Goal: Task Accomplishment & Management: Use online tool/utility

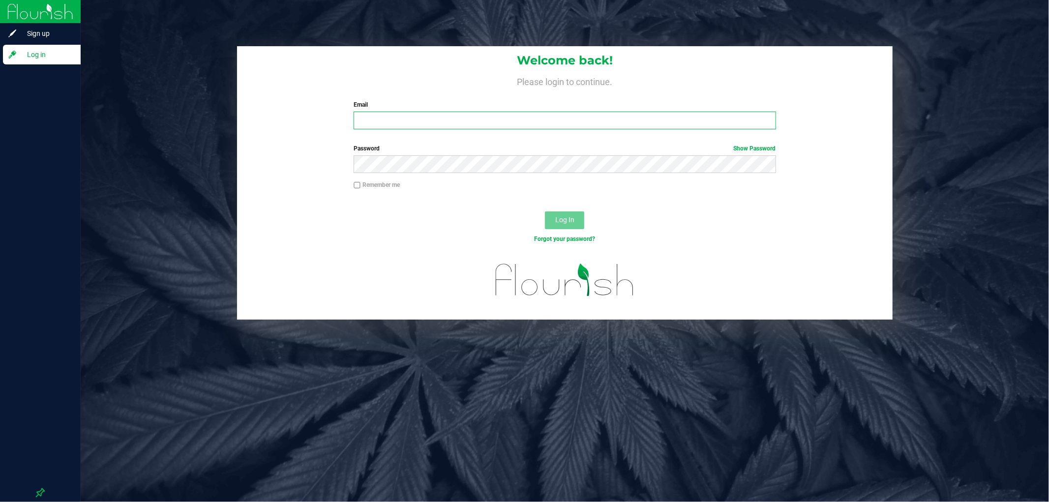
click at [509, 128] on input "Email" at bounding box center [565, 121] width 422 height 18
type input "[PERSON_NAME][EMAIL_ADDRESS][DOMAIN_NAME]"
click at [545, 212] on button "Log In" at bounding box center [564, 221] width 39 height 18
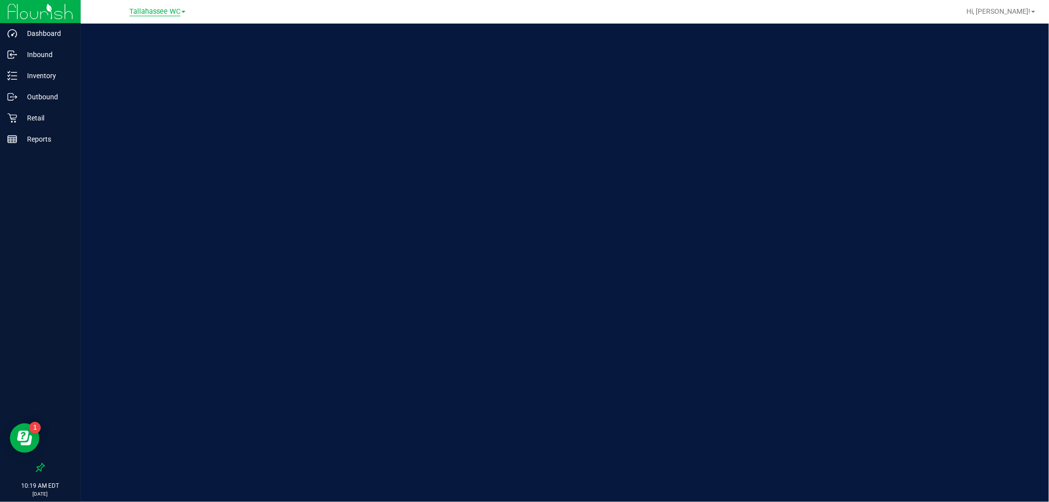
click at [155, 14] on span "Tallahassee WC" at bounding box center [154, 11] width 51 height 9
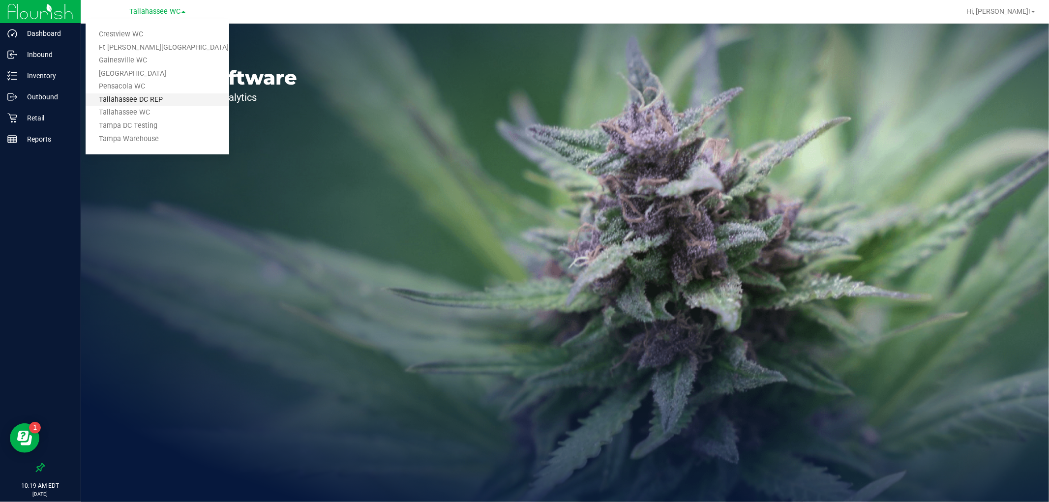
click at [172, 101] on link "Tallahassee DC REP" at bounding box center [158, 99] width 144 height 13
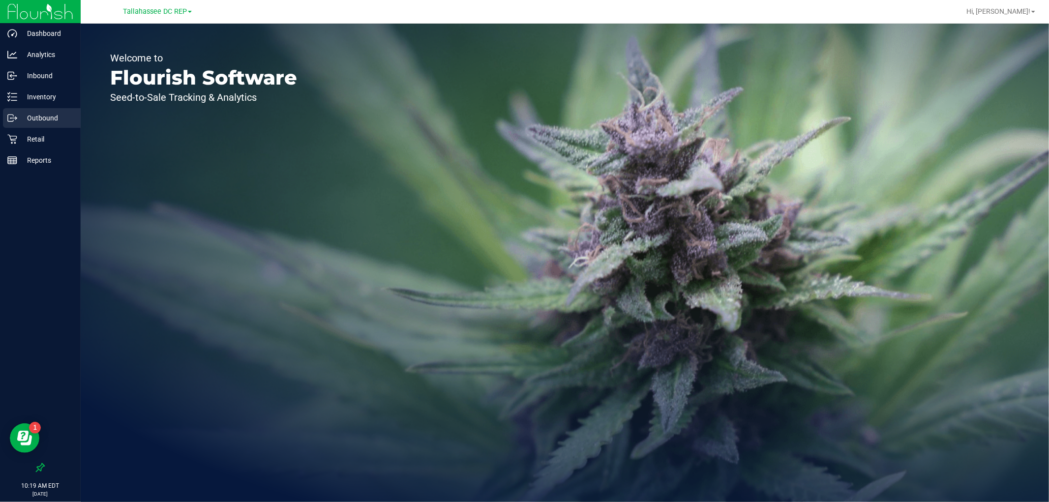
click at [62, 109] on div "Outbound" at bounding box center [42, 118] width 78 height 20
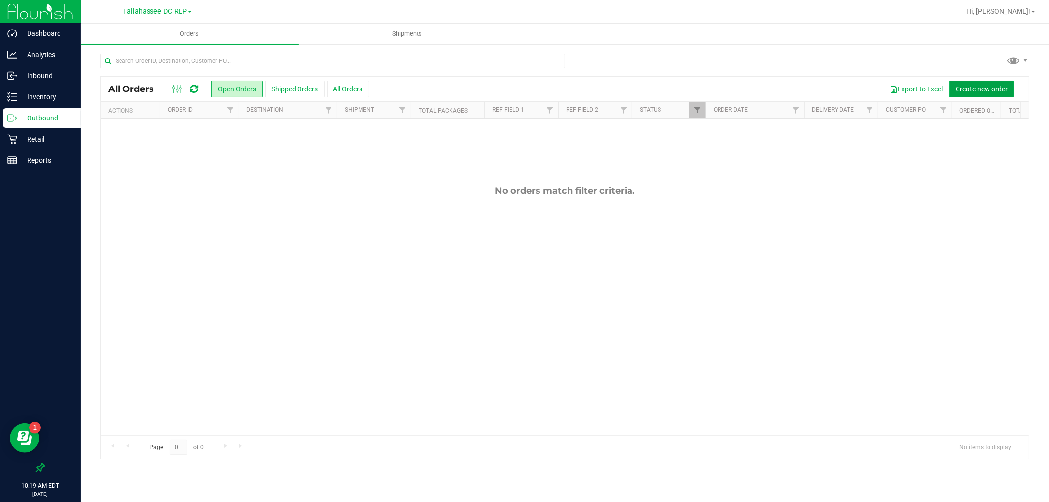
click at [950, 85] on button "Create new order" at bounding box center [982, 89] width 65 height 17
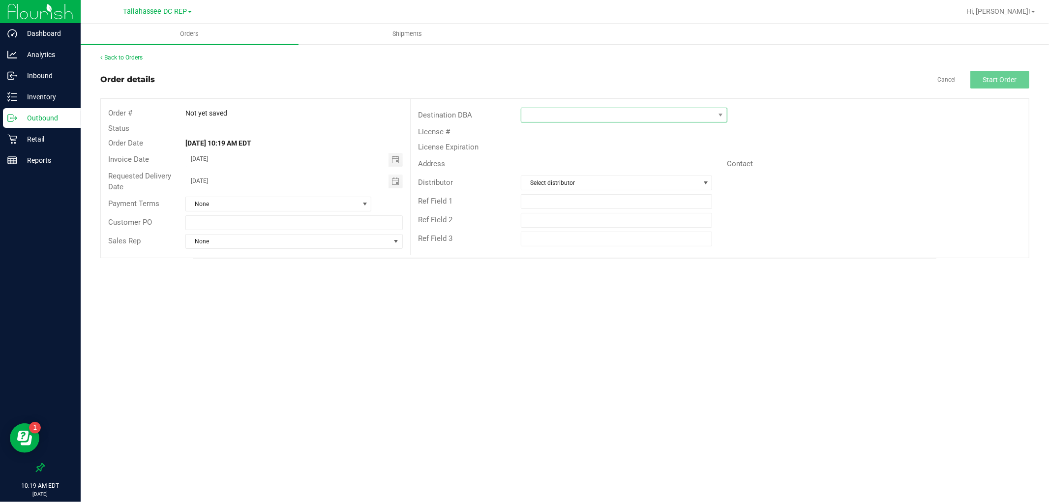
click at [543, 111] on span at bounding box center [618, 115] width 193 height 14
type input "tall"
click at [549, 169] on li "Tallahassee WC" at bounding box center [625, 174] width 206 height 17
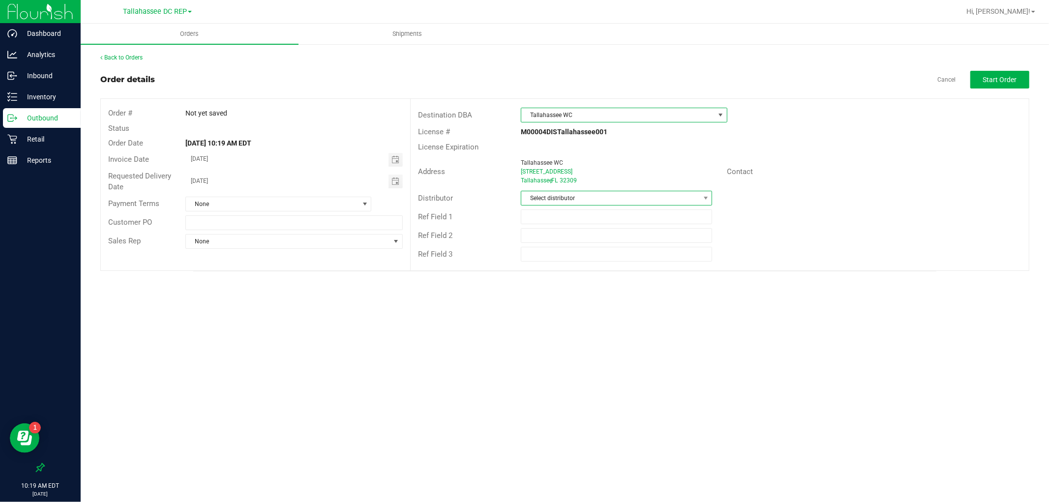
click at [553, 195] on span "Select distributor" at bounding box center [611, 198] width 178 height 14
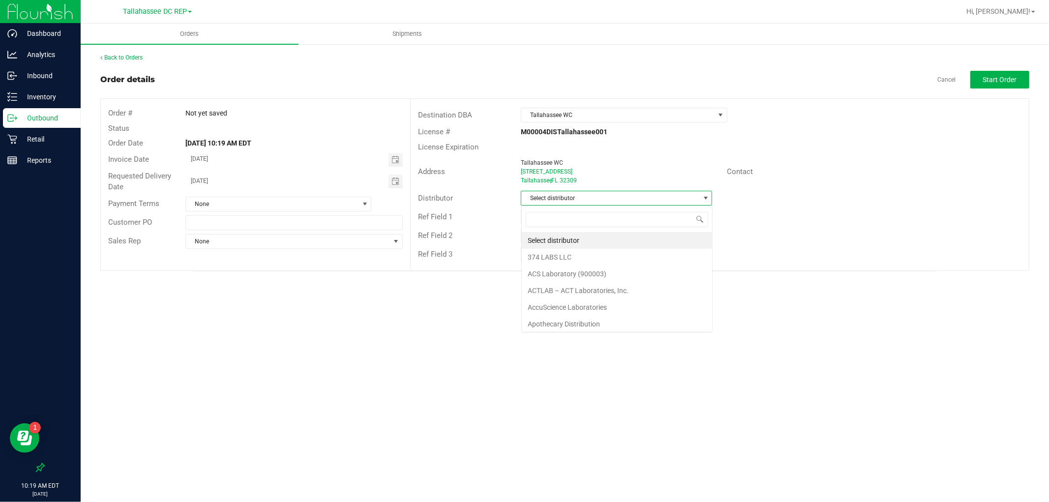
scroll to position [15, 191]
type input "tall"
click at [572, 243] on li "Tallahassee DC REP" at bounding box center [617, 240] width 190 height 17
click at [983, 87] on button "Start Order" at bounding box center [1000, 80] width 59 height 18
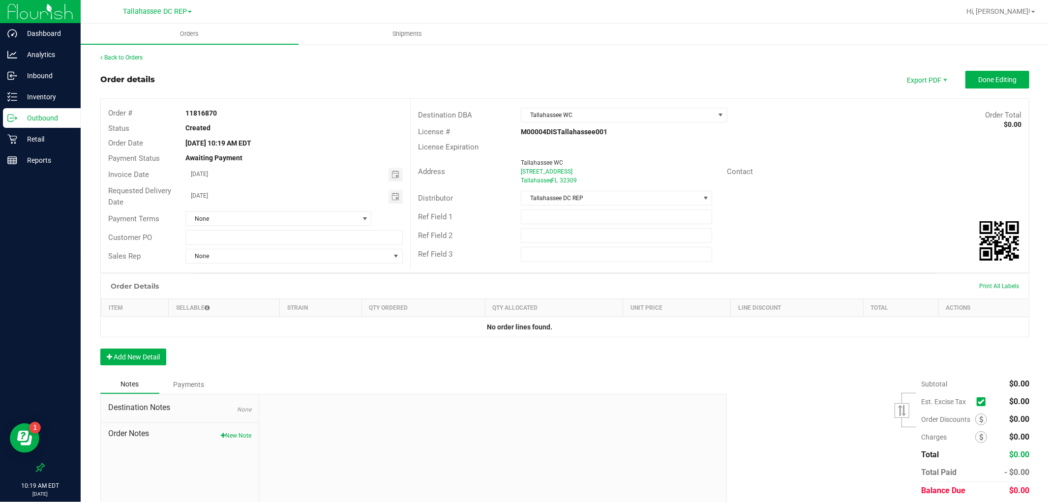
click at [51, 122] on p "Outbound" at bounding box center [46, 118] width 59 height 12
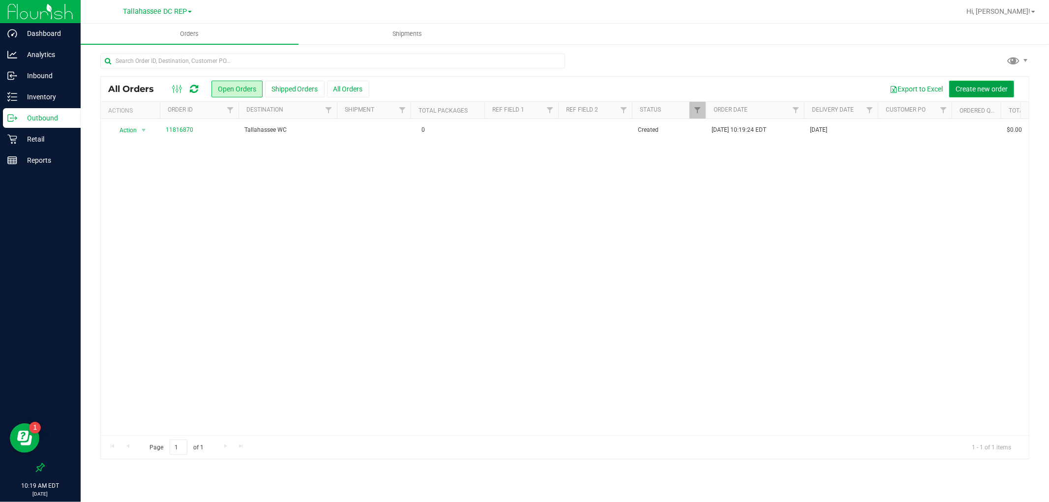
click at [957, 85] on span "Create new order" at bounding box center [982, 89] width 52 height 8
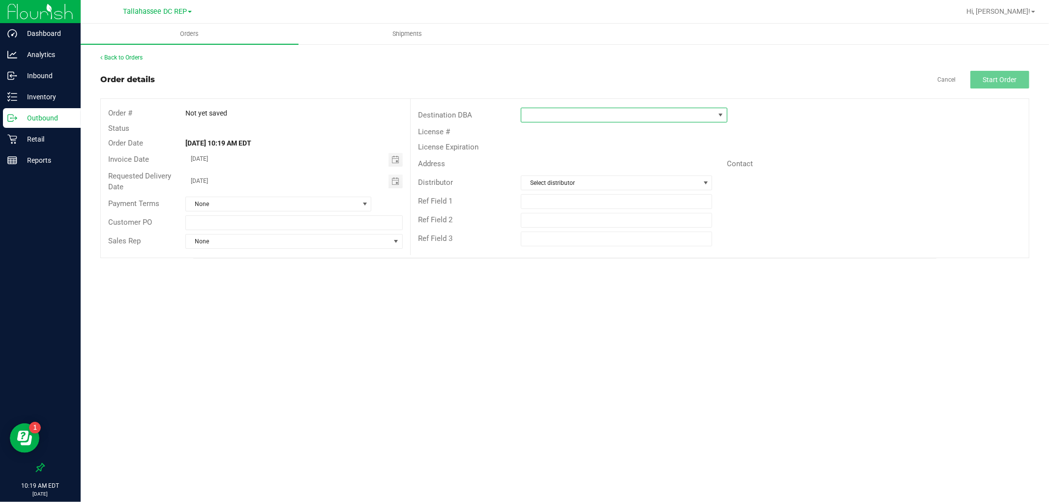
click at [691, 110] on span at bounding box center [618, 115] width 193 height 14
type input "pensa"
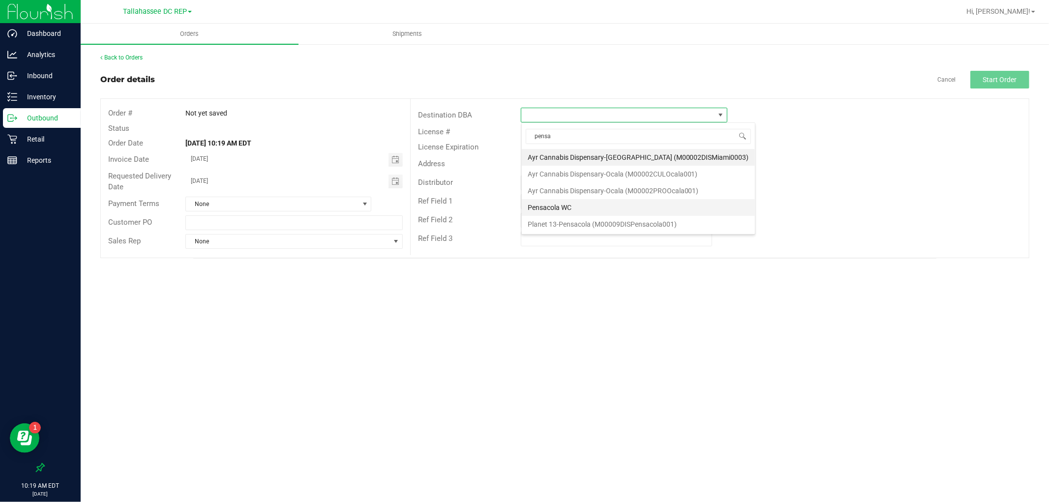
click at [565, 207] on li "Pensacola WC" at bounding box center [638, 207] width 233 height 17
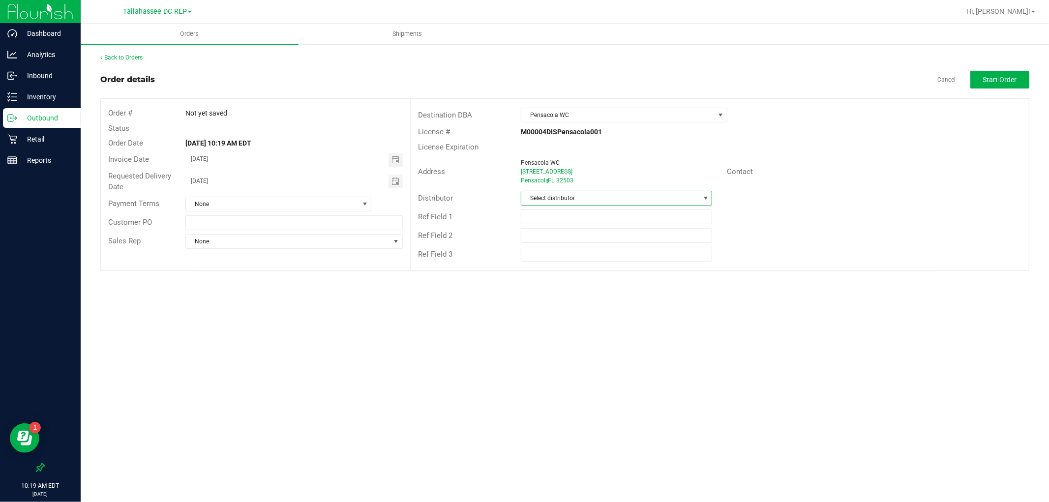
click at [570, 193] on span "Select distributor" at bounding box center [611, 198] width 178 height 14
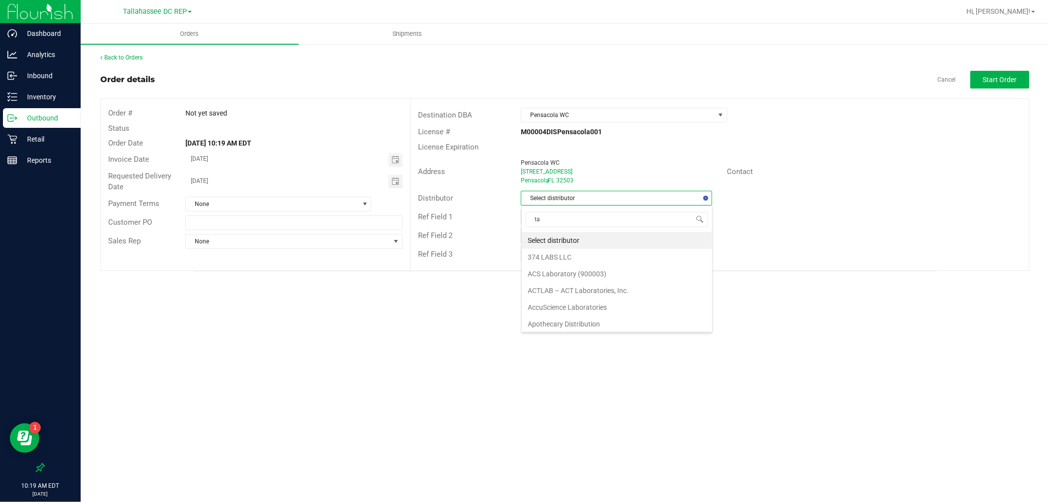
type input "tal"
click at [556, 237] on li "Tallahassee DC REP" at bounding box center [617, 240] width 190 height 17
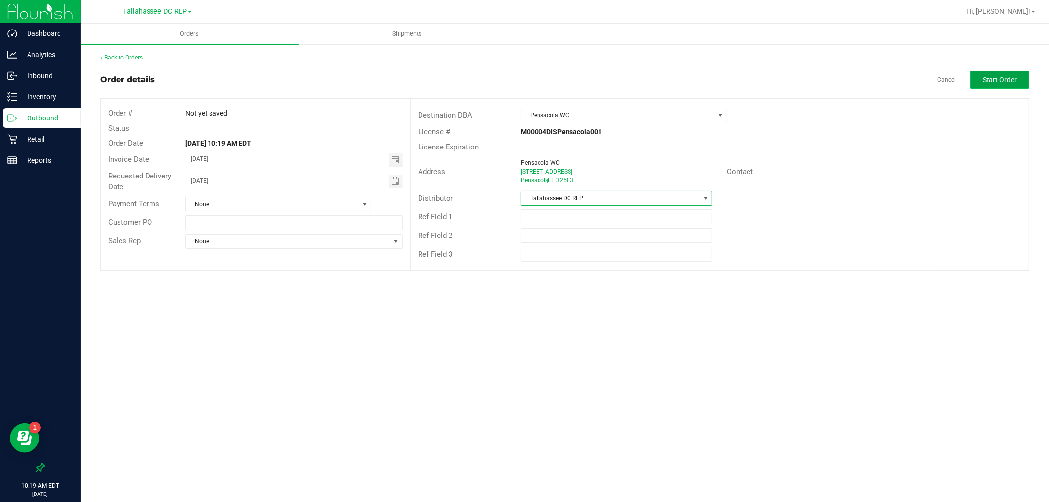
click at [996, 76] on span "Start Order" at bounding box center [1001, 80] width 34 height 8
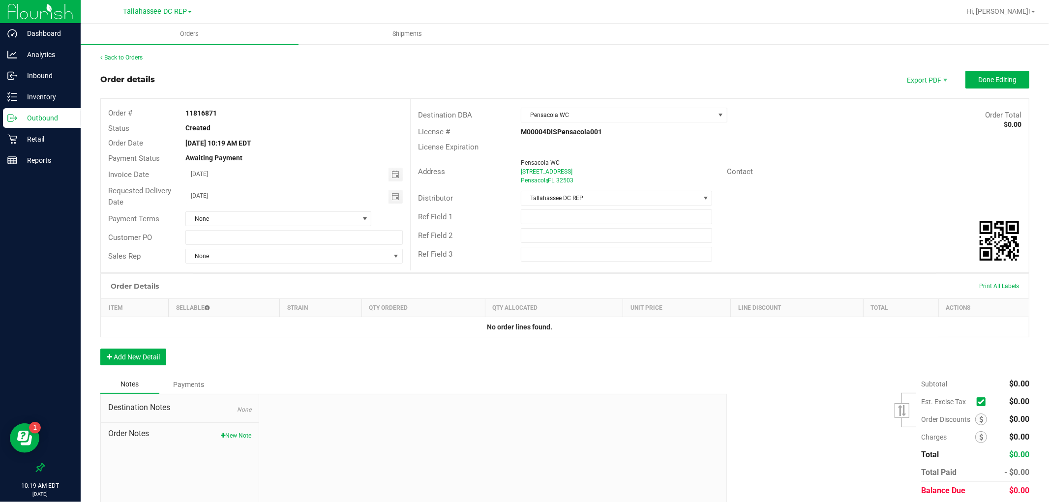
click at [43, 118] on p "Outbound" at bounding box center [46, 118] width 59 height 12
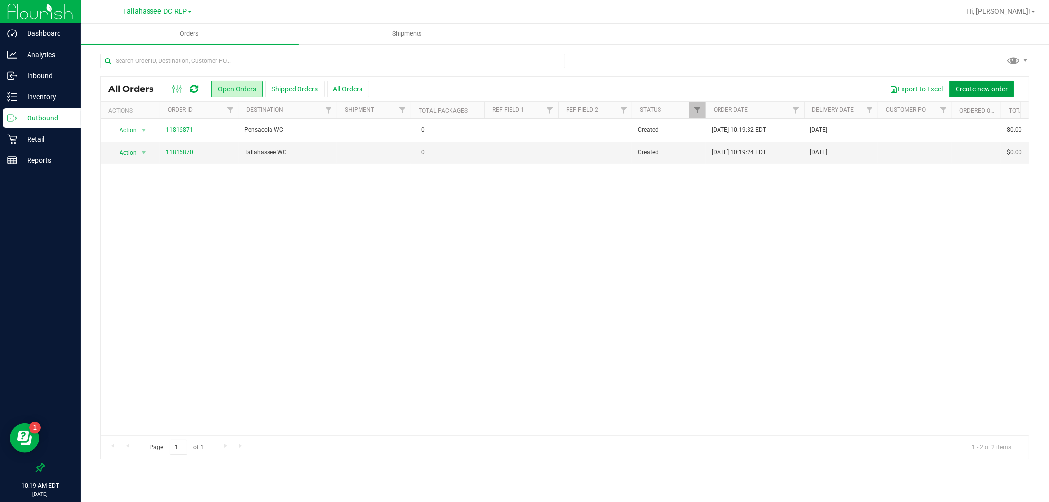
click at [963, 88] on span "Create new order" at bounding box center [982, 89] width 52 height 8
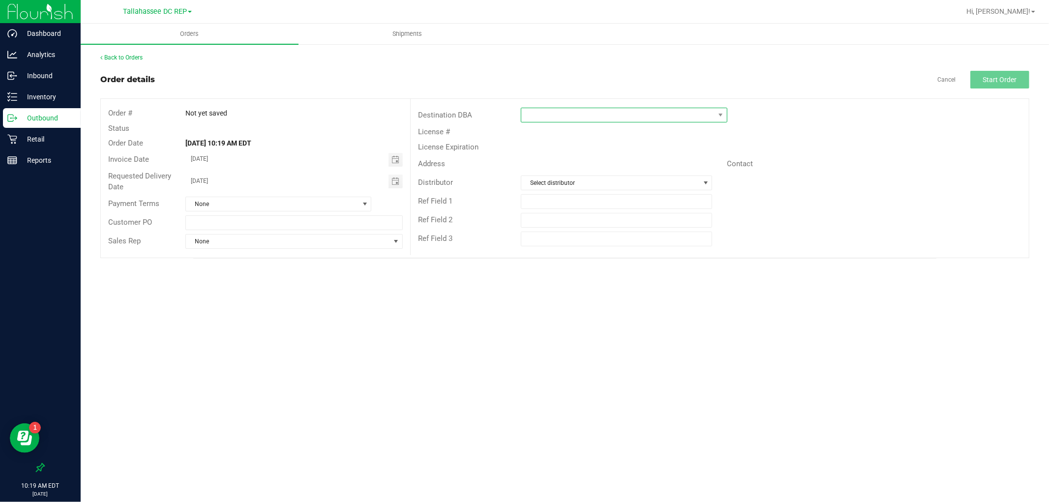
click at [652, 112] on span at bounding box center [618, 115] width 193 height 14
type input "pana"
click at [622, 154] on li "[GEOGRAPHIC_DATA]" at bounding box center [632, 157] width 220 height 17
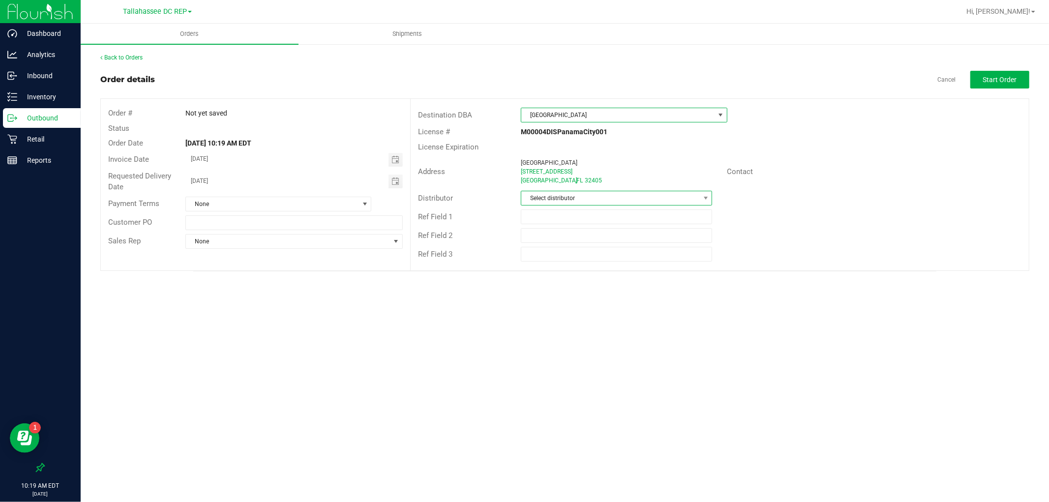
click at [603, 200] on span "Select distributor" at bounding box center [611, 198] width 178 height 14
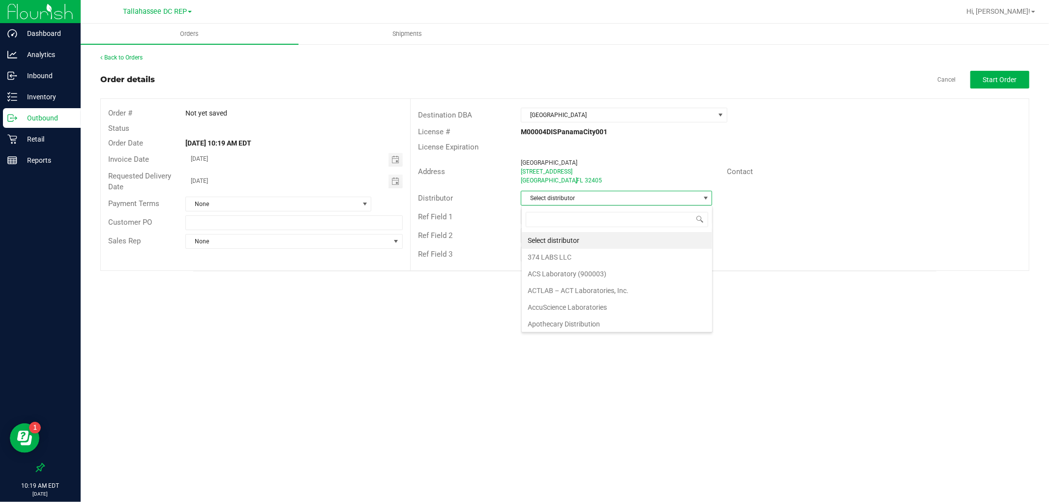
scroll to position [15, 191]
type input "tall"
click at [593, 246] on li "Tallahassee DC REP" at bounding box center [617, 240] width 190 height 17
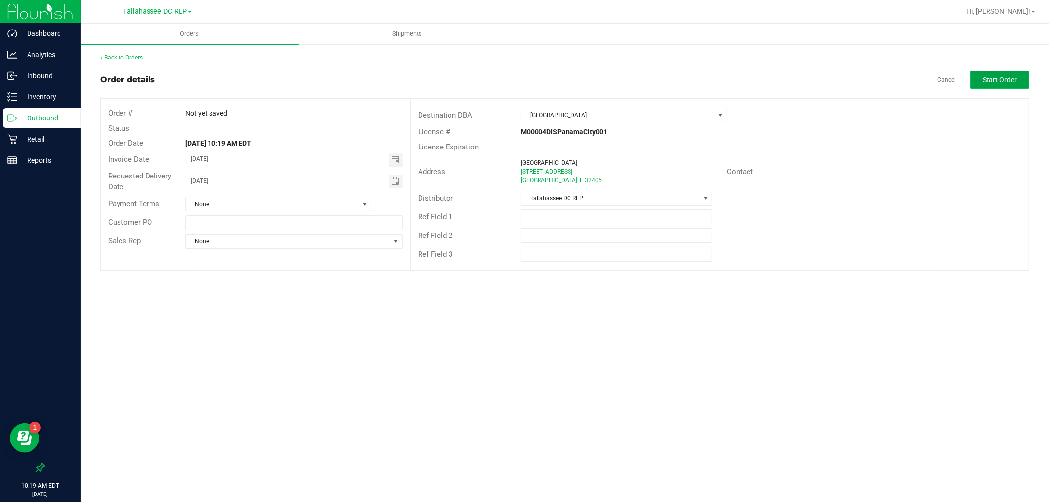
click at [993, 76] on span "Start Order" at bounding box center [1001, 80] width 34 height 8
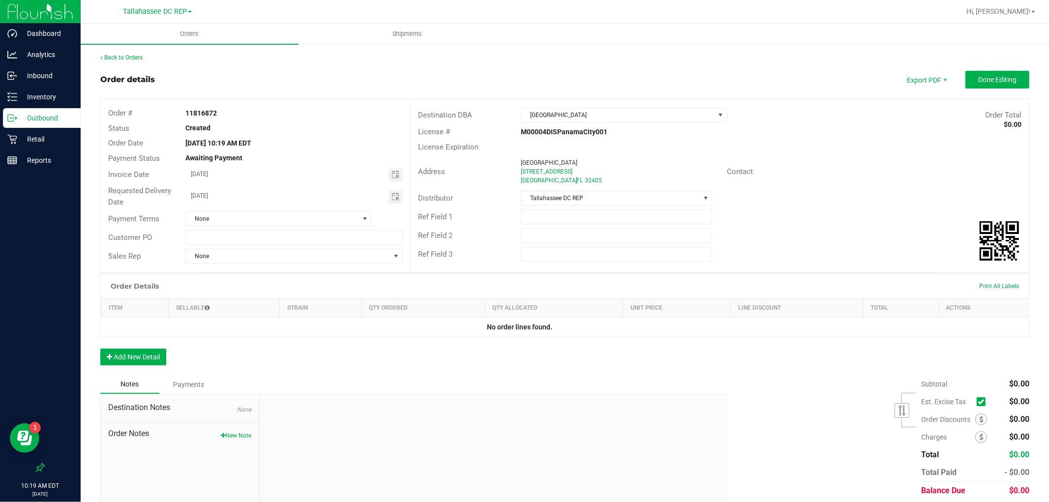
click at [30, 124] on div "Outbound" at bounding box center [42, 118] width 78 height 20
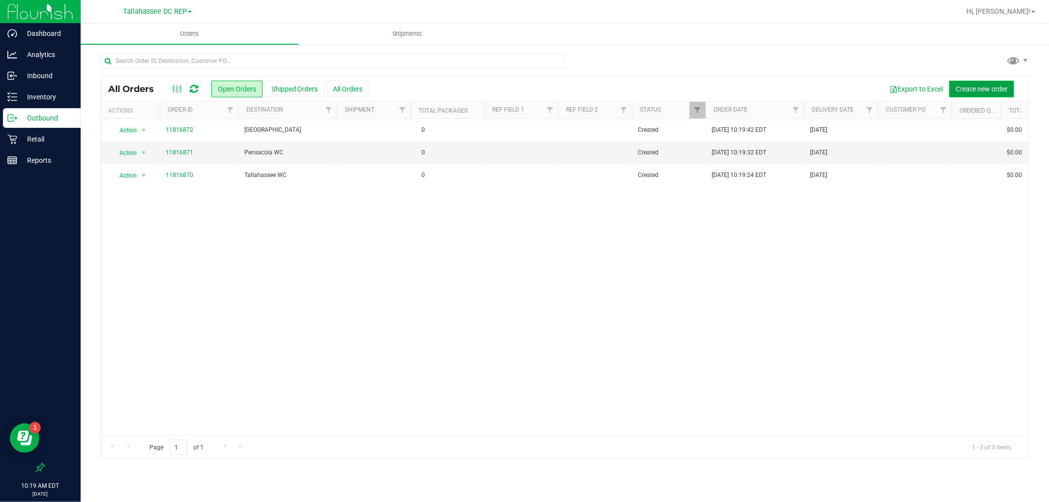
click at [970, 88] on span "Create new order" at bounding box center [982, 89] width 52 height 8
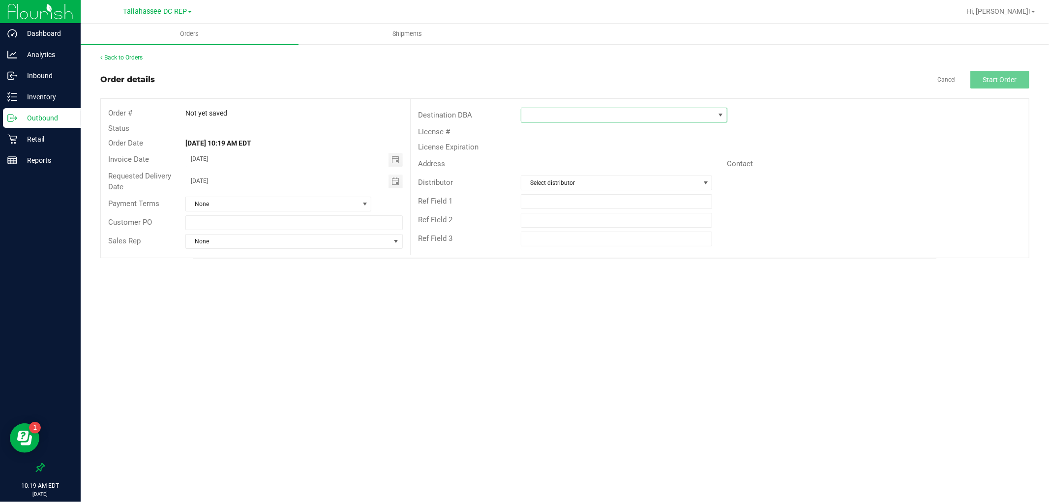
click at [659, 114] on span at bounding box center [618, 115] width 193 height 14
type input "ft w"
click at [568, 162] on li "Ft [PERSON_NAME][GEOGRAPHIC_DATA]" at bounding box center [625, 157] width 206 height 17
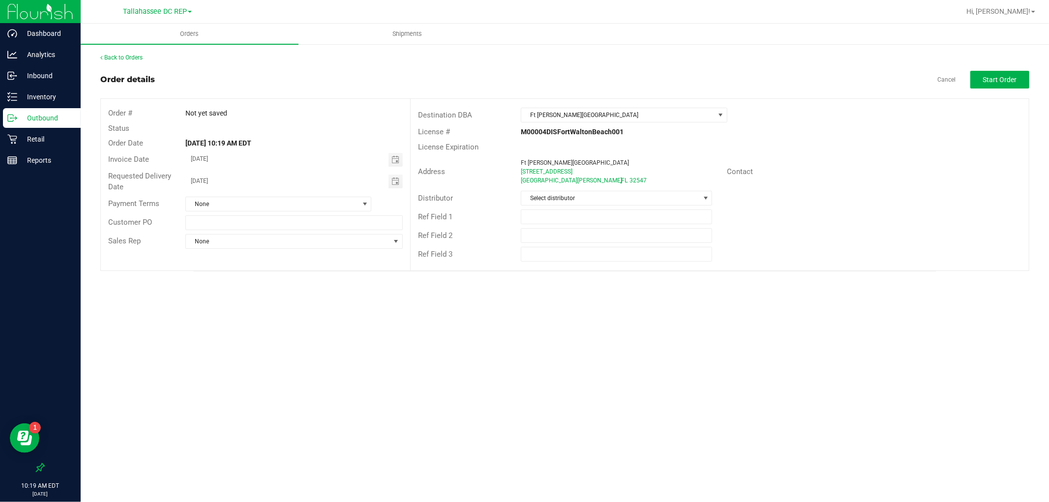
click at [567, 185] on div "Address Ft Walton Beach WC 229-233 Racetrack Rd NW Fort Walton Beach , FL 32547" at bounding box center [569, 171] width 316 height 31
click at [568, 193] on span "Select distributor" at bounding box center [611, 198] width 178 height 14
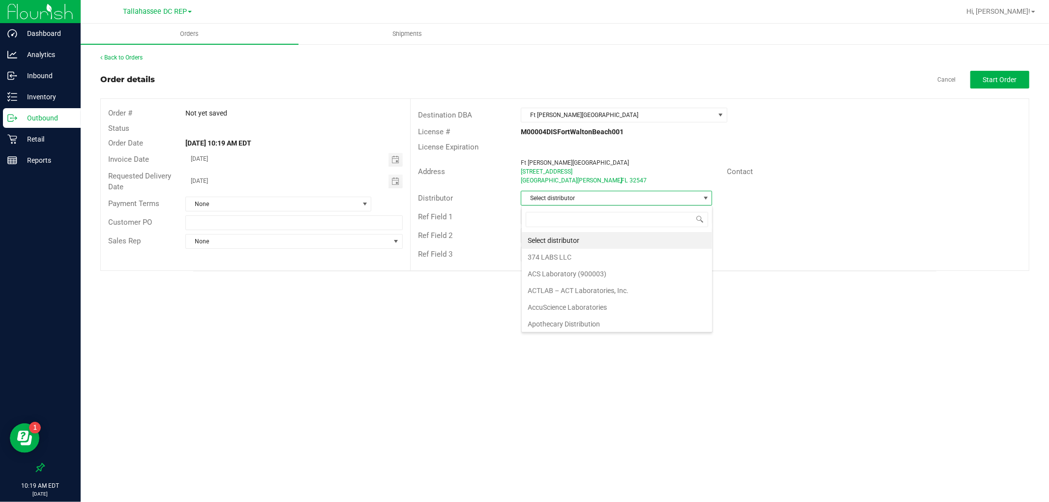
scroll to position [15, 191]
type input "tall"
click at [573, 234] on li "Tallahassee DC REP" at bounding box center [617, 240] width 190 height 17
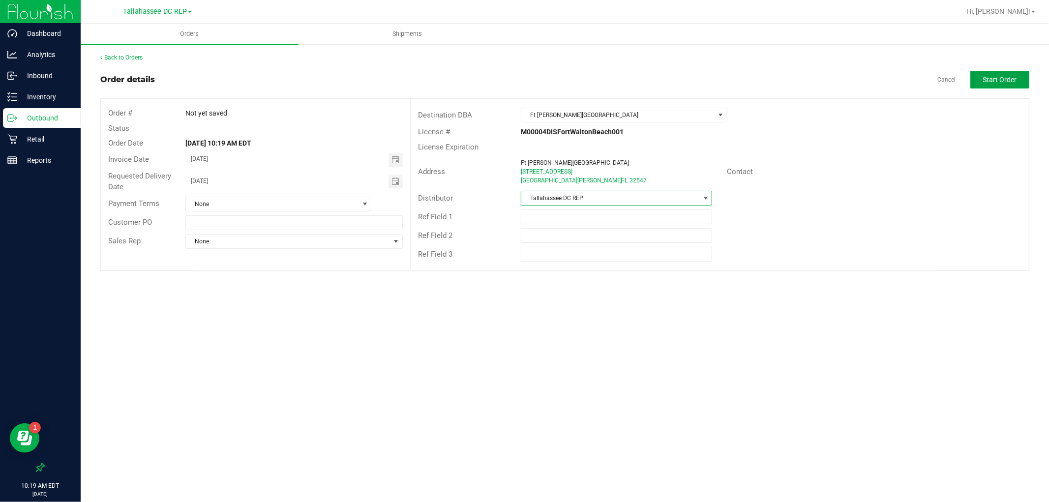
click at [1019, 85] on button "Start Order" at bounding box center [1000, 80] width 59 height 18
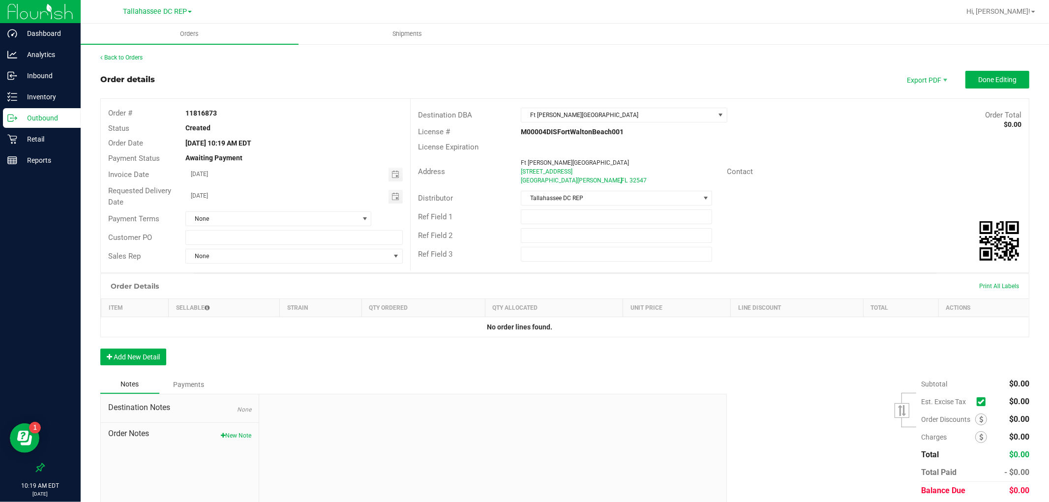
click at [56, 116] on p "Outbound" at bounding box center [46, 118] width 59 height 12
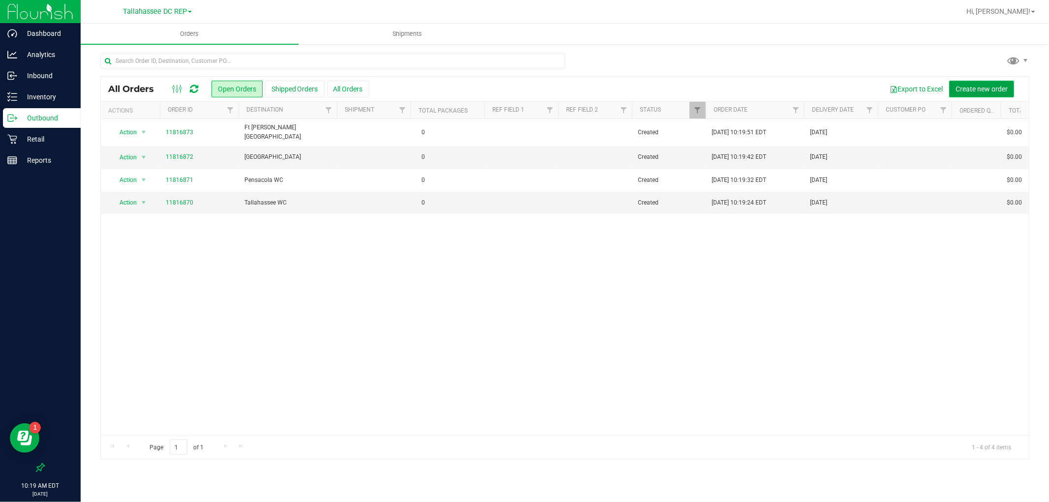
click at [965, 94] on button "Create new order" at bounding box center [982, 89] width 65 height 17
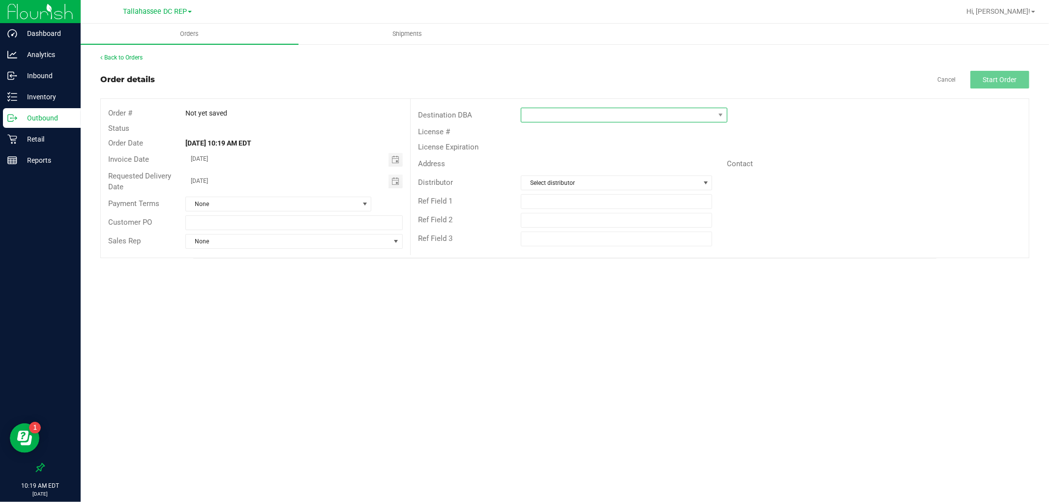
click at [654, 116] on span at bounding box center [618, 115] width 193 height 14
type input "crestv"
click at [557, 151] on li "Crestview WC" at bounding box center [625, 157] width 206 height 17
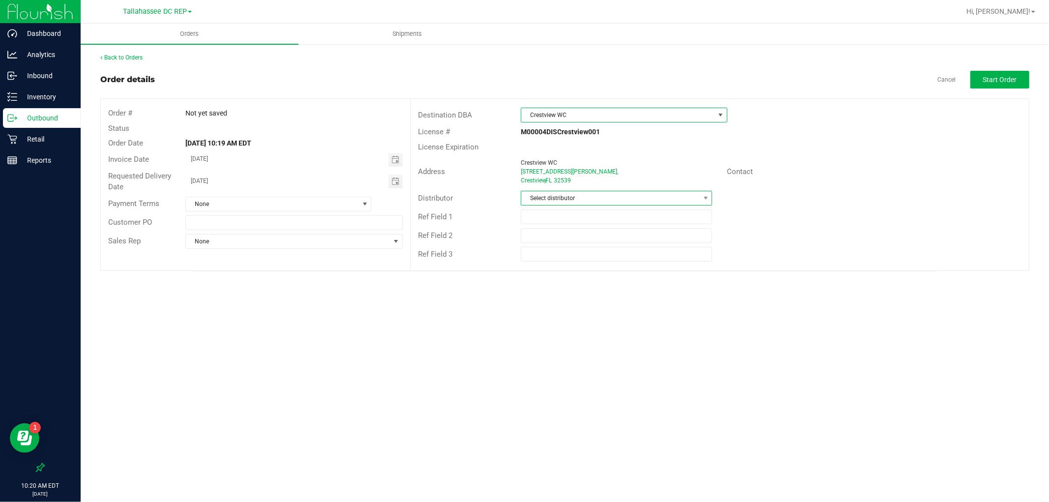
click at [564, 196] on span "Select distributor" at bounding box center [611, 198] width 178 height 14
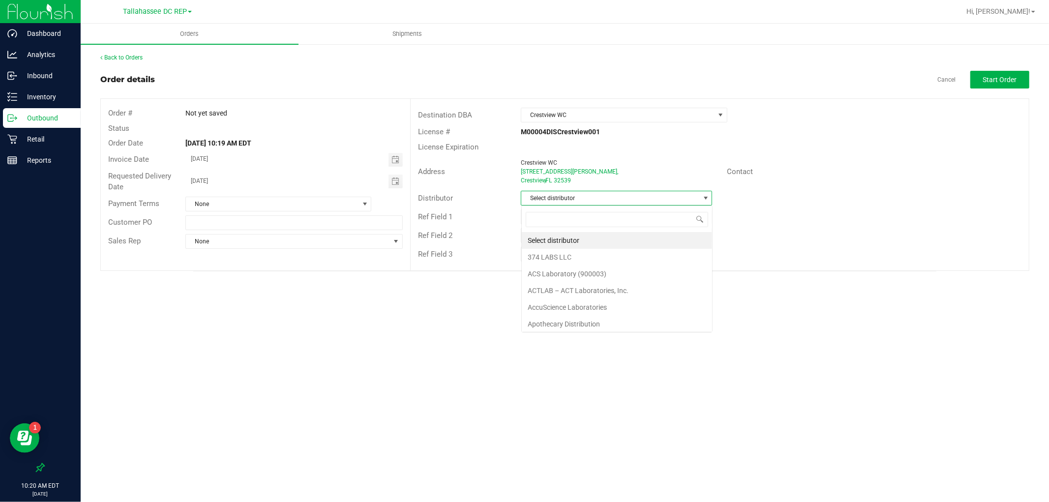
scroll to position [15, 191]
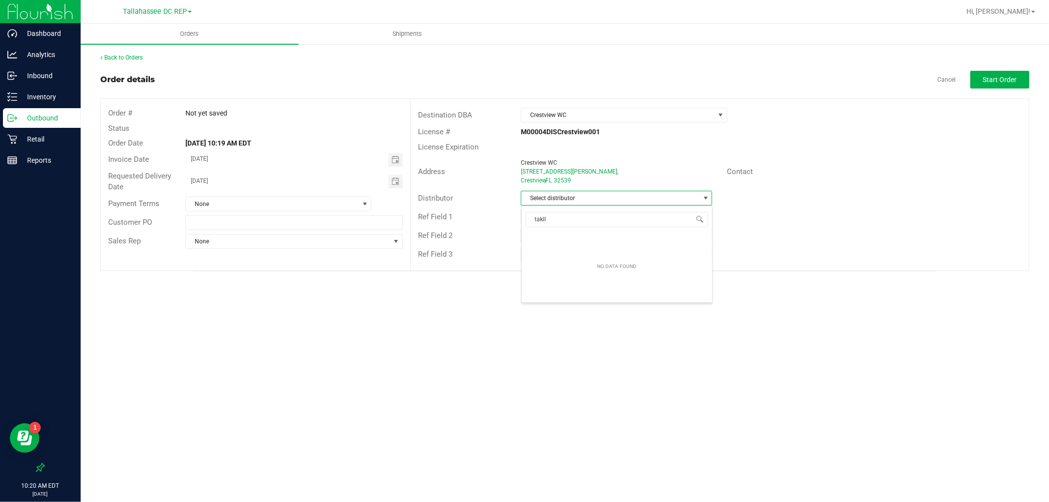
drag, startPoint x: 563, startPoint y: 213, endPoint x: 511, endPoint y: 215, distance: 52.7
click at [512, 215] on body "Dashboard Analytics Inbound Inventory Outbound Retail Reports 10:20 AM EDT 08/2…" at bounding box center [524, 251] width 1049 height 502
type input "tall"
click at [540, 234] on li "Tallahassee DC REP" at bounding box center [617, 240] width 190 height 17
click at [997, 78] on span "Start Order" at bounding box center [1001, 80] width 34 height 8
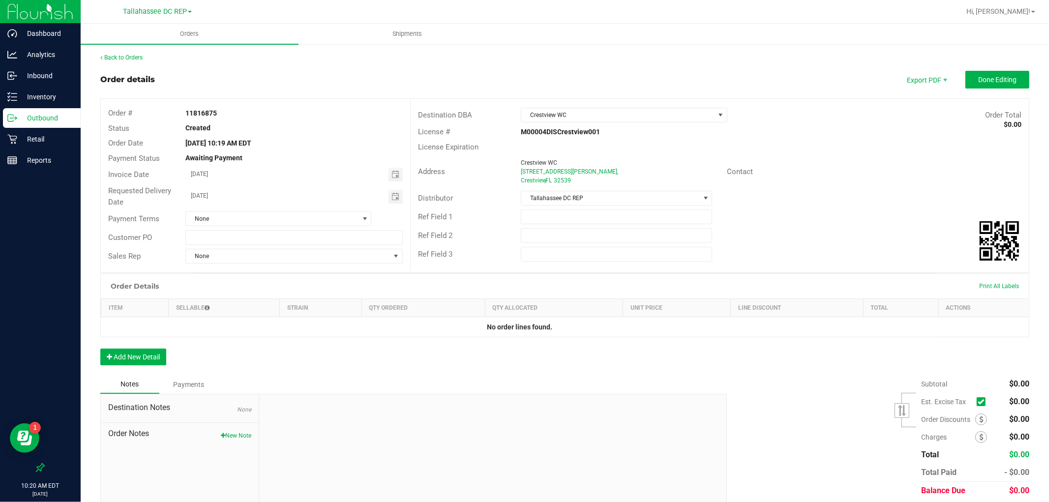
click at [62, 115] on p "Outbound" at bounding box center [46, 118] width 59 height 12
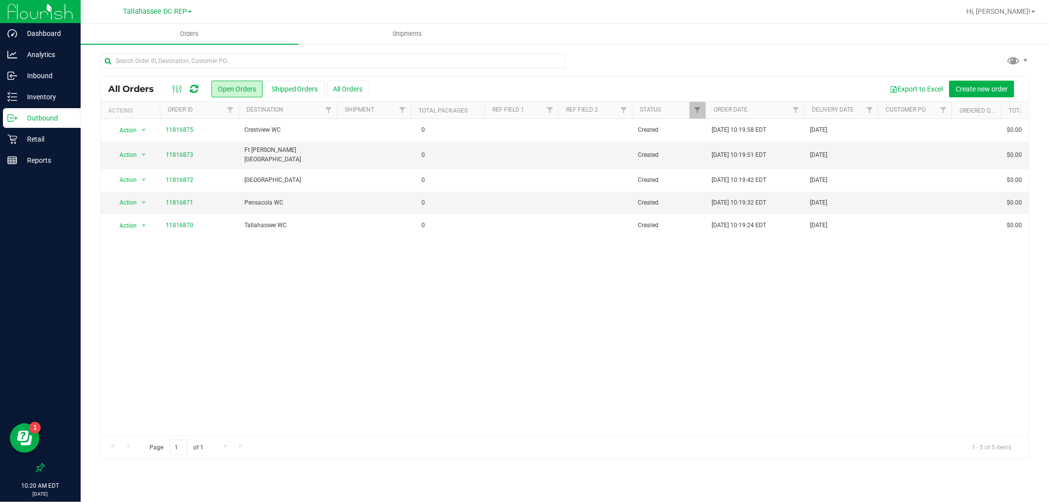
click at [311, 293] on div "Action Action Cancel order Change facility Clone order Edit order Mark as fully…" at bounding box center [565, 277] width 928 height 316
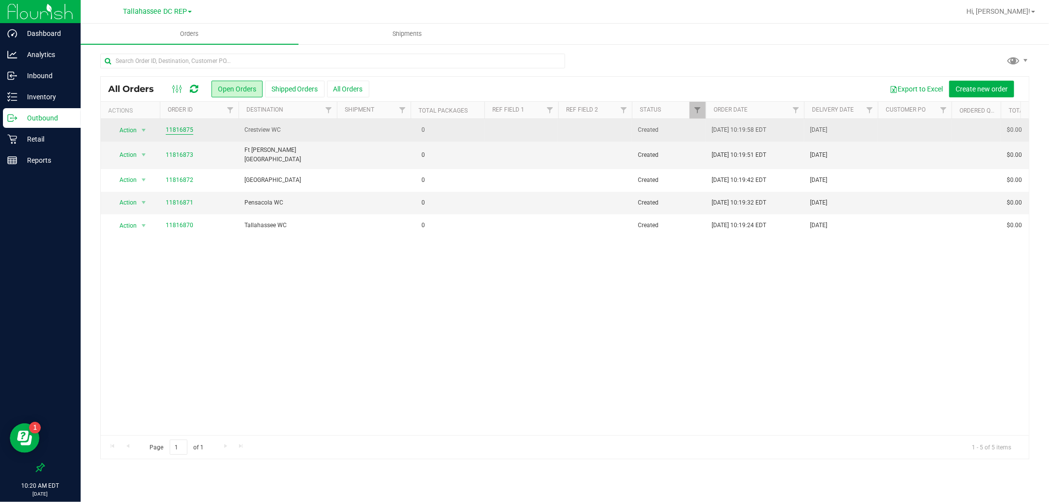
click at [184, 134] on link "11816875" at bounding box center [180, 129] width 28 height 9
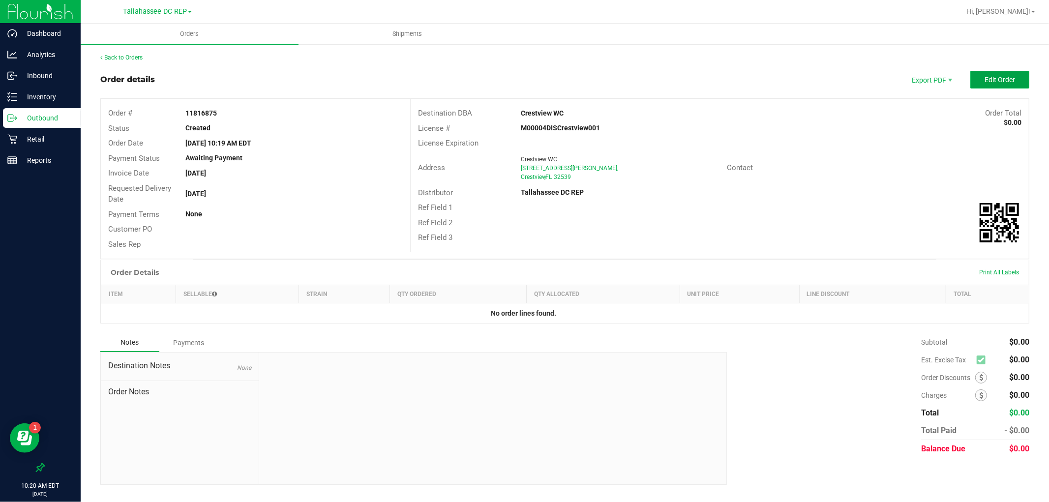
click at [973, 74] on button "Edit Order" at bounding box center [1000, 80] width 59 height 18
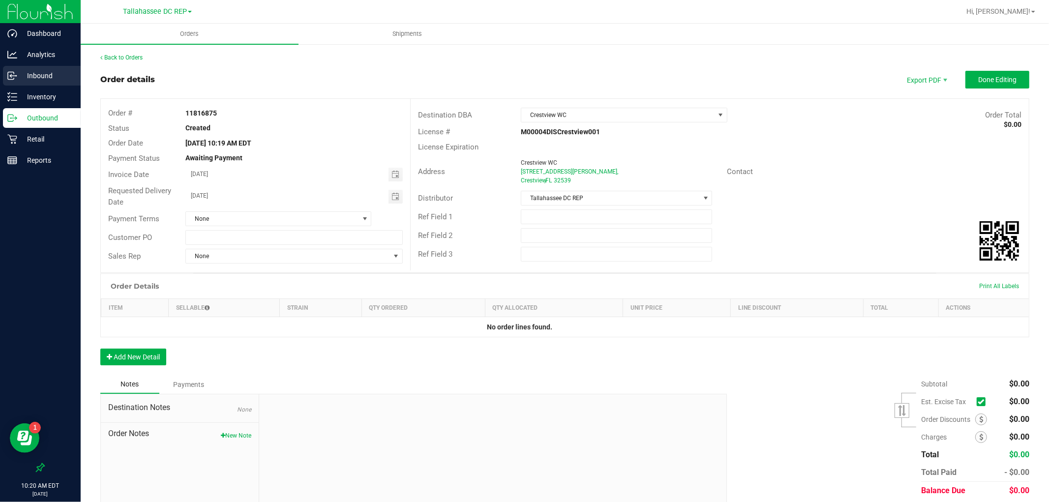
click at [57, 80] on p "Inbound" at bounding box center [46, 76] width 59 height 12
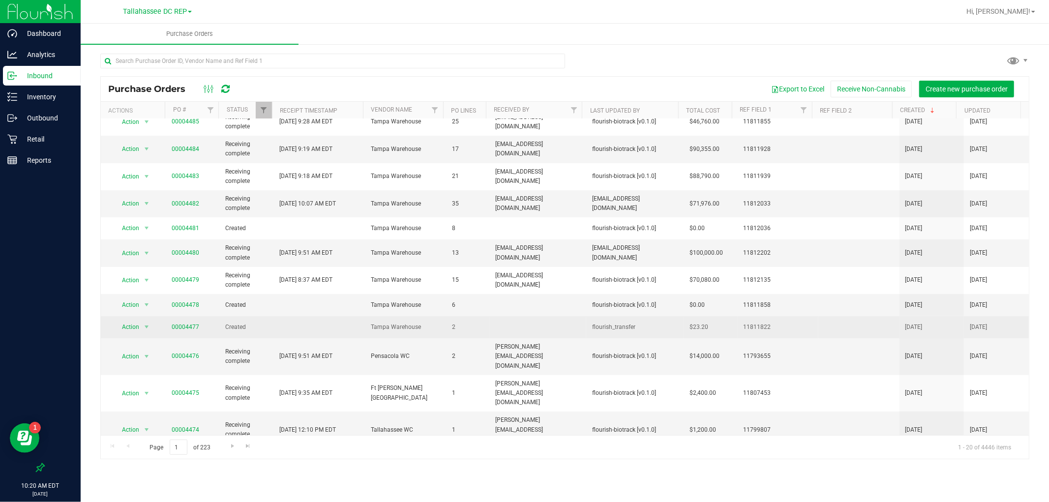
scroll to position [164, 0]
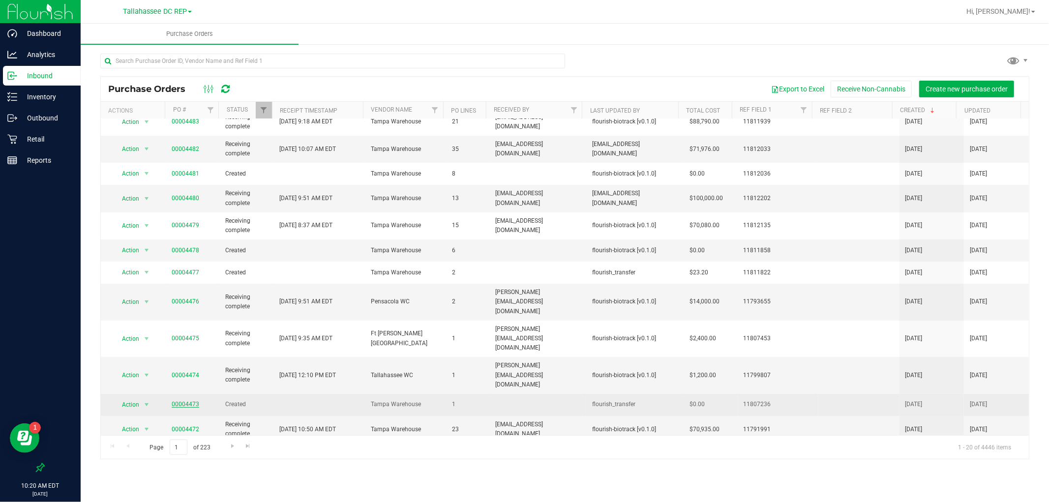
click at [184, 401] on link "00004473" at bounding box center [186, 404] width 28 height 7
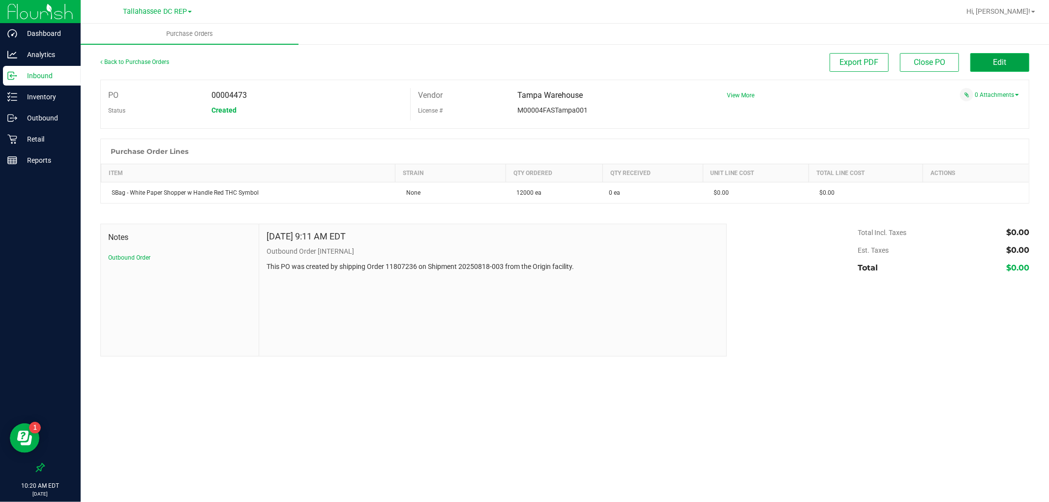
click at [983, 67] on button "Edit" at bounding box center [1000, 62] width 59 height 19
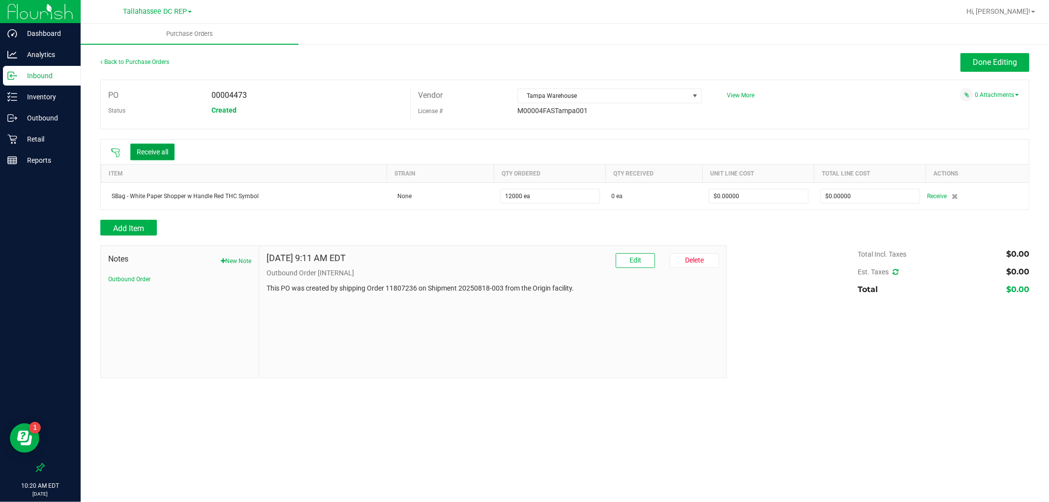
click at [154, 145] on button "Receive all" at bounding box center [152, 152] width 44 height 17
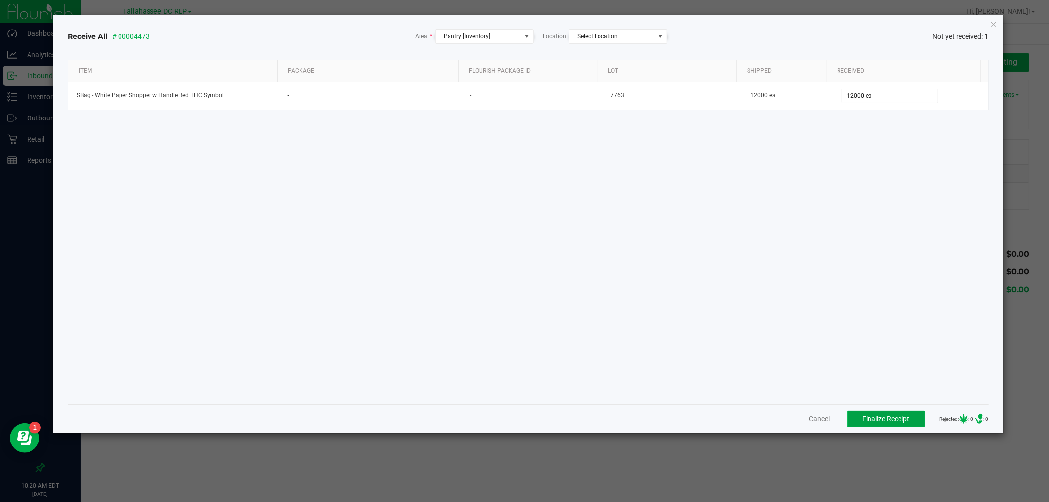
click at [893, 416] on span "Finalize Receipt" at bounding box center [886, 419] width 47 height 8
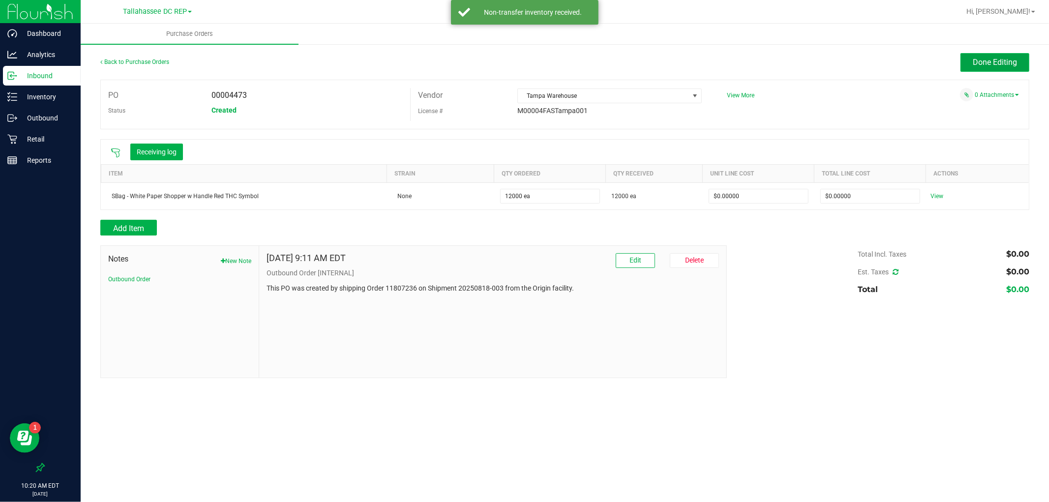
click at [981, 66] on span "Done Editing" at bounding box center [995, 62] width 44 height 9
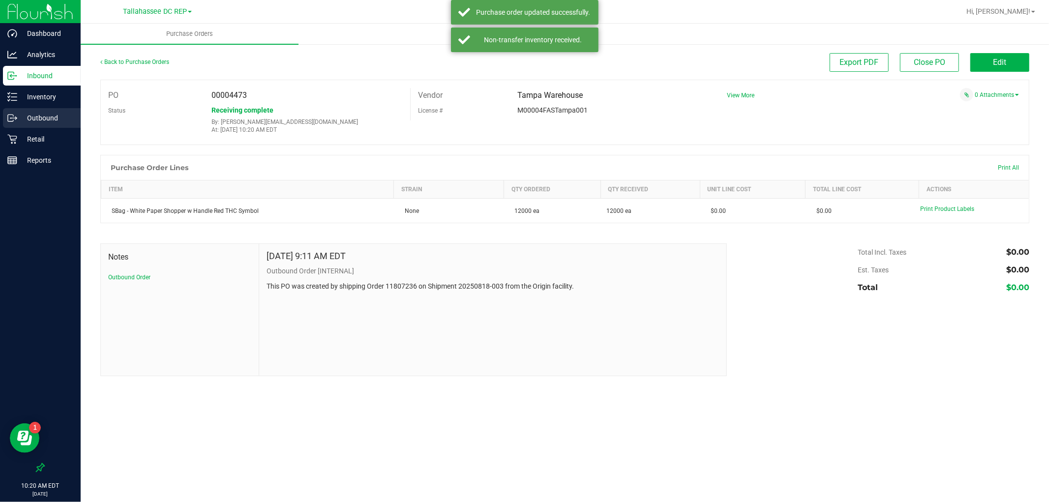
click at [39, 113] on p "Outbound" at bounding box center [46, 118] width 59 height 12
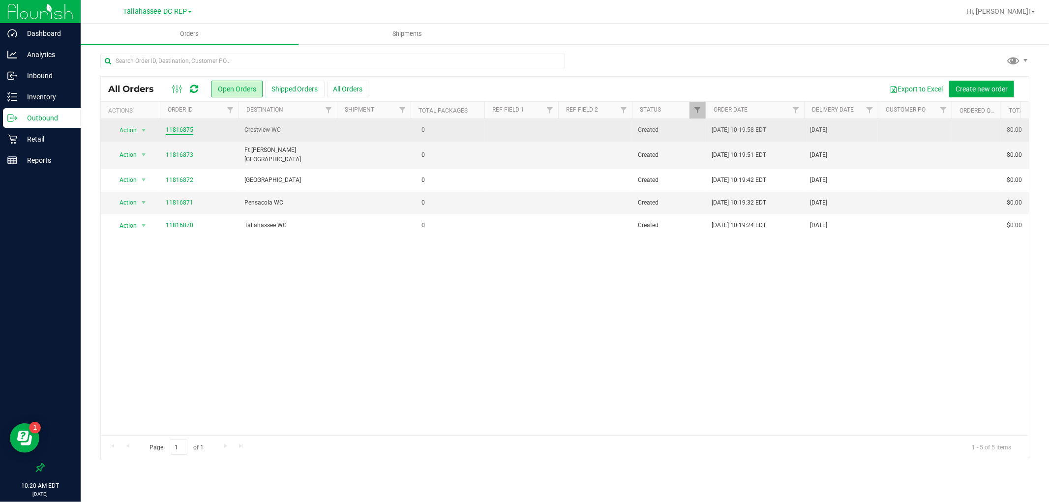
click at [180, 131] on link "11816875" at bounding box center [180, 129] width 28 height 9
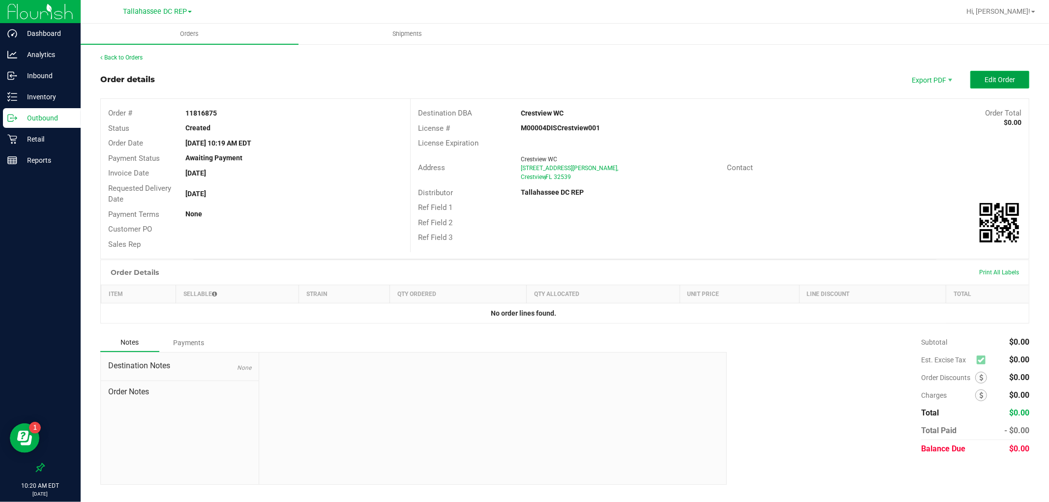
click at [990, 81] on span "Edit Order" at bounding box center [1000, 80] width 31 height 8
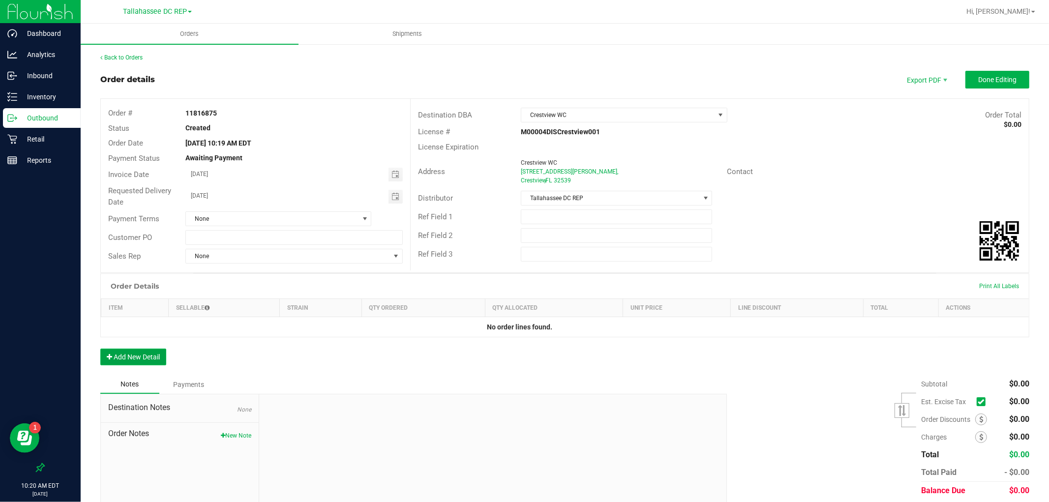
click at [162, 358] on button "Add New Detail" at bounding box center [133, 357] width 66 height 17
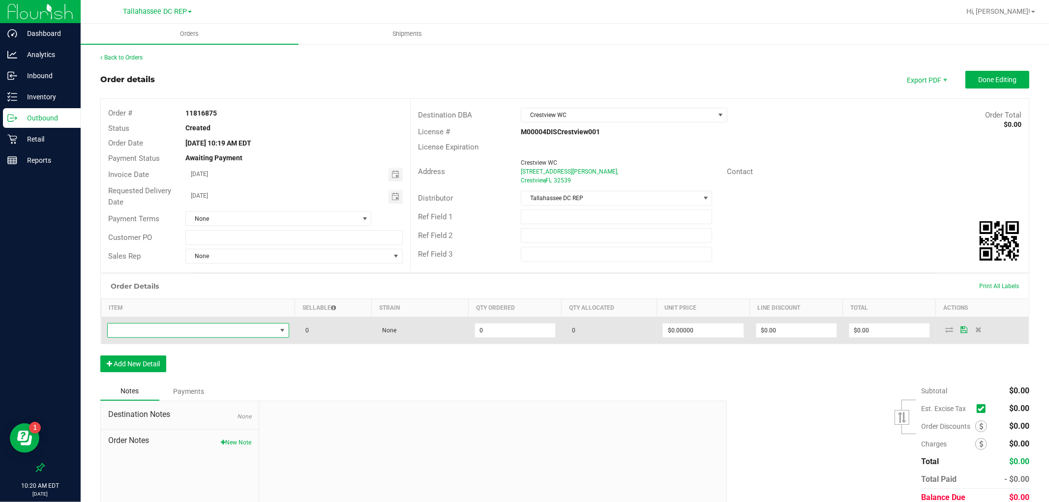
click at [189, 333] on span "NO DATA FOUND" at bounding box center [192, 331] width 169 height 14
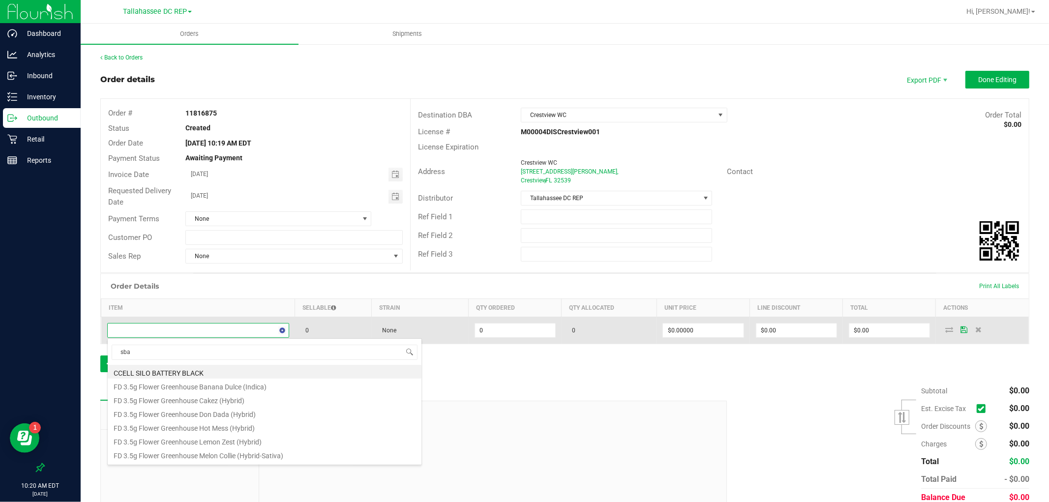
type input "sbag"
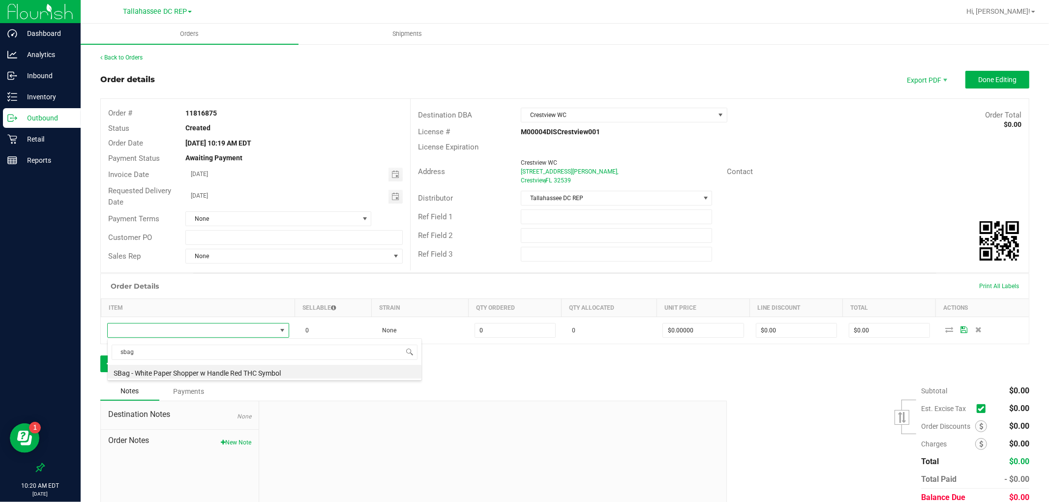
click at [198, 370] on li "SBag - White Paper Shopper w Handle Red THC Symbol" at bounding box center [265, 372] width 314 height 14
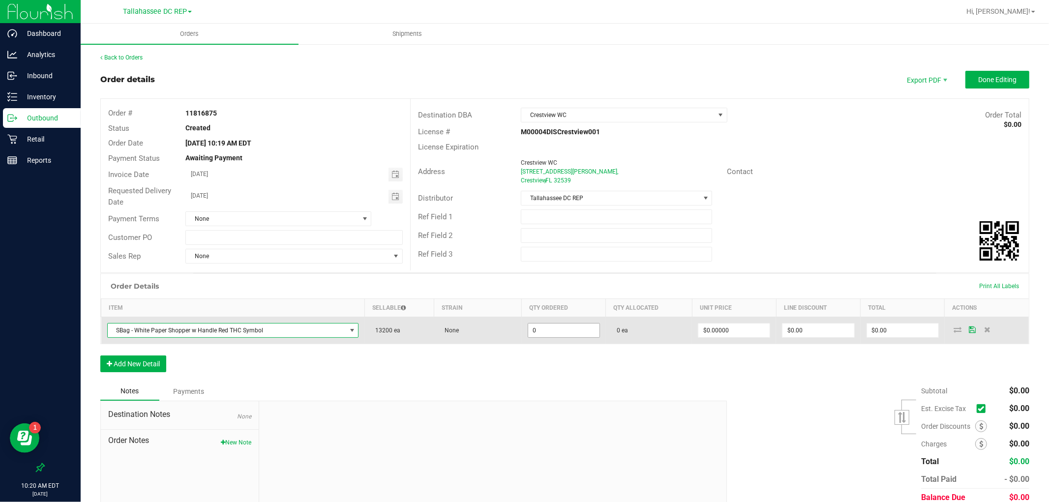
click at [548, 327] on input "0" at bounding box center [563, 331] width 71 height 14
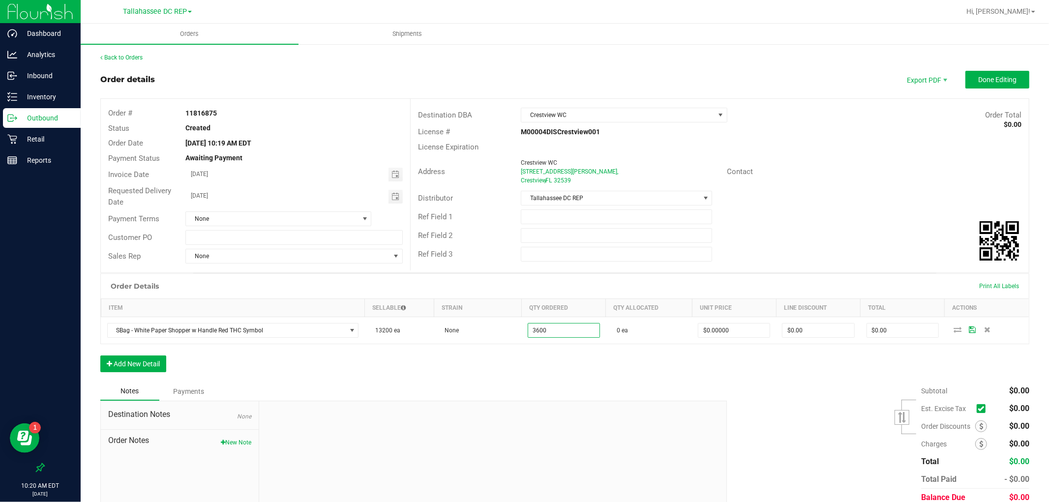
type input "3600 ea"
click at [580, 365] on div "Order Details Print All Labels Item Sellable Strain Qty Ordered Qty Allocated U…" at bounding box center [564, 328] width 929 height 109
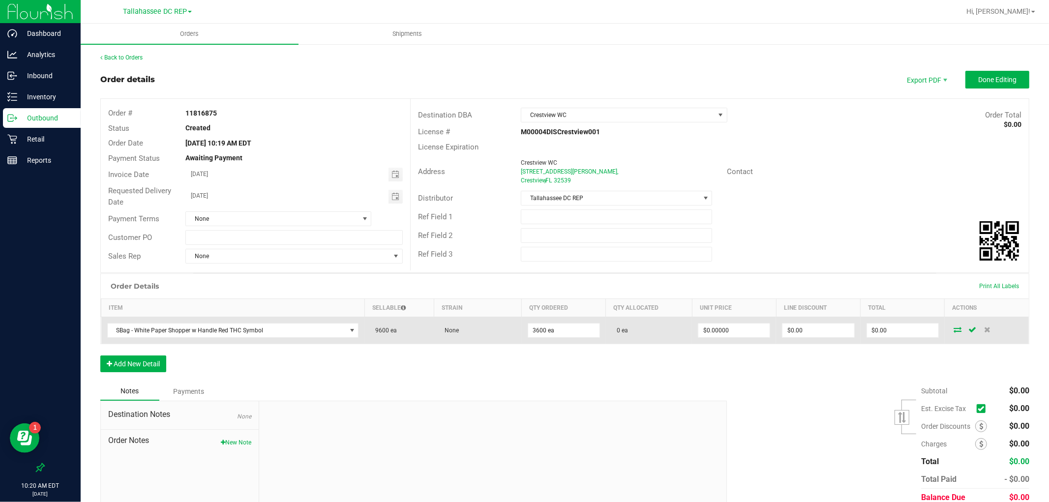
click at [954, 333] on icon at bounding box center [958, 330] width 8 height 6
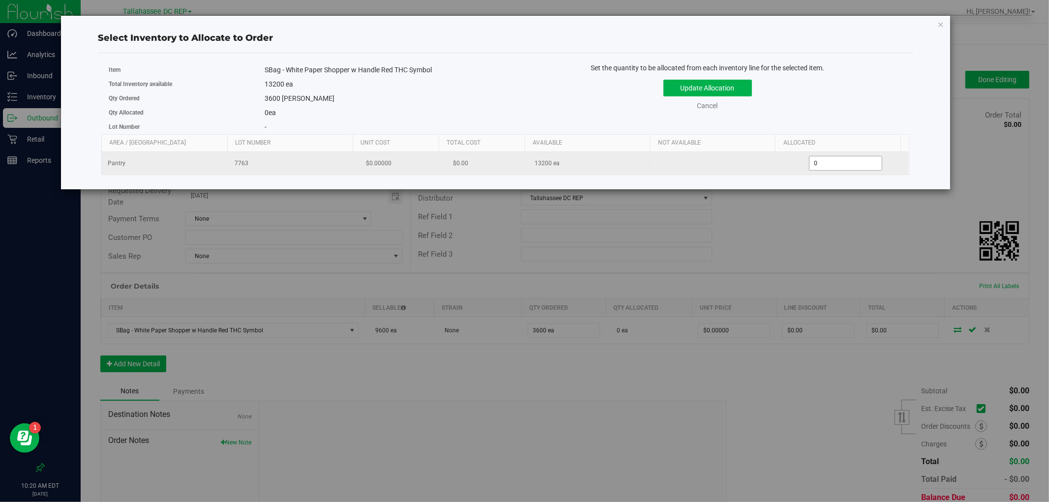
click at [853, 159] on span "0 0" at bounding box center [845, 163] width 73 height 15
click at [853, 159] on input "0" at bounding box center [846, 163] width 72 height 14
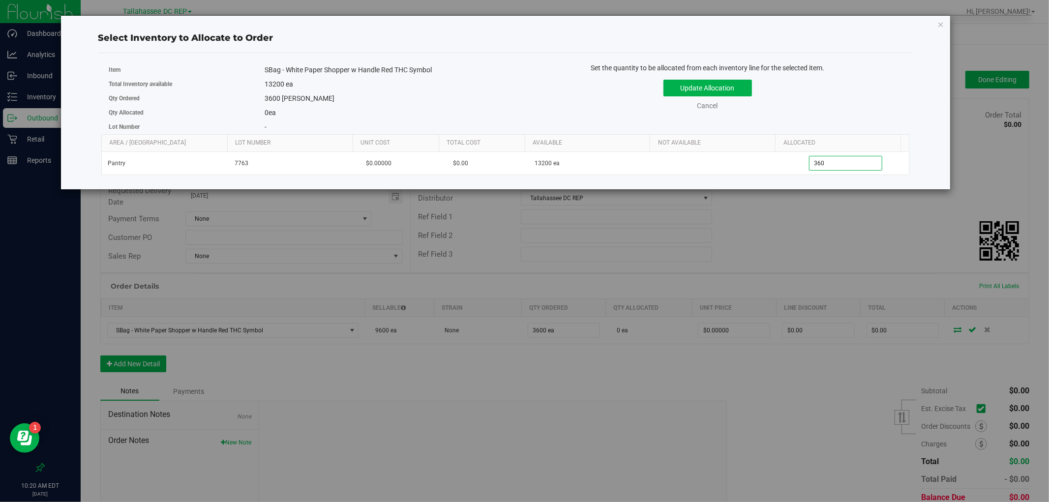
type input "3600"
type input "3,600"
click at [853, 115] on div "Set the quantity to be allocated from each inventory line for the selected item…" at bounding box center [708, 92] width 404 height 58
click at [675, 89] on button "Update Allocation" at bounding box center [708, 88] width 89 height 17
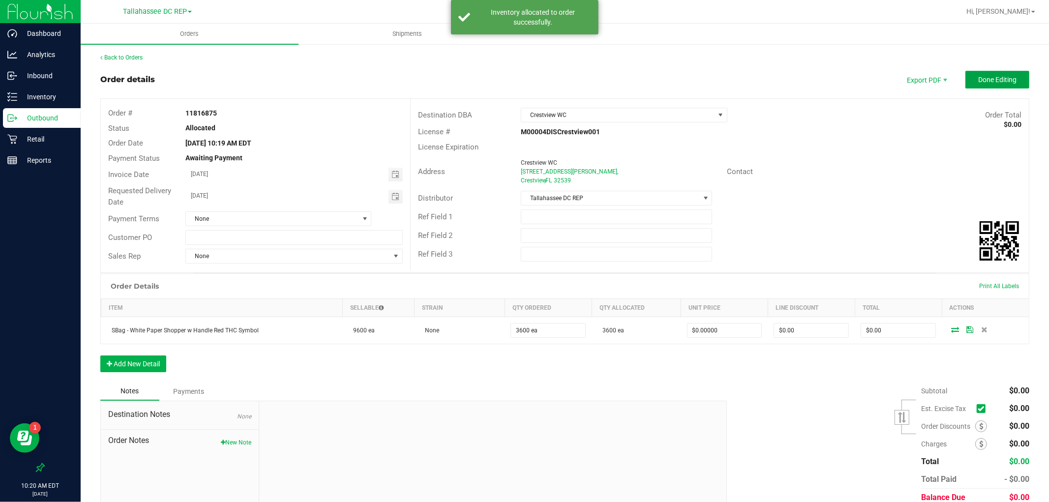
click at [969, 88] on button "Done Editing" at bounding box center [998, 80] width 64 height 18
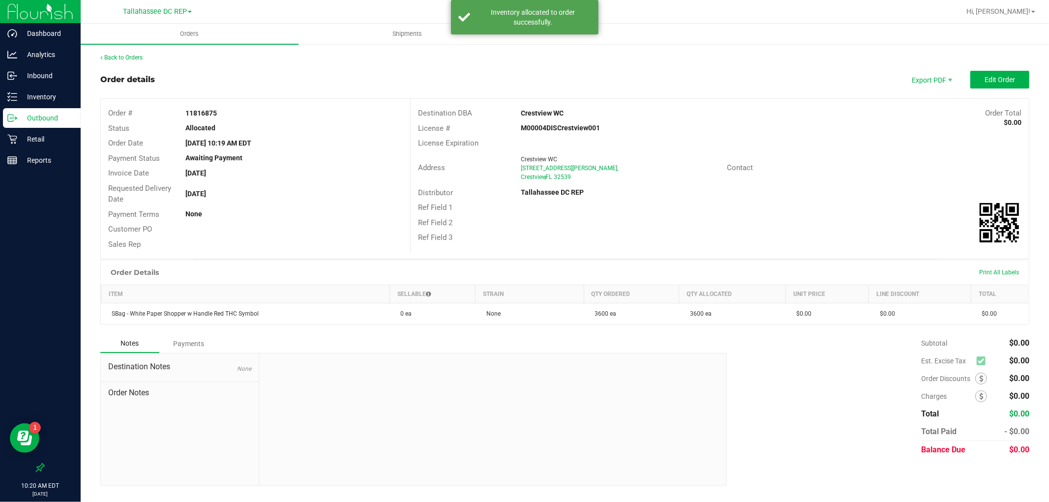
click at [66, 120] on p "Outbound" at bounding box center [46, 118] width 59 height 12
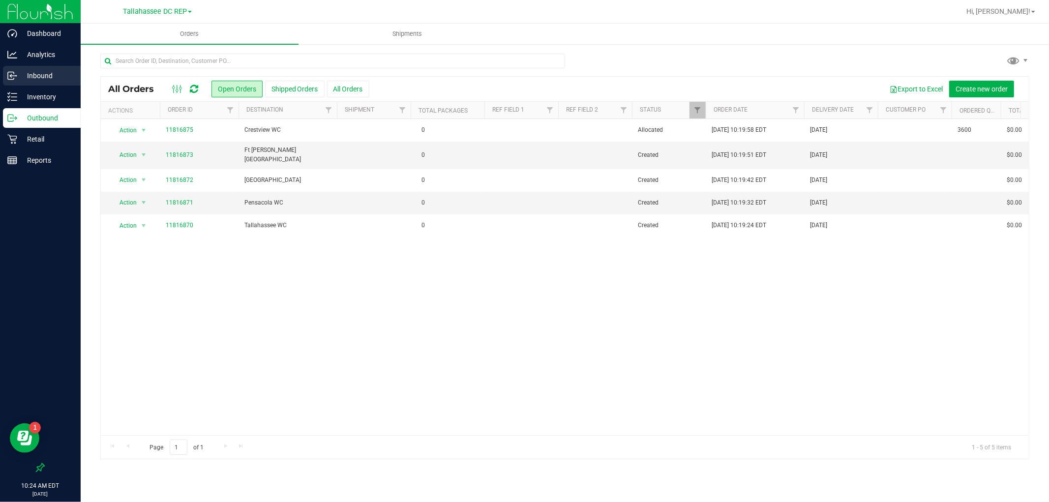
click at [45, 81] on p "Inbound" at bounding box center [46, 76] width 59 height 12
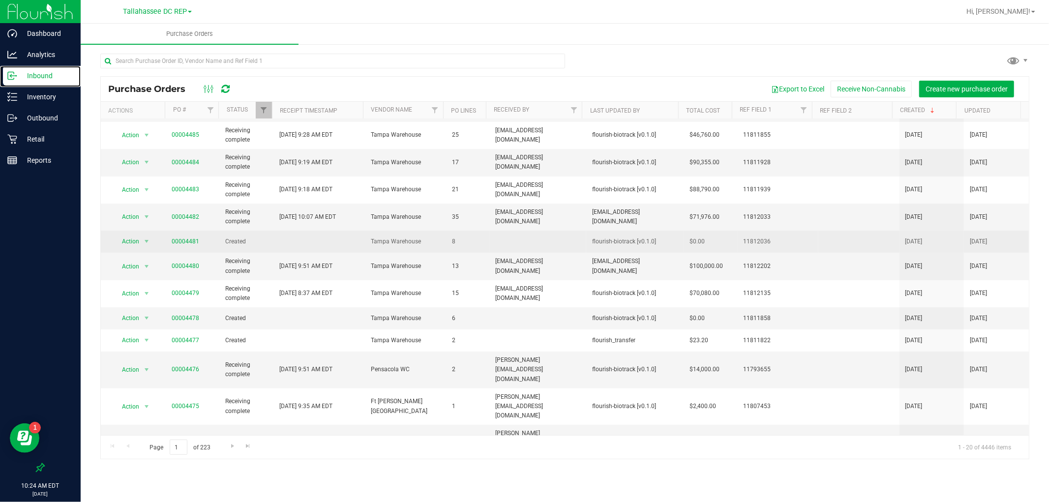
scroll to position [109, 0]
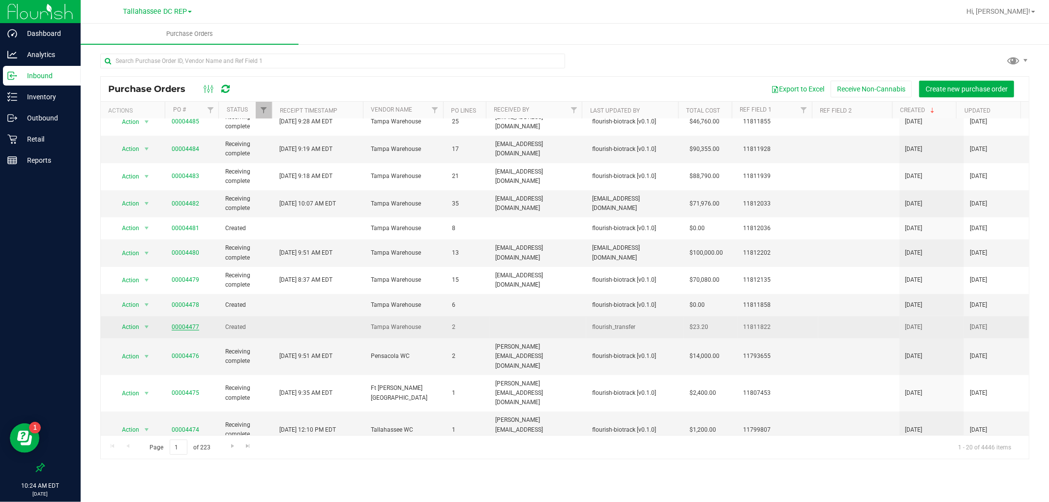
click at [190, 328] on link "00004477" at bounding box center [186, 327] width 28 height 7
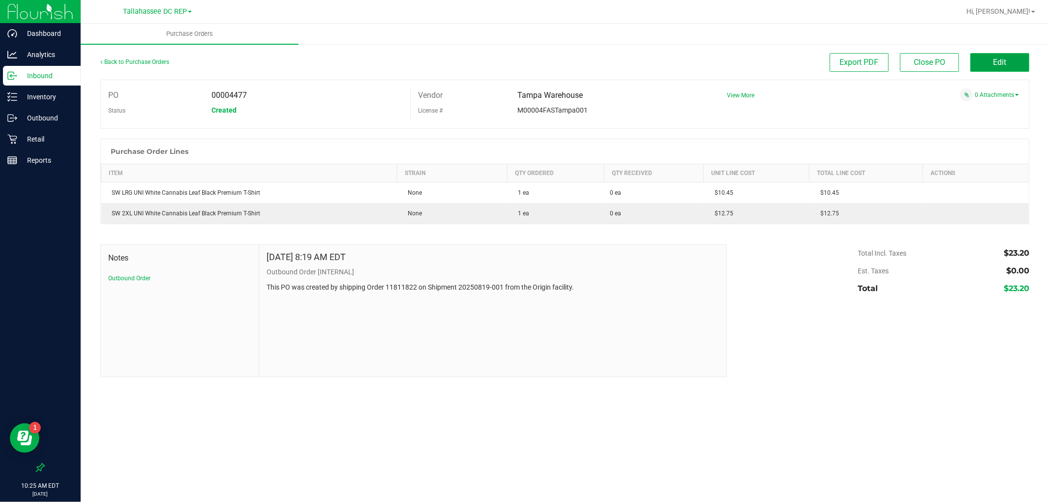
click at [1010, 62] on button "Edit" at bounding box center [1000, 62] width 59 height 19
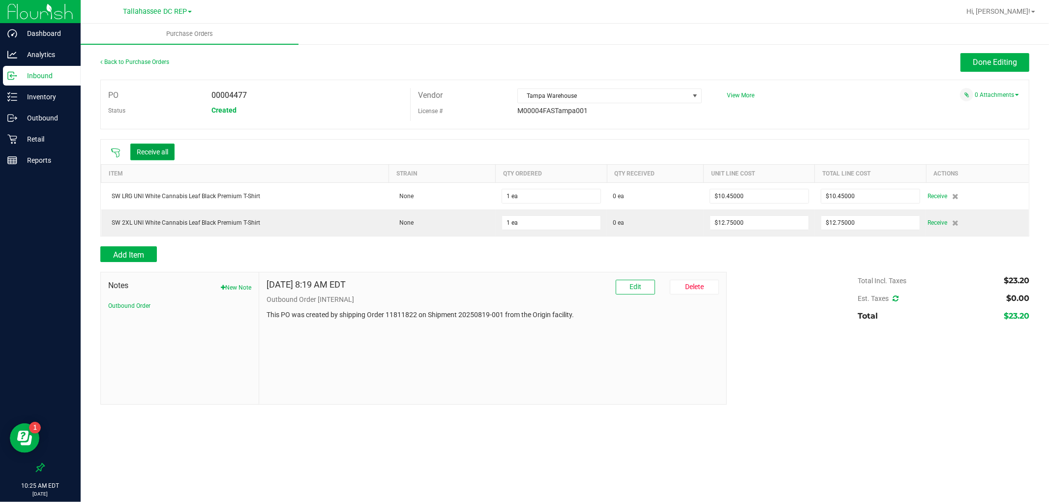
click at [166, 148] on button "Receive all" at bounding box center [152, 152] width 44 height 17
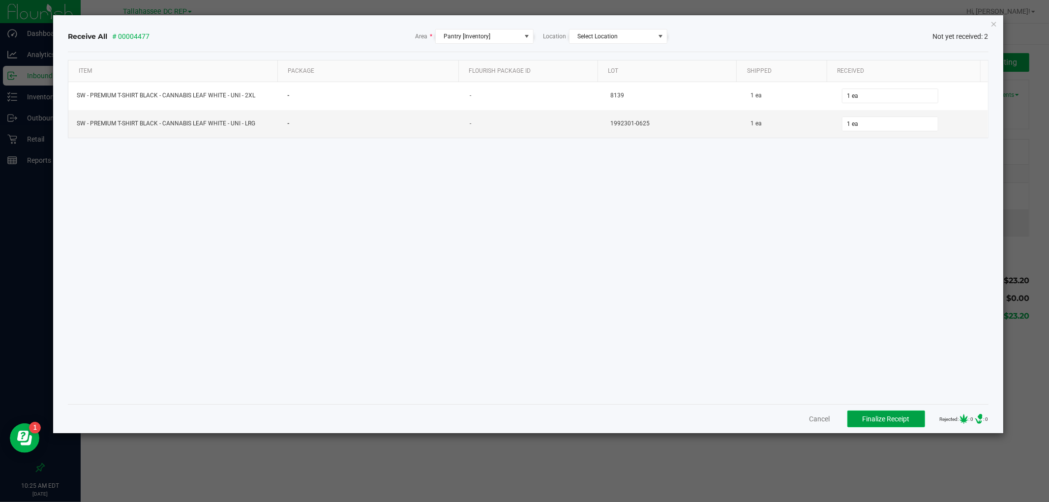
click at [871, 415] on span "Finalize Receipt" at bounding box center [886, 419] width 47 height 8
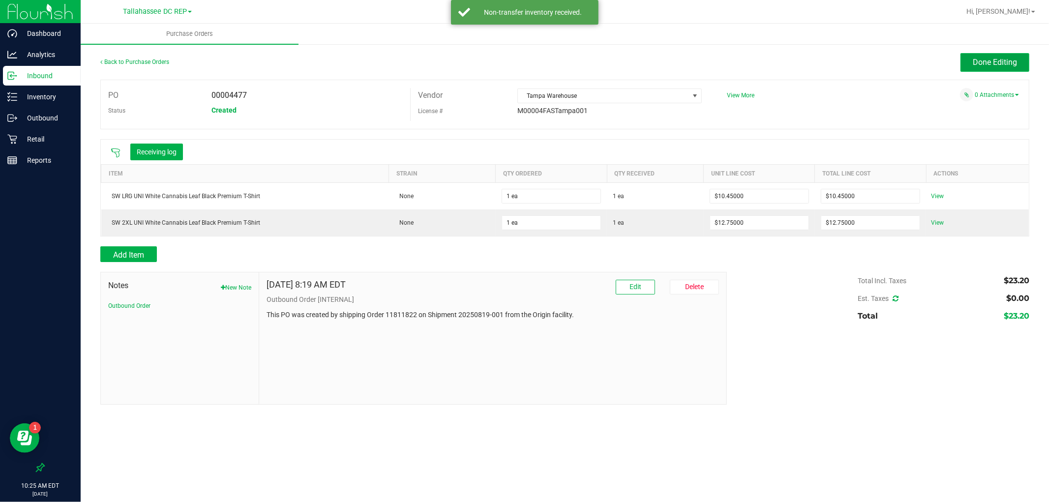
click at [994, 63] on span "Done Editing" at bounding box center [995, 62] width 44 height 9
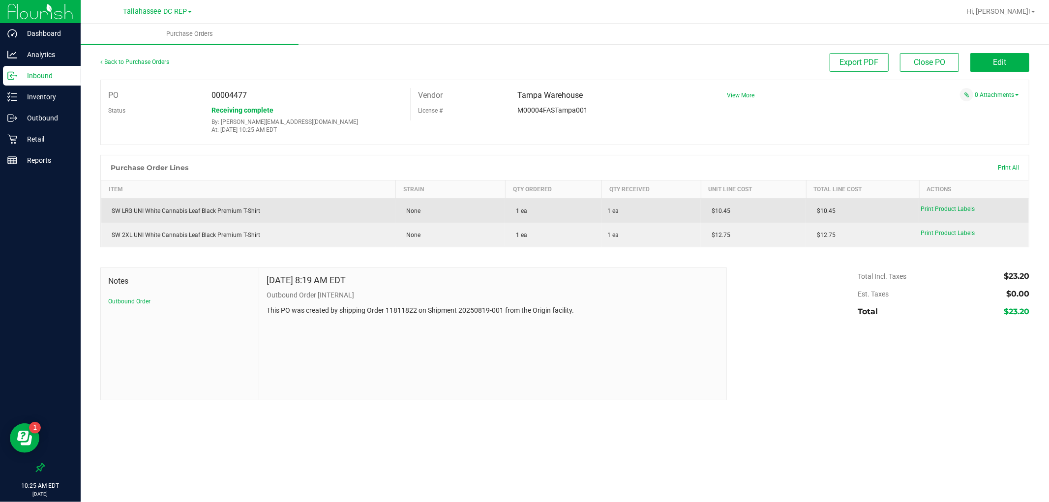
click at [223, 208] on div "SW LRG UNI White Cannabis Leaf Black Premium T-Shirt" at bounding box center [248, 211] width 283 height 9
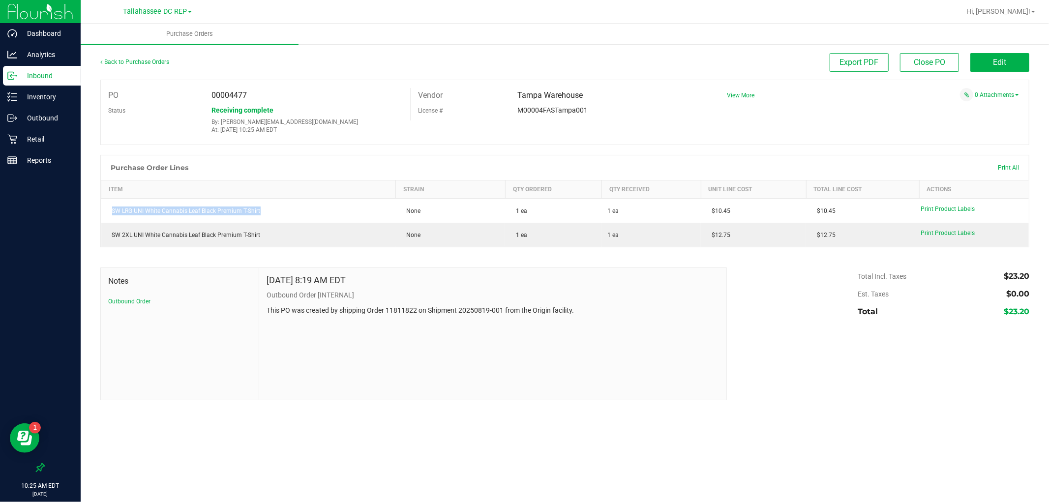
copy div "SW LRG UNI White Cannabis Leaf Black Premium T-Shirt"
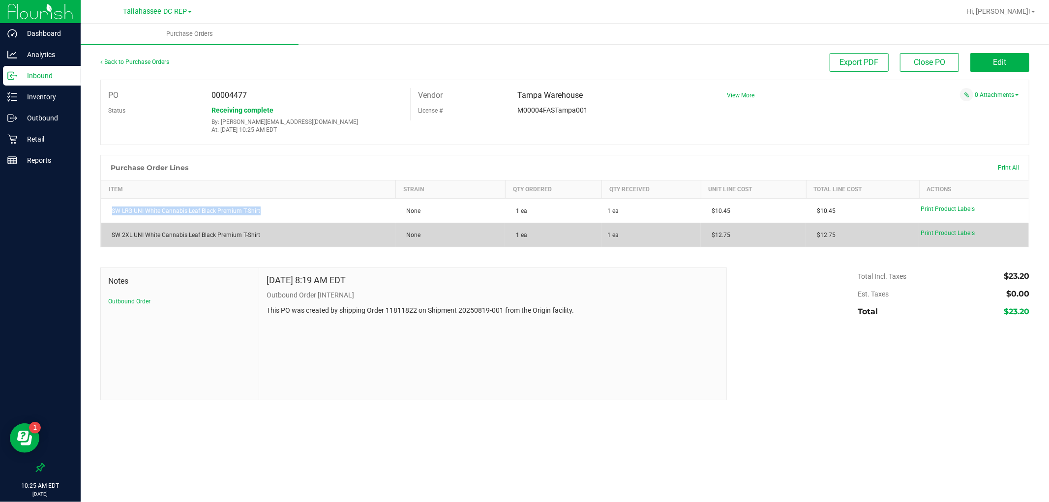
click at [248, 239] on div "SW 2XL UNI White Cannabis Leaf Black Premium T-Shirt" at bounding box center [248, 235] width 283 height 9
click at [248, 234] on div "SW 2XL UNI White Cannabis Leaf Black Premium T-Shirt" at bounding box center [248, 235] width 283 height 9
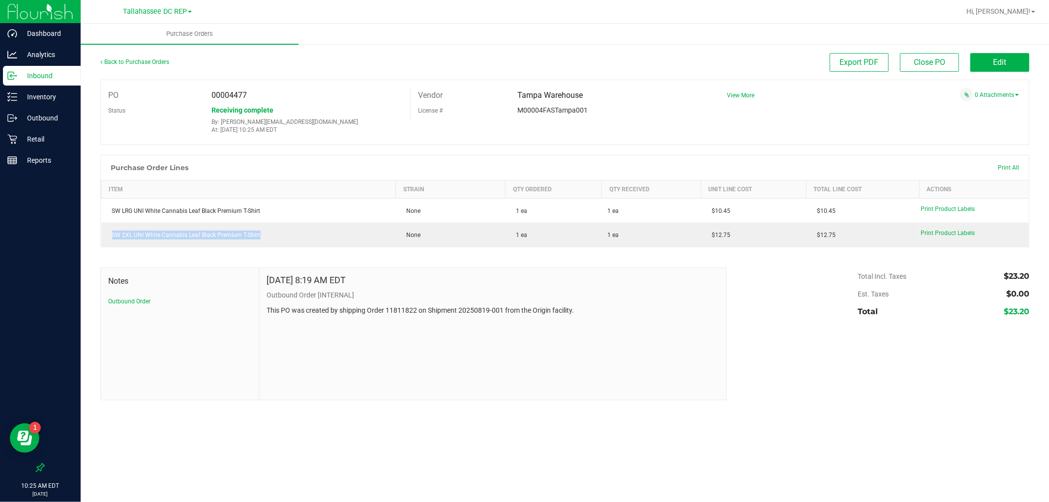
copy div "SW 2XL UNI White Cannabis Leaf Black Premium T-Shirt"
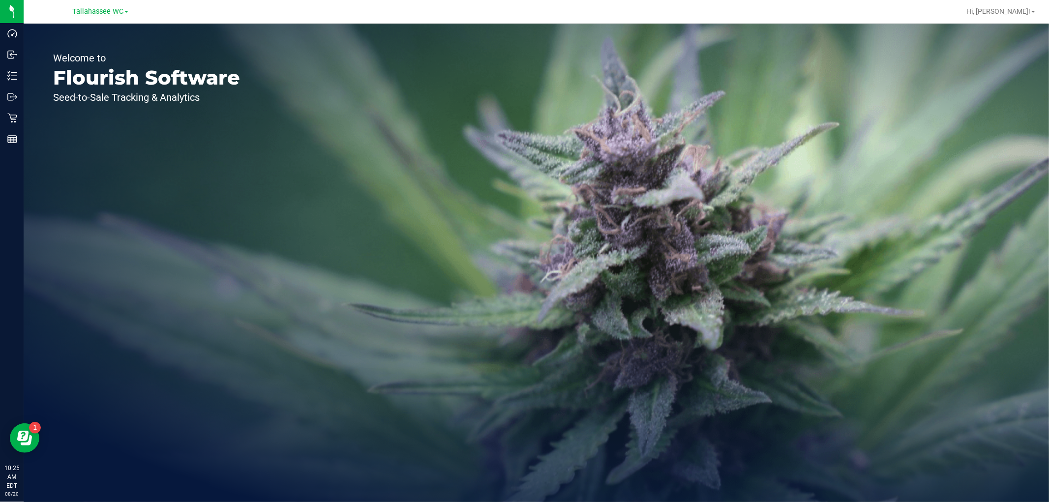
click at [105, 12] on span "Tallahassee WC" at bounding box center [97, 11] width 51 height 9
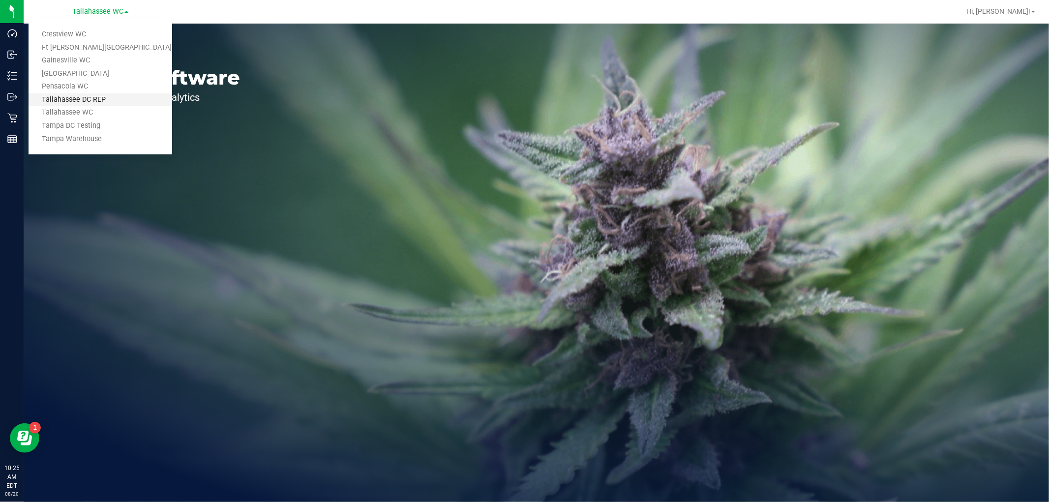
click at [104, 100] on link "Tallahassee DC REP" at bounding box center [101, 99] width 144 height 13
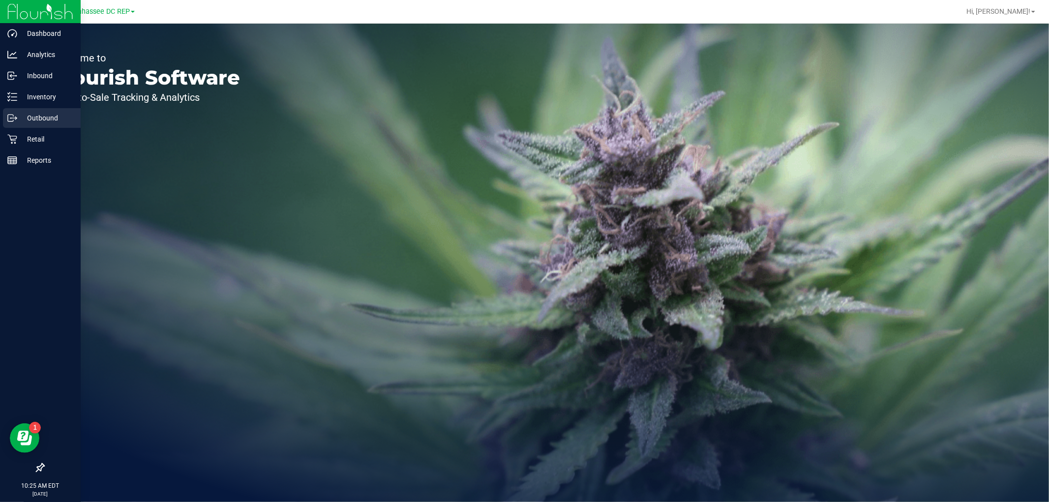
click at [30, 120] on p "Outbound" at bounding box center [46, 118] width 59 height 12
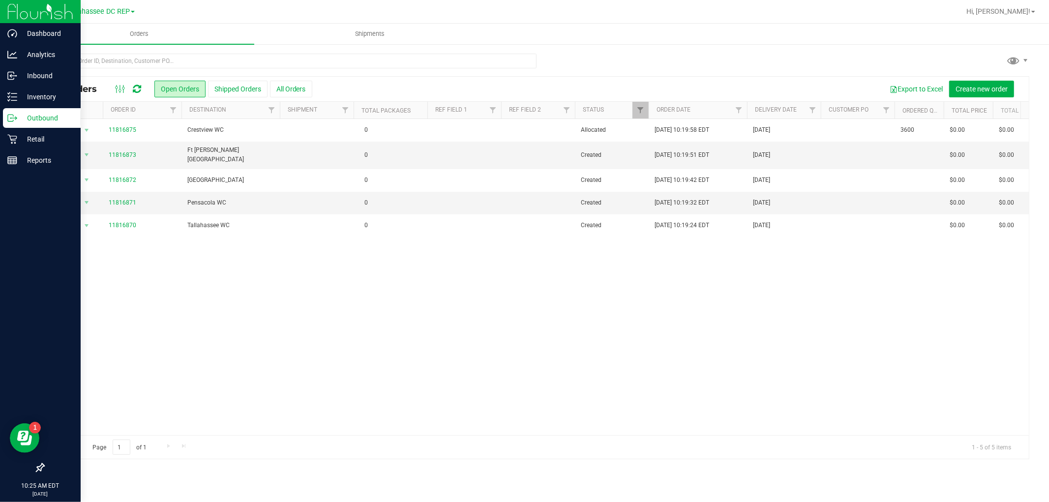
drag, startPoint x: 39, startPoint y: 466, endPoint x: 8, endPoint y: 12, distance: 455.2
click at [39, 466] on icon at bounding box center [40, 467] width 9 height 9
click at [35, 469] on input "checkbox" at bounding box center [35, 469] width 0 height 0
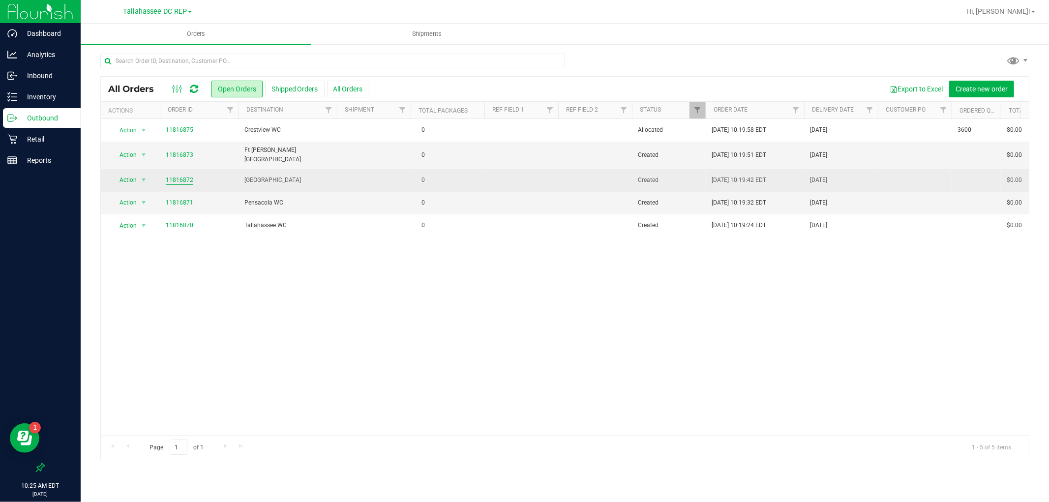
click at [183, 179] on link "11816872" at bounding box center [180, 180] width 28 height 9
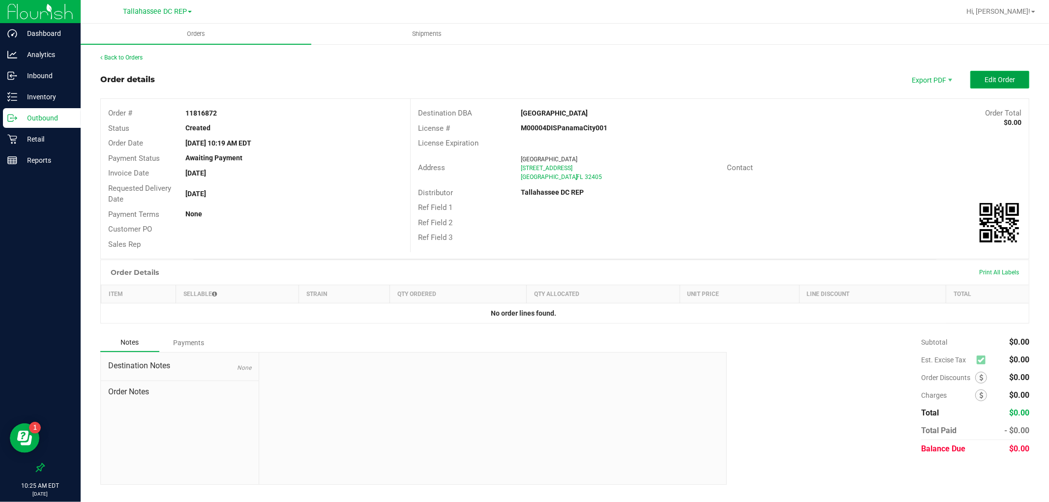
click at [981, 77] on button "Edit Order" at bounding box center [1000, 80] width 59 height 18
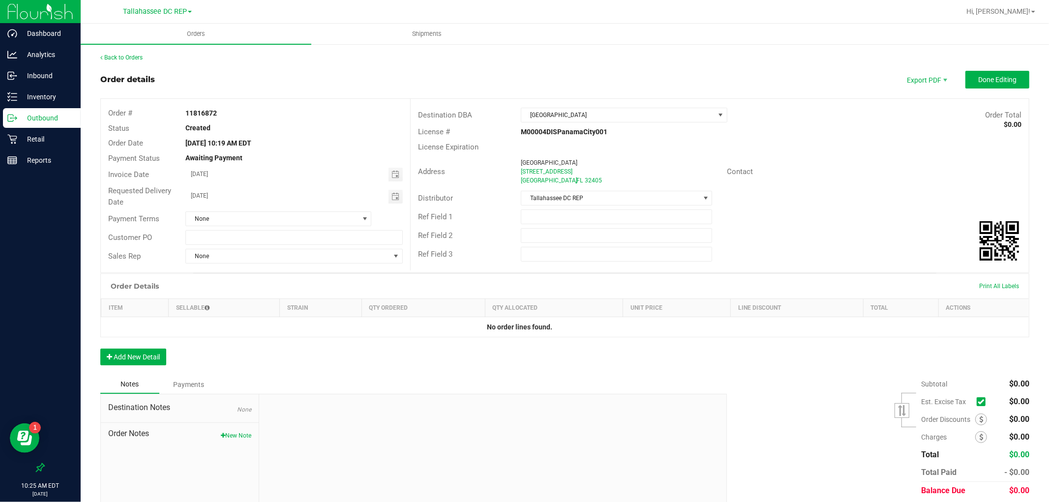
click at [120, 347] on div "Order Details Print All Labels Item Sellable Strain Qty Ordered Qty Allocated U…" at bounding box center [564, 325] width 929 height 102
click at [122, 351] on button "Add New Detail" at bounding box center [133, 357] width 66 height 17
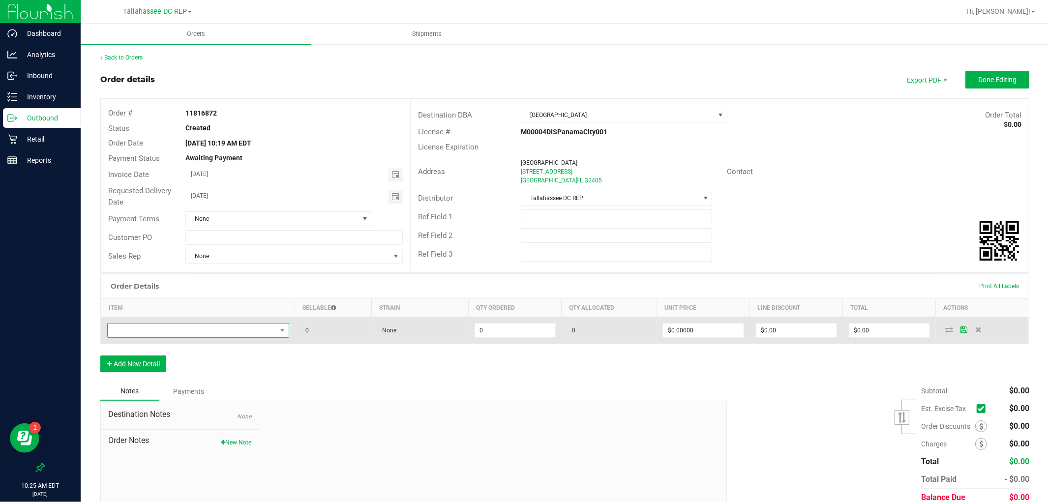
click at [130, 336] on span "NO DATA FOUND" at bounding box center [192, 331] width 169 height 14
type input "SW LRG UNI White Cannabis Leaf Black Premium T-Shirt"
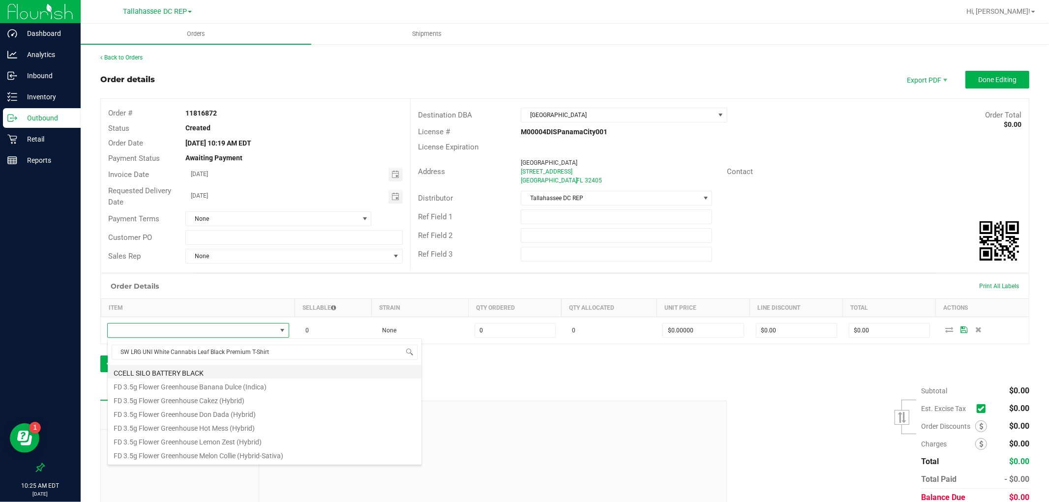
scroll to position [15, 179]
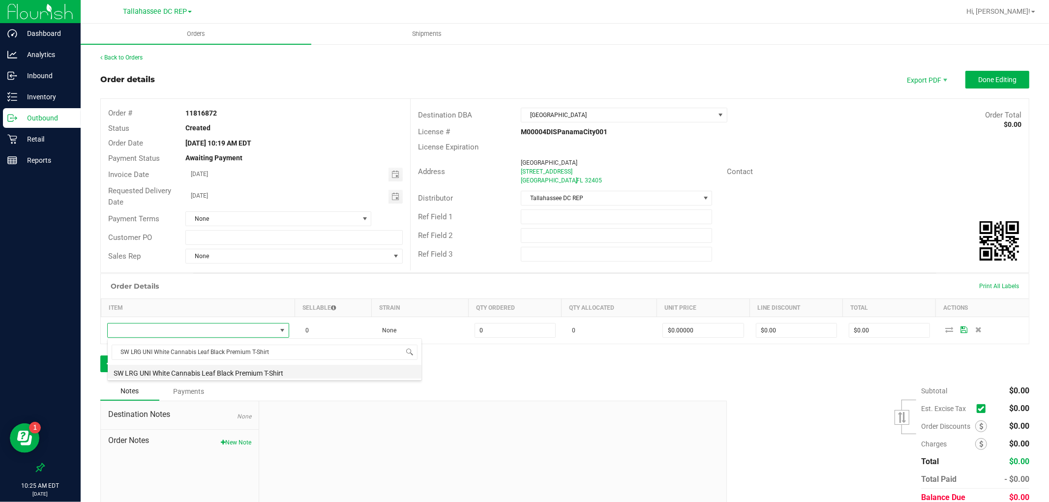
click at [207, 365] on li "SW LRG UNI White Cannabis Leaf Black Premium T-Shirt" at bounding box center [265, 372] width 314 height 14
type input "0 ea"
type input "$10.45000"
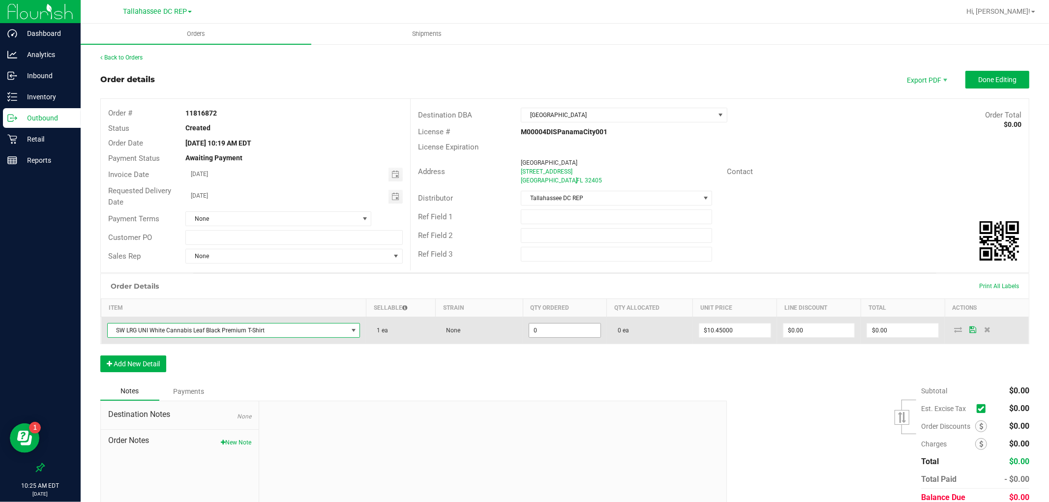
click at [559, 335] on input "0" at bounding box center [564, 331] width 71 height 14
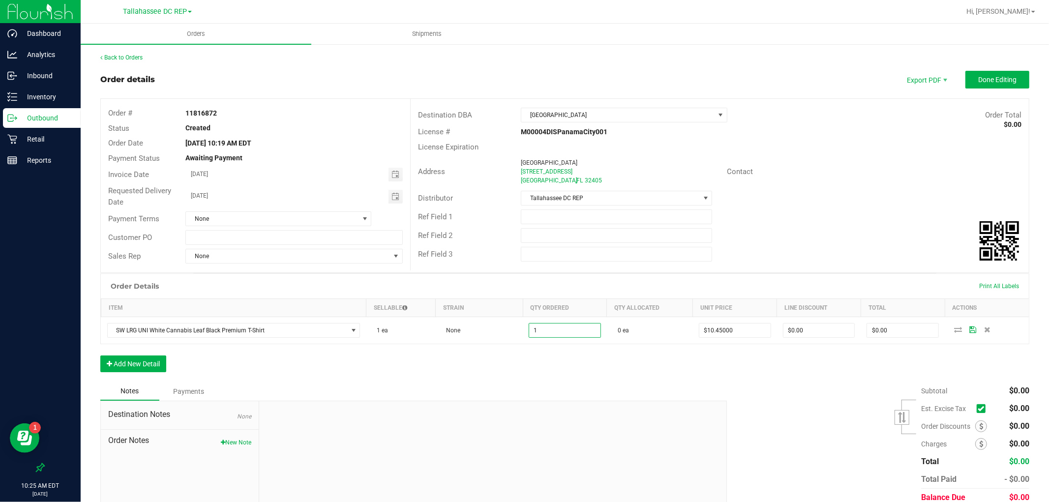
type input "1 ea"
type input "$10.45"
click at [534, 360] on div "Order Details Print All Labels Item Sellable Strain Qty Ordered Qty Allocated U…" at bounding box center [564, 328] width 929 height 109
click at [146, 371] on button "Add New Detail" at bounding box center [133, 364] width 66 height 17
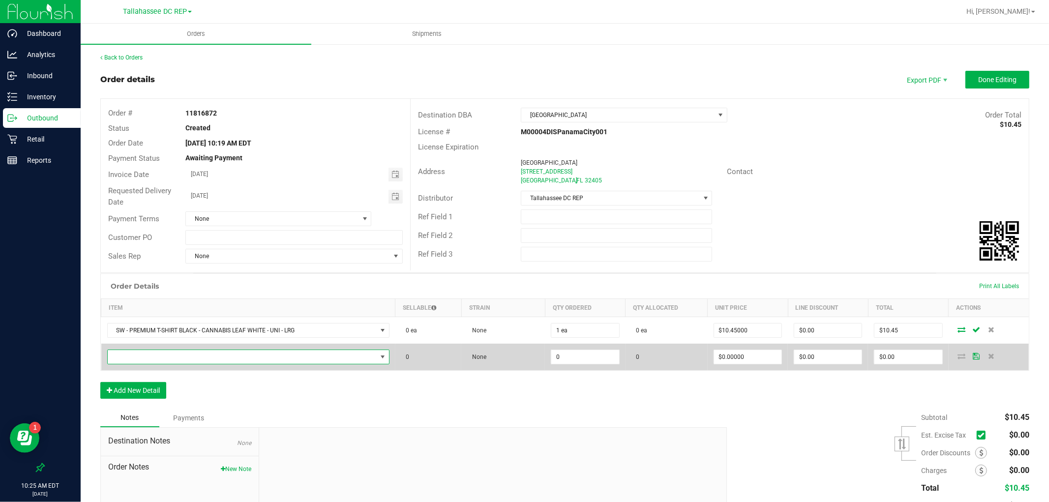
click at [169, 357] on span "NO DATA FOUND" at bounding box center [242, 357] width 269 height 14
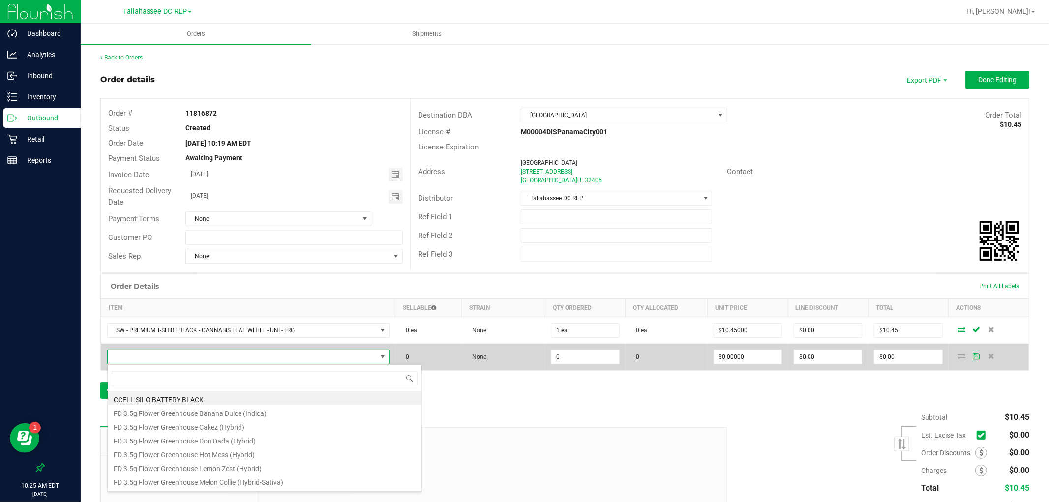
type input "SW 2XL UNI White Cannabis Leaf Black Premium T-Shirt"
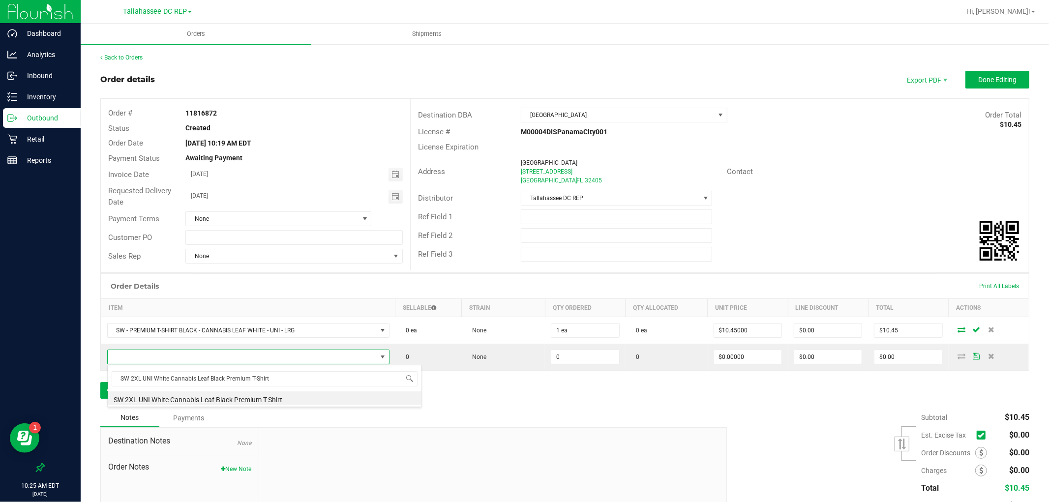
click at [181, 399] on li "SW 2XL UNI White Cannabis Leaf Black Premium T-Shirt" at bounding box center [265, 399] width 314 height 14
type input "0 ea"
type input "$12.75000"
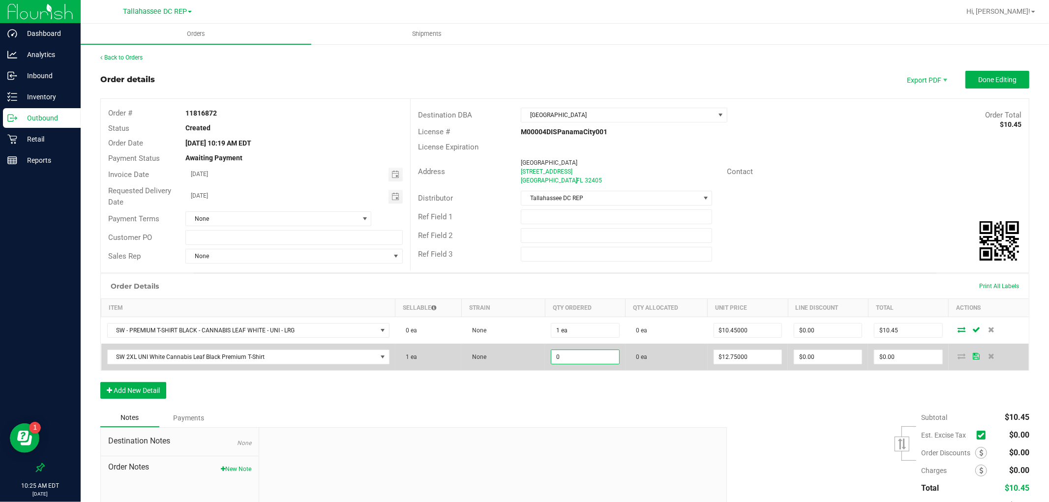
click at [590, 357] on input "0" at bounding box center [585, 357] width 67 height 14
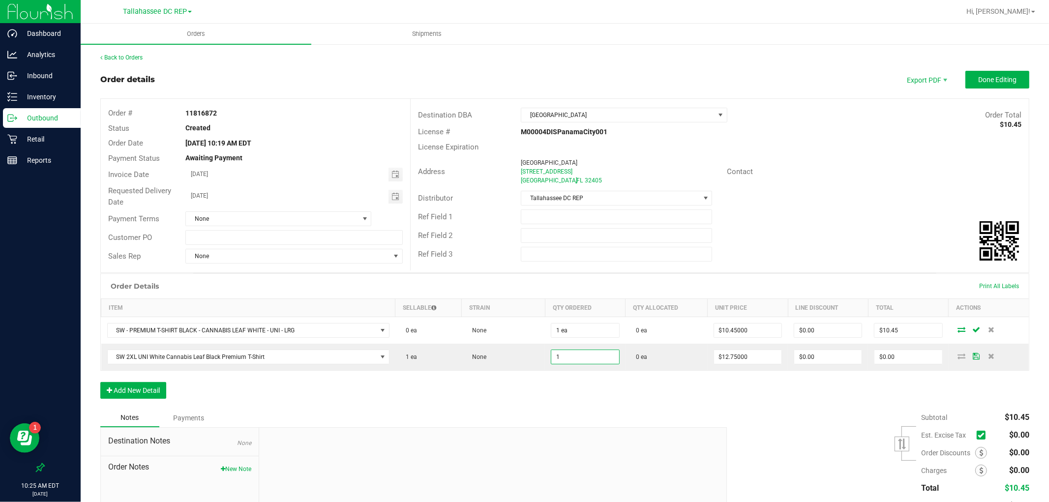
type input "1 ea"
type input "$12.75"
click at [595, 382] on div "Order Details Print All Labels Item Sellable Strain Qty Ordered Qty Allocated U…" at bounding box center [564, 341] width 929 height 135
click at [970, 87] on button "Done Editing" at bounding box center [998, 80] width 64 height 18
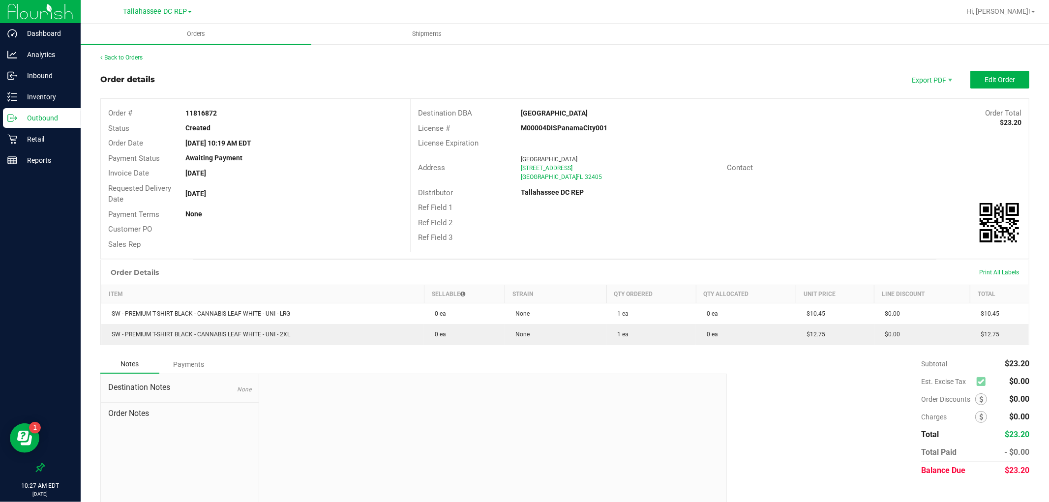
click at [57, 113] on p "Outbound" at bounding box center [46, 118] width 59 height 12
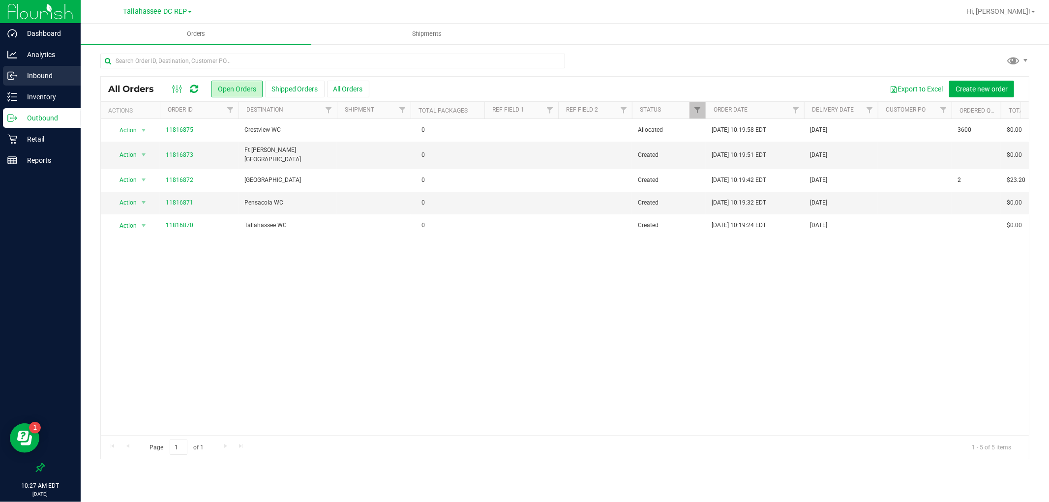
click at [52, 79] on p "Inbound" at bounding box center [46, 76] width 59 height 12
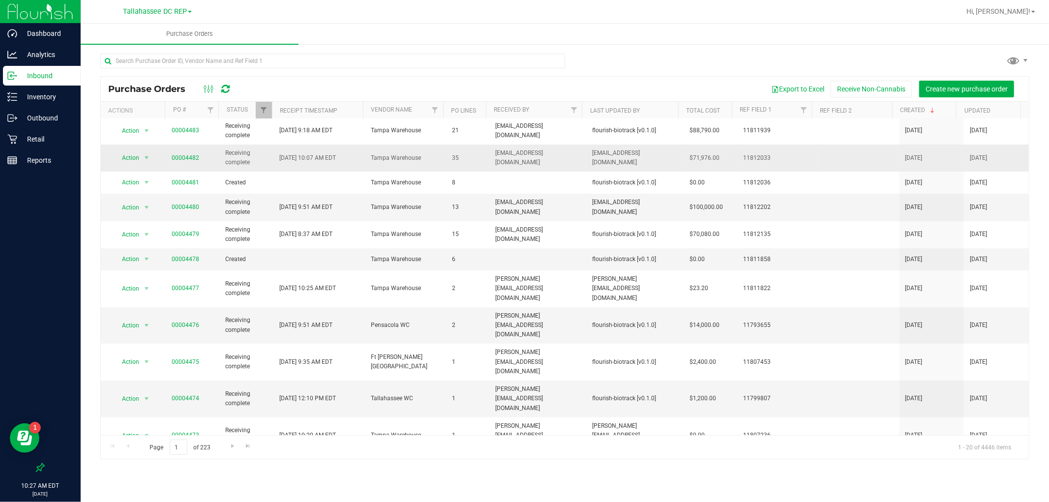
scroll to position [164, 0]
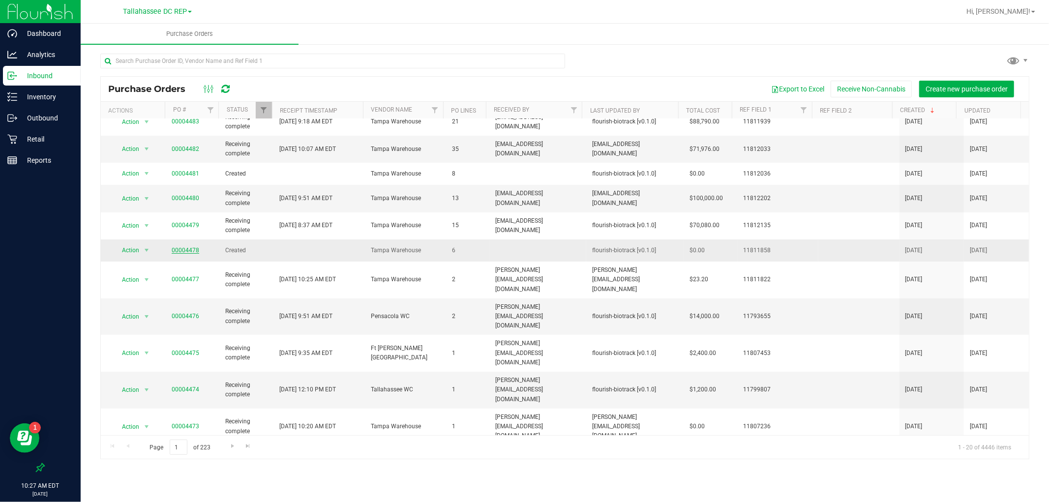
click at [193, 251] on link "00004478" at bounding box center [186, 250] width 28 height 7
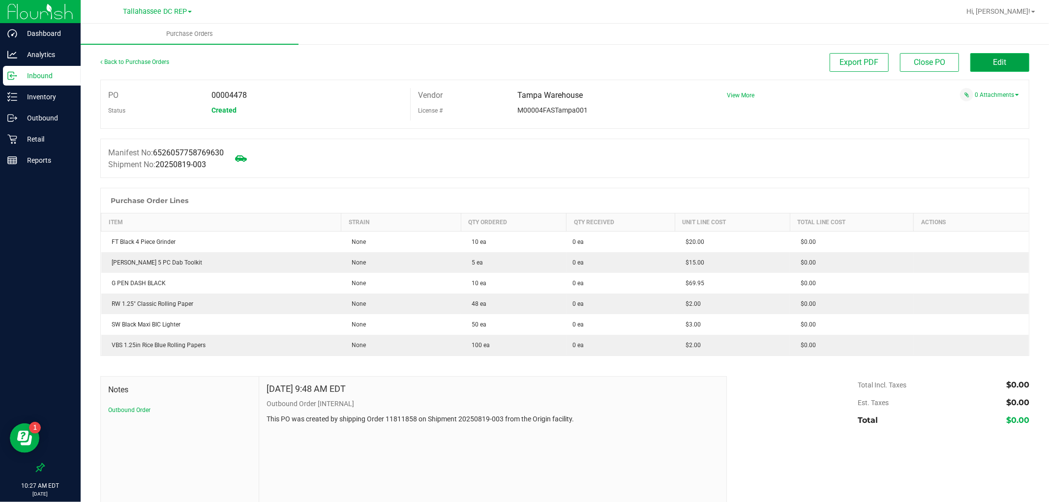
click at [984, 62] on button "Edit" at bounding box center [1000, 62] width 59 height 19
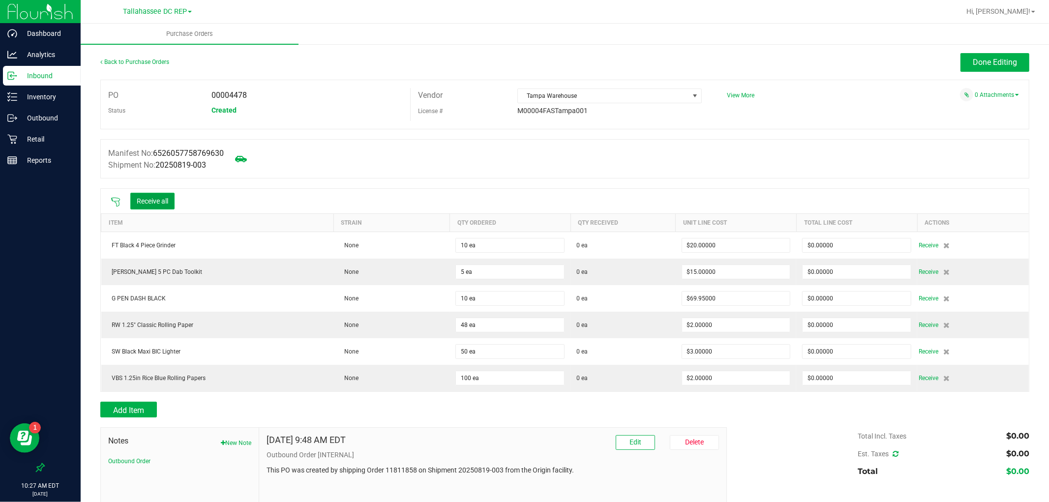
click at [141, 202] on button "Receive all" at bounding box center [152, 201] width 44 height 17
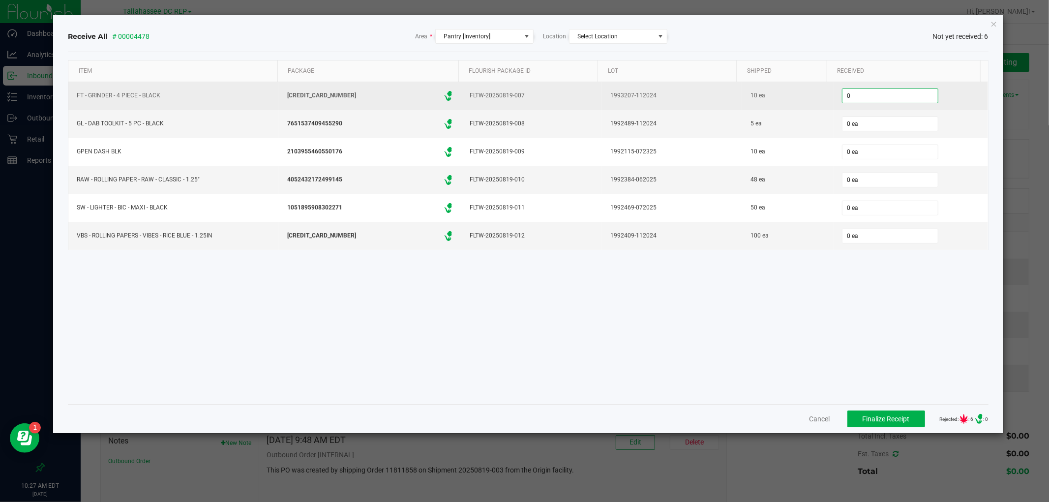
click at [925, 94] on input "0" at bounding box center [890, 96] width 95 height 14
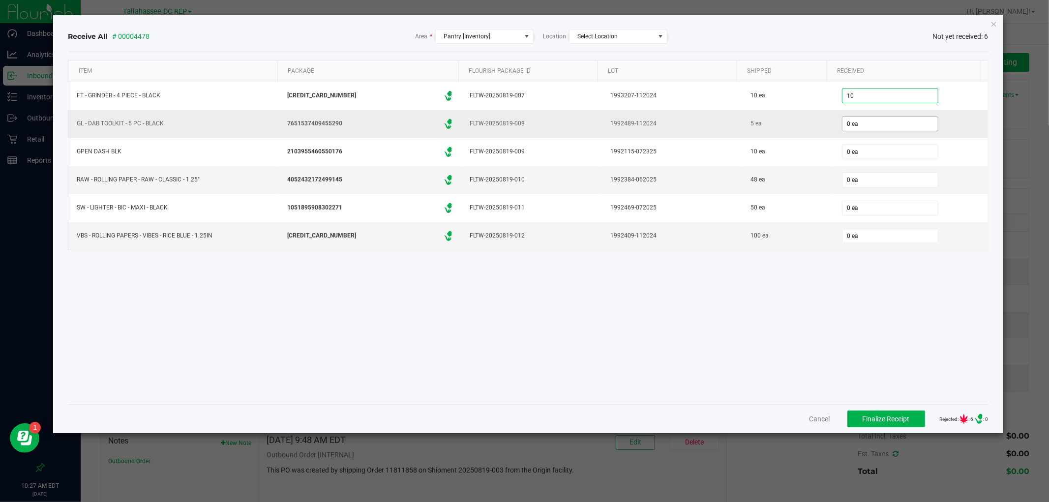
type input "10 ea"
click at [896, 125] on input "0" at bounding box center [890, 124] width 95 height 14
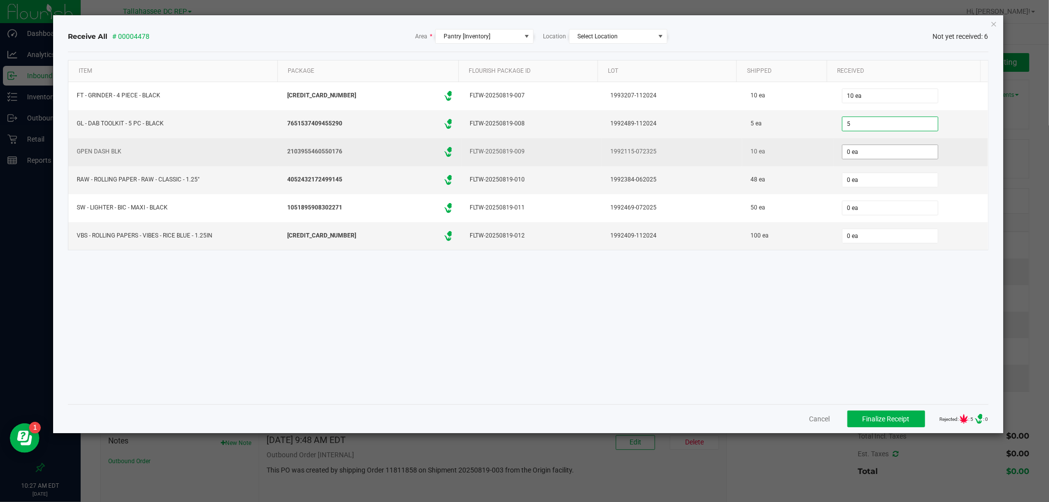
type input "5 ea"
click at [886, 146] on input "0" at bounding box center [890, 152] width 95 height 14
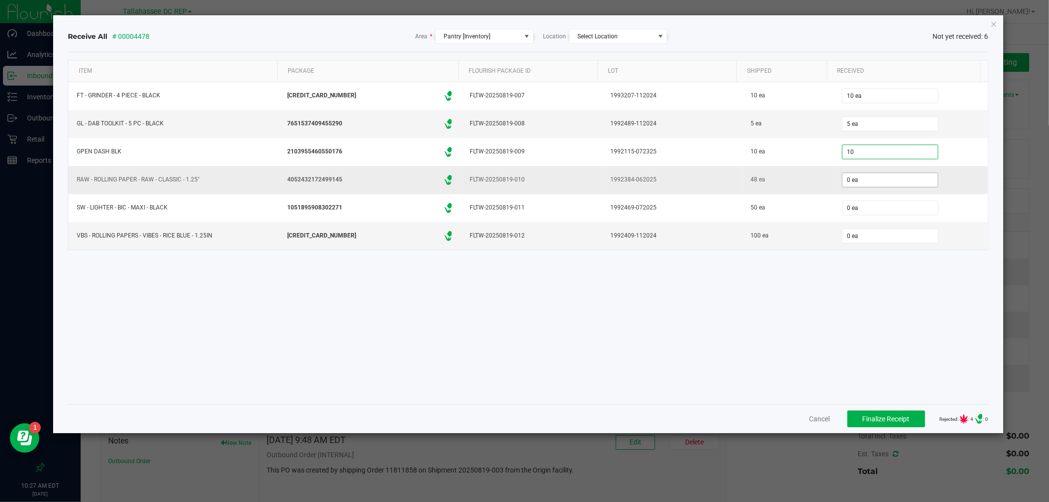
type input "10 ea"
click at [882, 183] on input "0" at bounding box center [890, 180] width 95 height 14
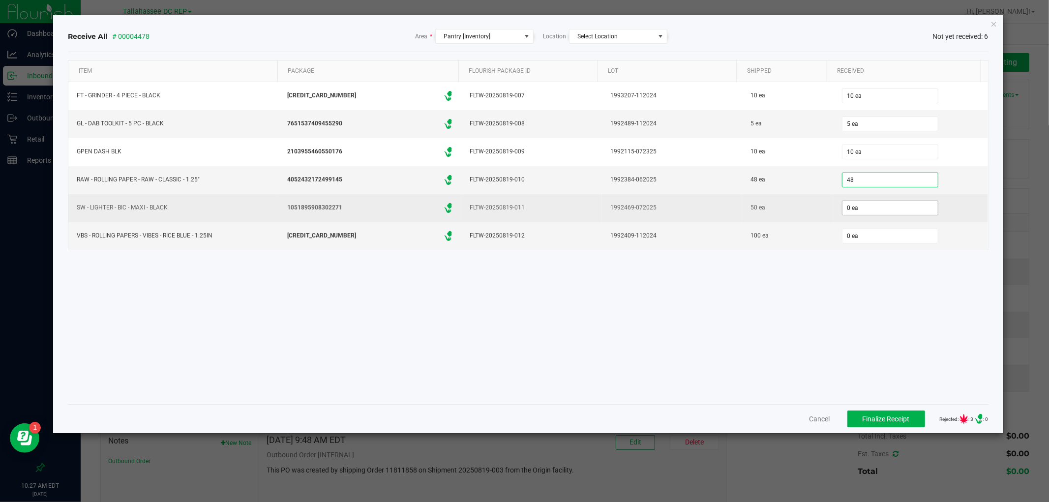
type input "48 ea"
click at [888, 214] on input "0" at bounding box center [890, 208] width 95 height 14
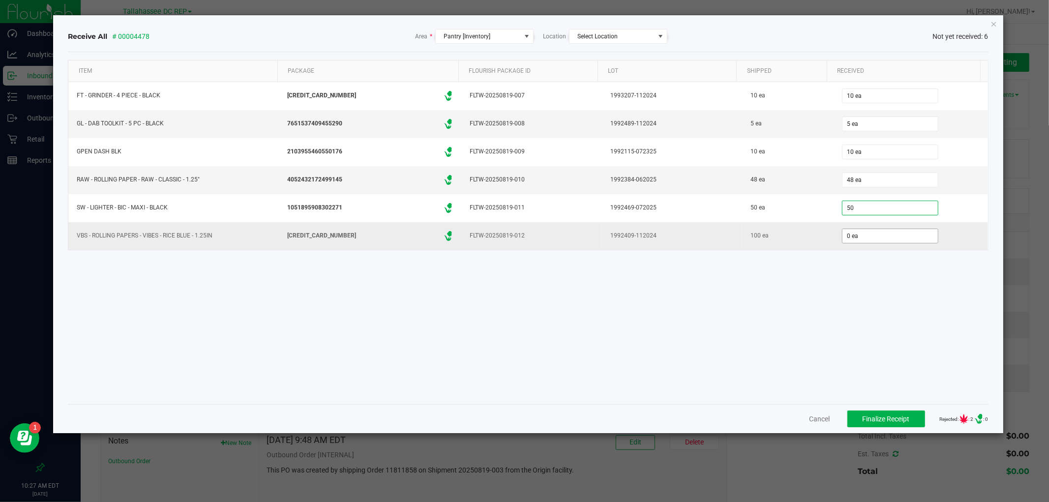
type input "50 ea"
click at [903, 243] on input "0" at bounding box center [890, 236] width 95 height 14
type input "100 ea"
click at [878, 276] on div "Item Package Flourish Package ID Lot Shipped Received FT - [MEDICAL_DATA] - 4 P…" at bounding box center [528, 228] width 921 height 337
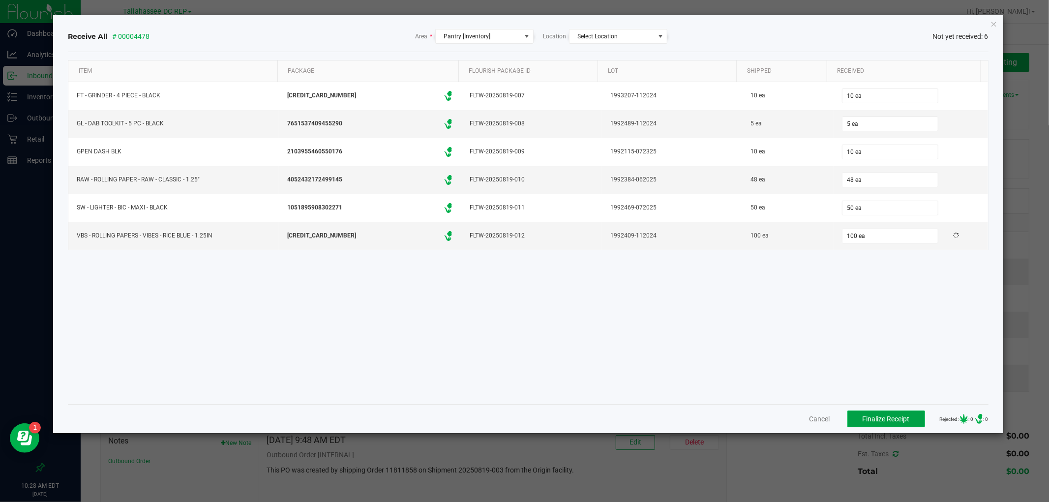
click at [872, 421] on span "Finalize Receipt" at bounding box center [886, 419] width 47 height 8
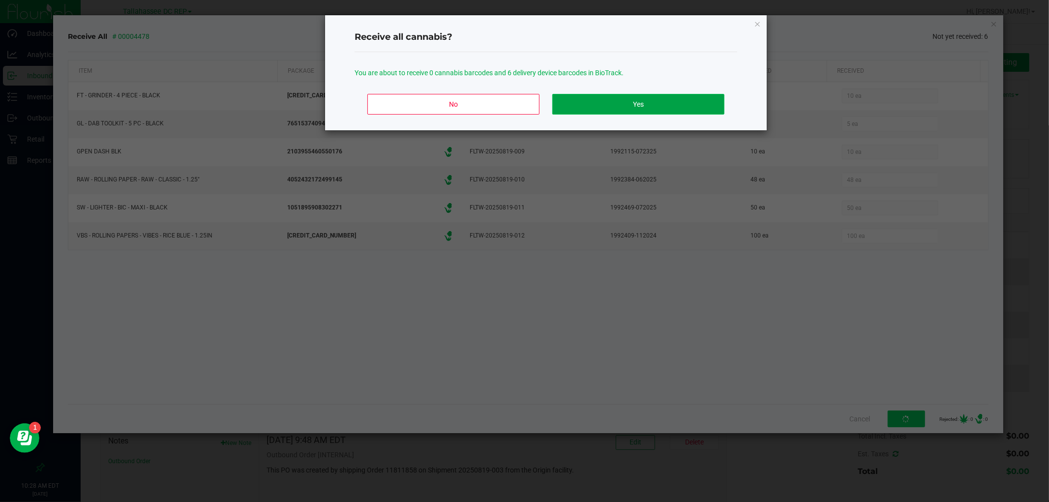
click at [670, 112] on button "Yes" at bounding box center [639, 104] width 172 height 21
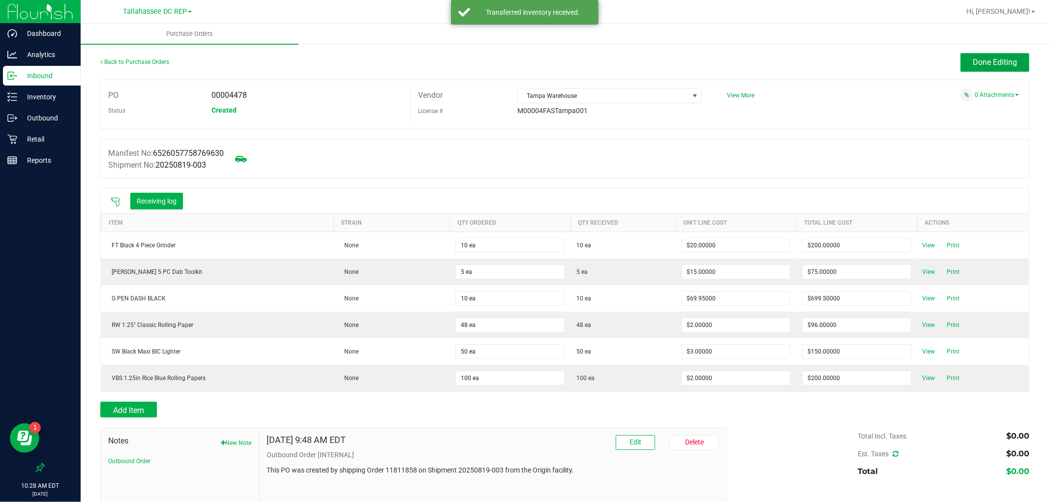
click at [982, 68] on button "Done Editing" at bounding box center [995, 62] width 69 height 19
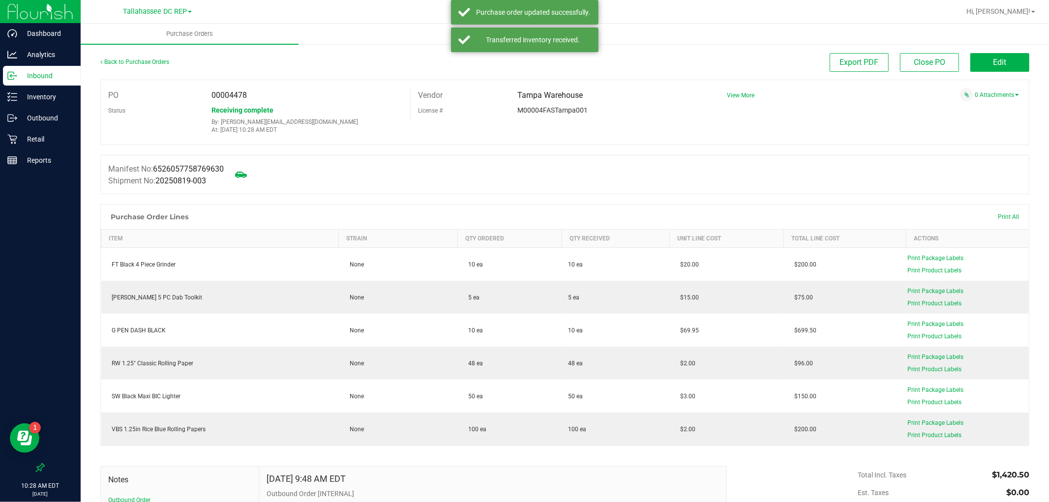
click at [22, 76] on p "Inbound" at bounding box center [46, 76] width 59 height 12
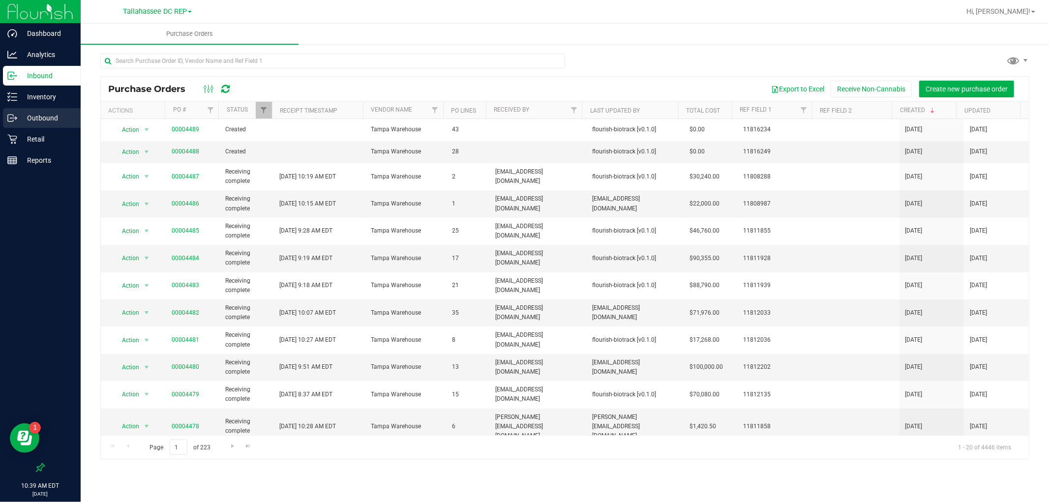
click at [62, 114] on p "Outbound" at bounding box center [46, 118] width 59 height 12
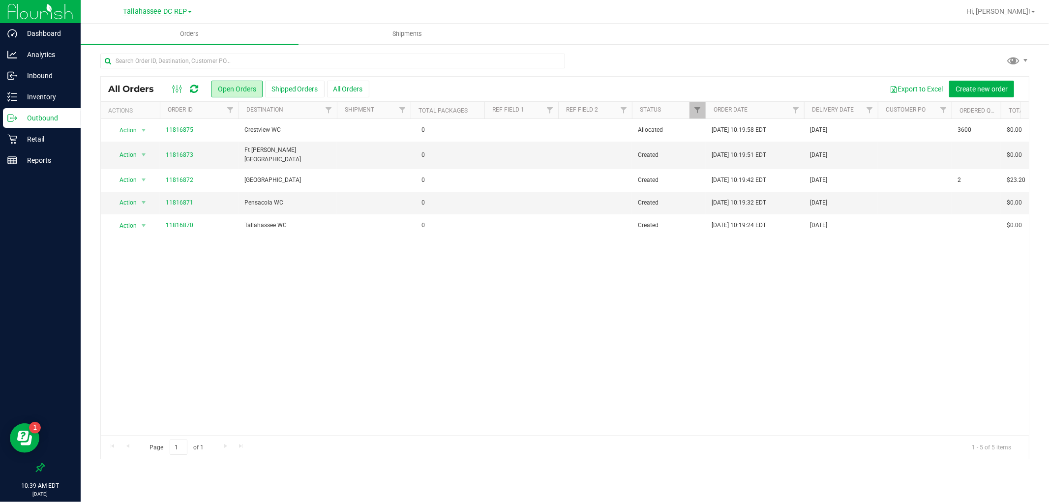
click at [166, 15] on span "Tallahassee DC REP" at bounding box center [155, 11] width 64 height 9
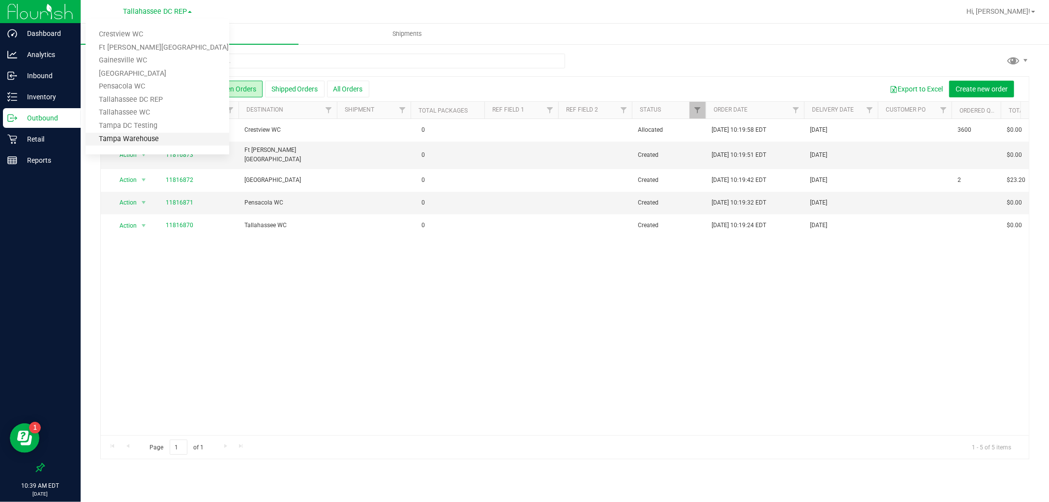
click at [159, 140] on link "Tampa Warehouse" at bounding box center [158, 139] width 144 height 13
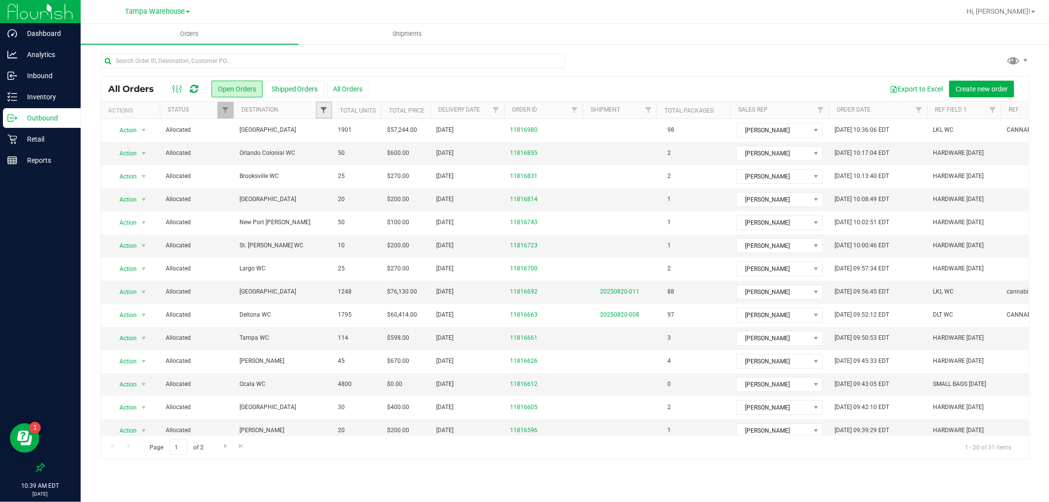
click at [324, 110] on span "Filter" at bounding box center [324, 110] width 8 height 8
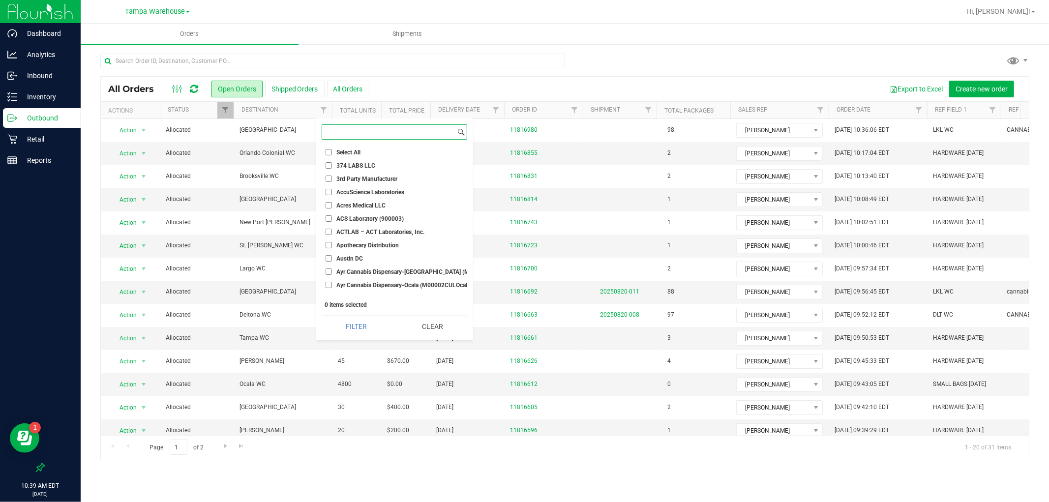
click at [389, 135] on input at bounding box center [388, 132] width 133 height 14
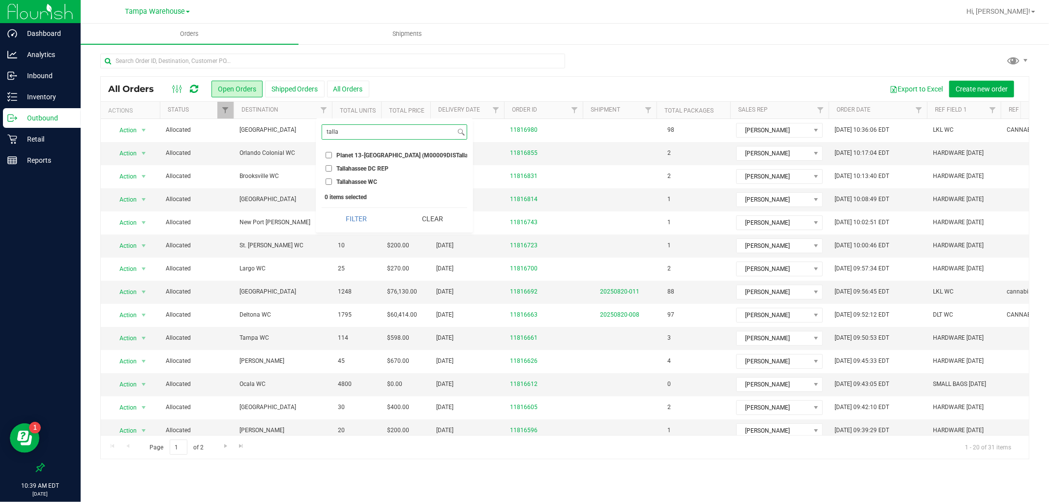
type input "talla"
click at [330, 168] on input "Tallahassee DC REP" at bounding box center [329, 168] width 6 height 6
checkbox input "true"
click at [346, 228] on button "Filter" at bounding box center [356, 219] width 69 height 22
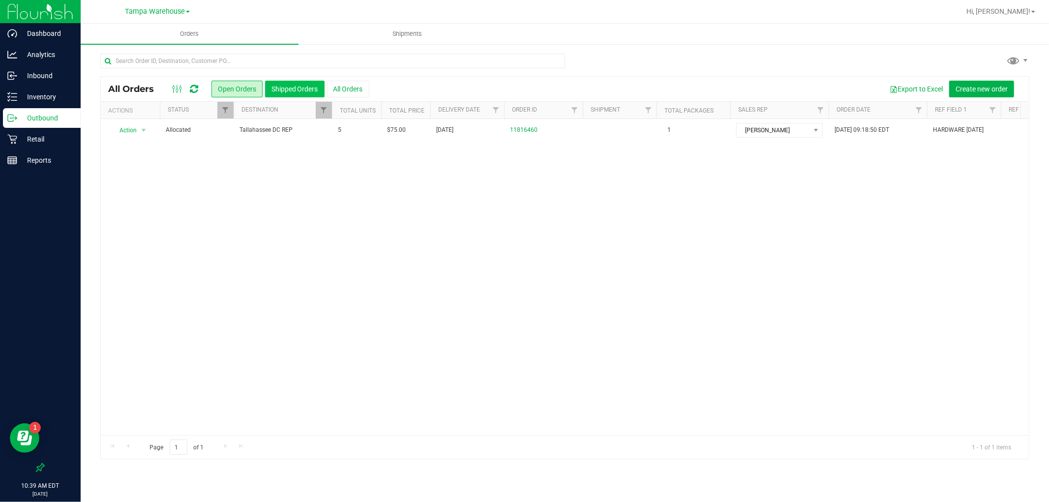
click at [297, 92] on button "Shipped Orders" at bounding box center [295, 89] width 60 height 17
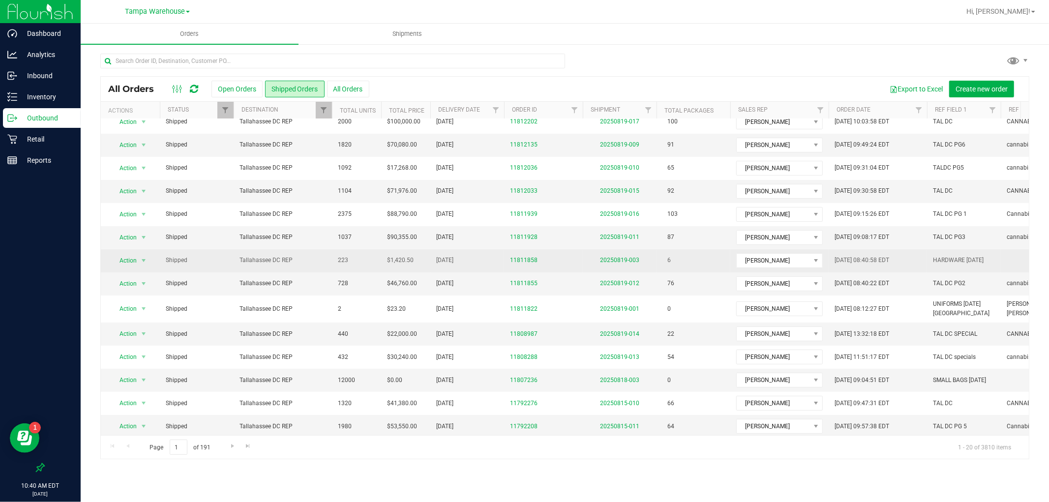
scroll to position [109, 0]
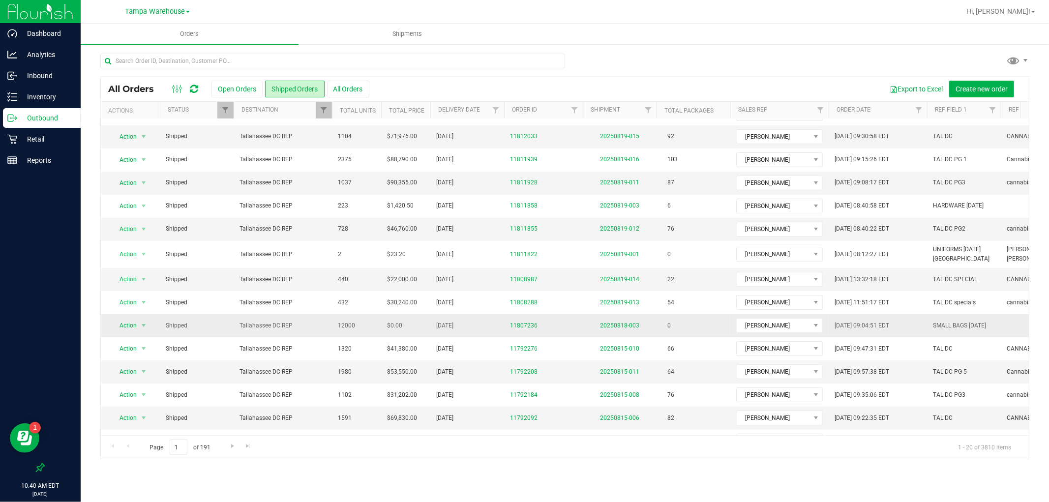
drag, startPoint x: 371, startPoint y: 325, endPoint x: 332, endPoint y: 324, distance: 38.9
click at [332, 324] on td "12000" at bounding box center [356, 325] width 49 height 23
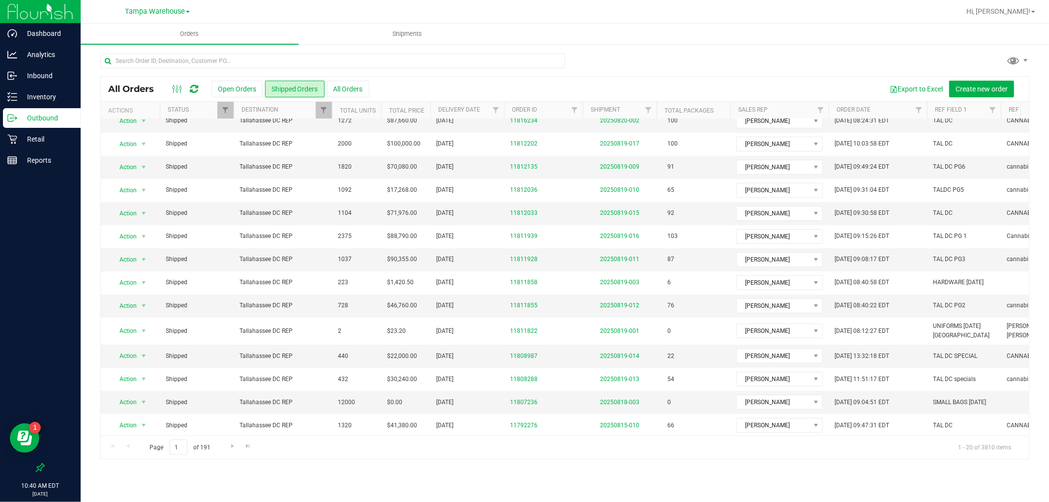
scroll to position [0, 0]
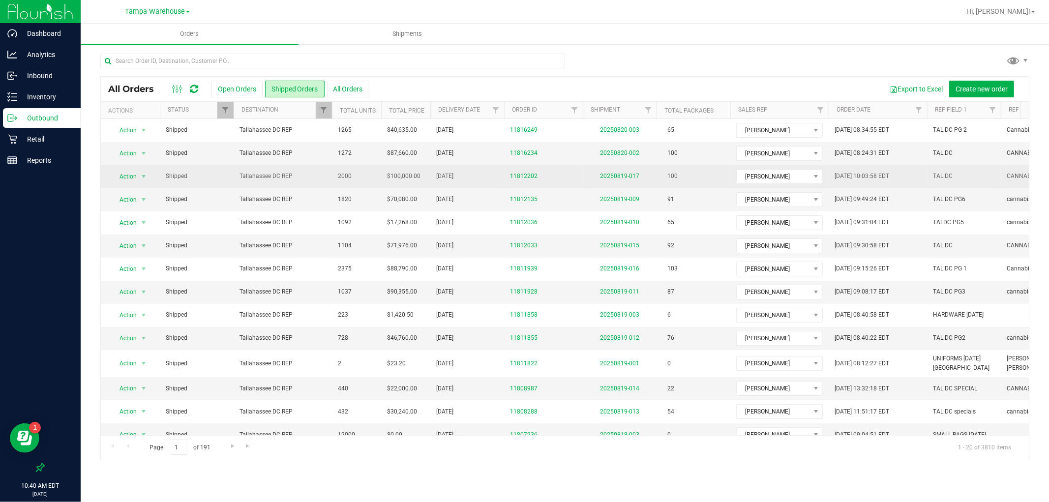
drag, startPoint x: 421, startPoint y: 357, endPoint x: 313, endPoint y: 181, distance: 206.2
click at [313, 181] on tbody "Action Action Clone order Mark as fully paid Order audit log Print COAs (single…" at bounding box center [711, 352] width 1220 height 466
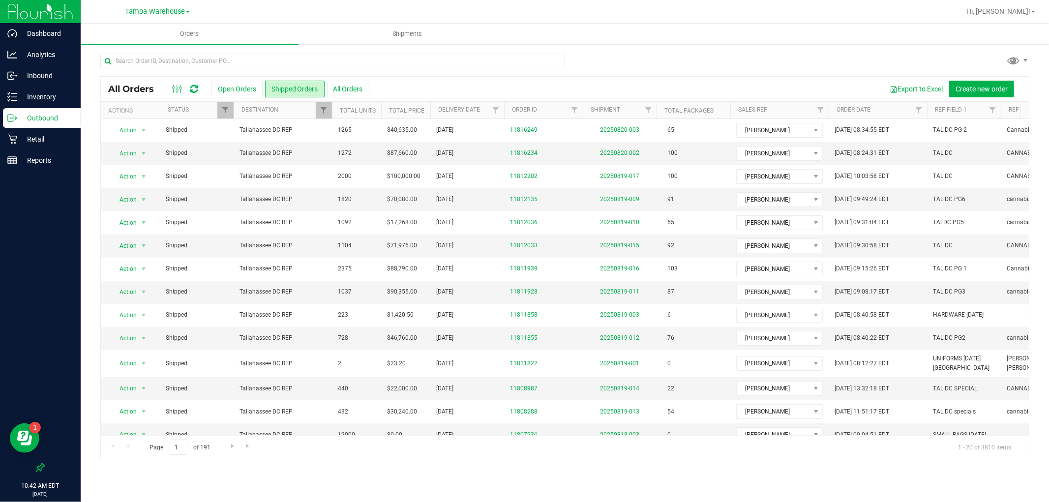
click at [134, 15] on span "Tampa Warehouse" at bounding box center [155, 11] width 60 height 9
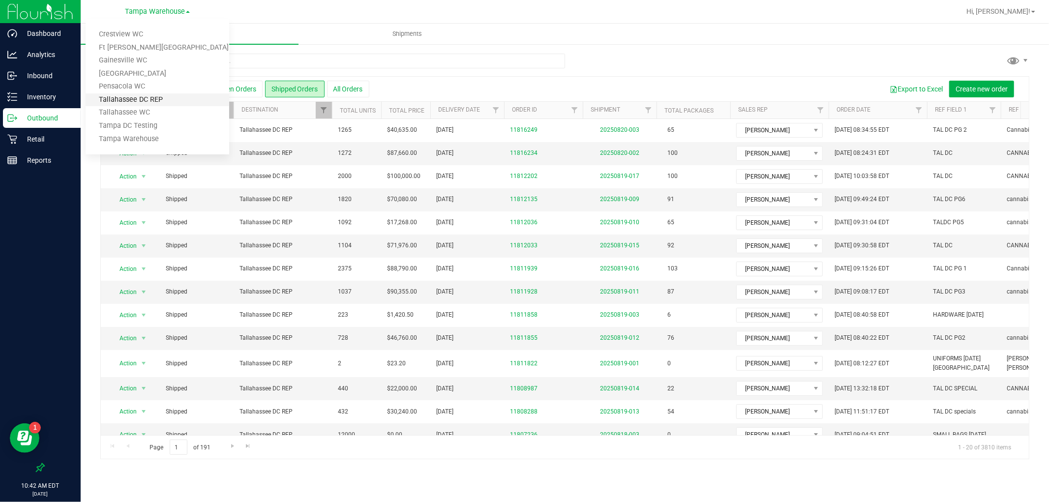
click at [154, 98] on link "Tallahassee DC REP" at bounding box center [158, 99] width 144 height 13
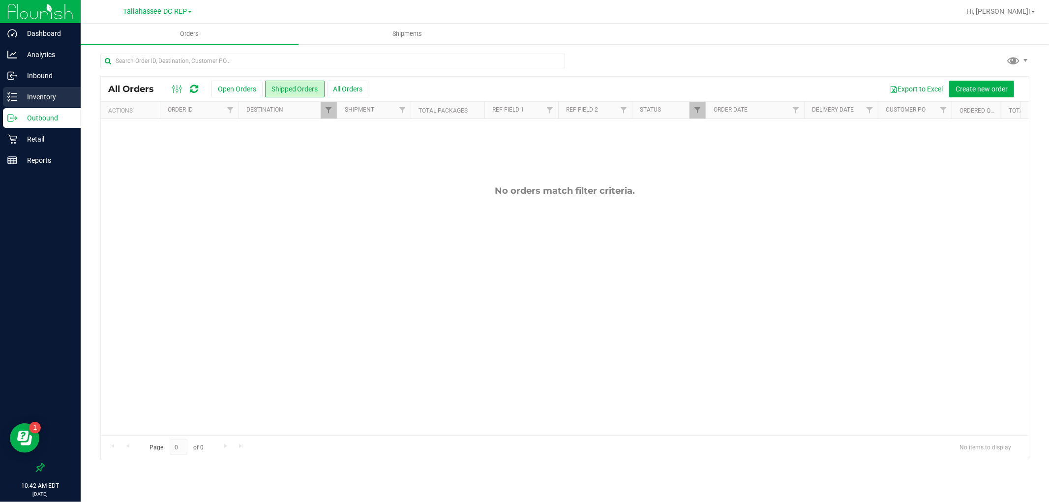
click at [41, 89] on div "Inventory" at bounding box center [42, 97] width 78 height 20
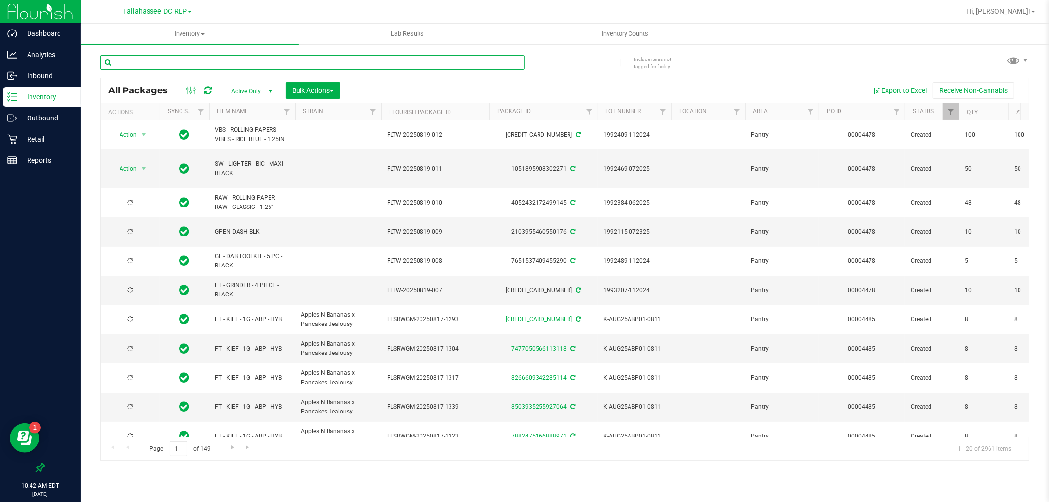
click at [249, 60] on input "text" at bounding box center [312, 62] width 425 height 15
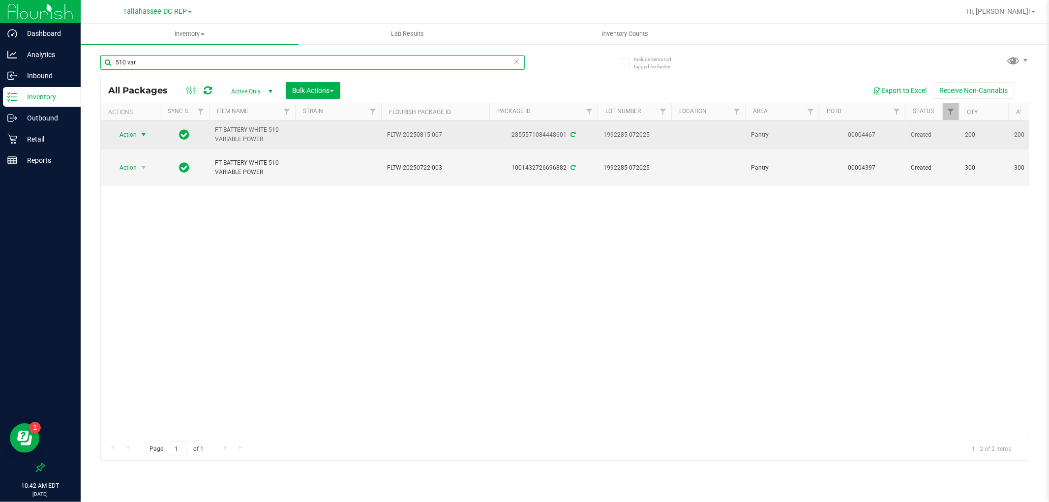
type input "510 var"
click at [140, 135] on span "select" at bounding box center [144, 135] width 8 height 8
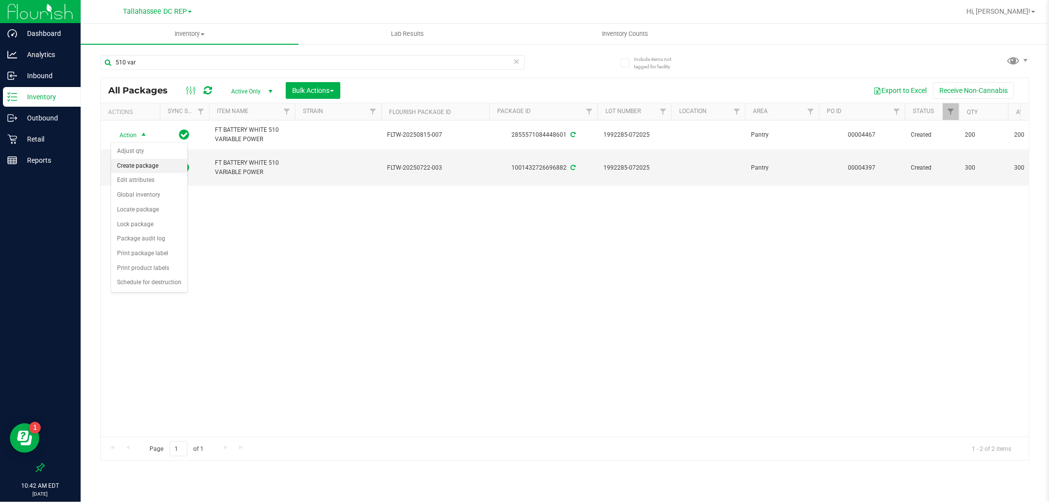
click at [159, 166] on li "Create package" at bounding box center [149, 166] width 76 height 15
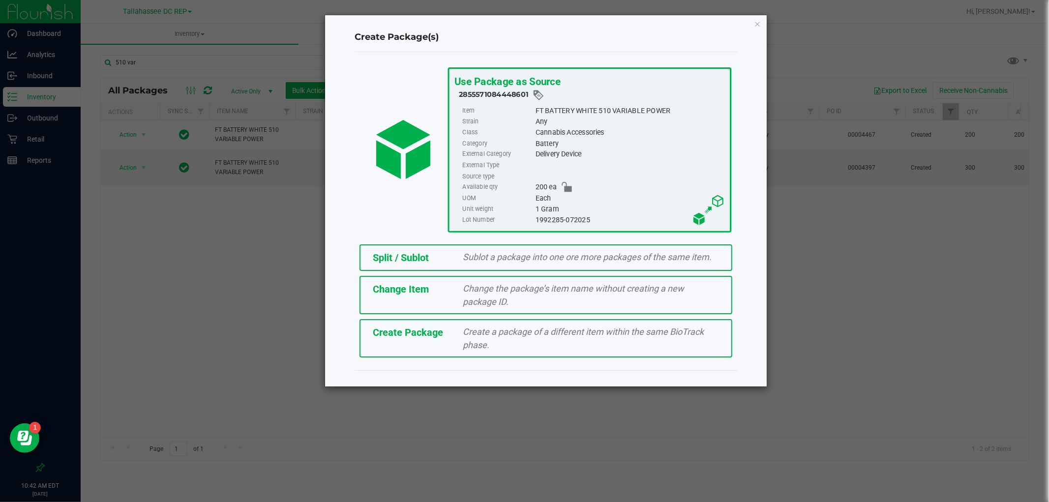
click at [408, 245] on div "Split / Sublot Sublot a package into one ore more packages of the same item." at bounding box center [546, 258] width 373 height 27
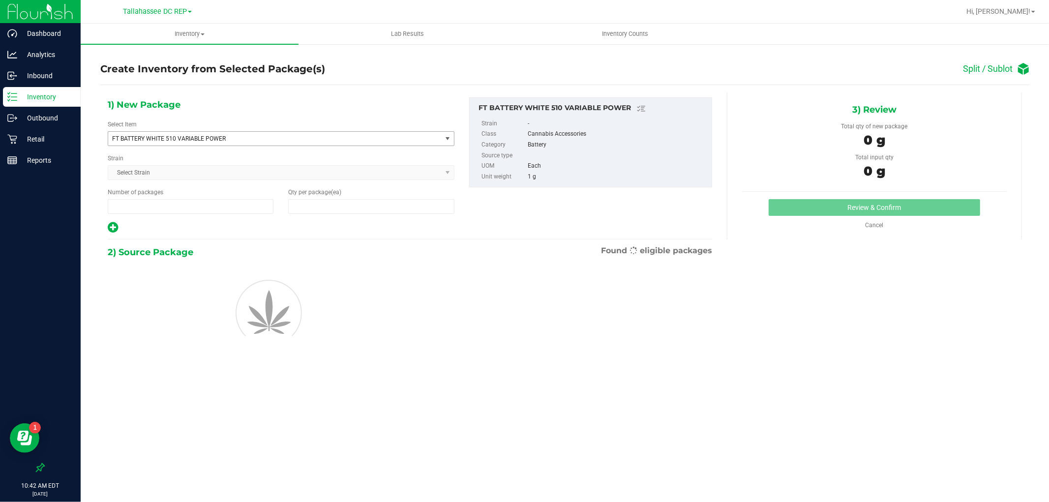
type input "1"
type input "0"
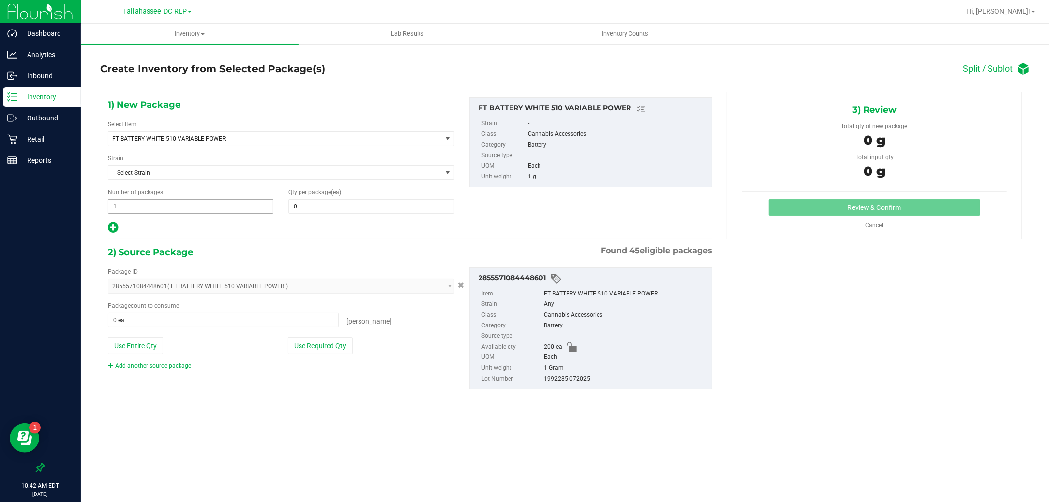
click at [175, 212] on span "1 1" at bounding box center [191, 206] width 166 height 15
click at [175, 212] on input "1" at bounding box center [190, 207] width 165 height 14
type input "8"
click at [340, 210] on input "0" at bounding box center [371, 207] width 165 height 14
type input "8"
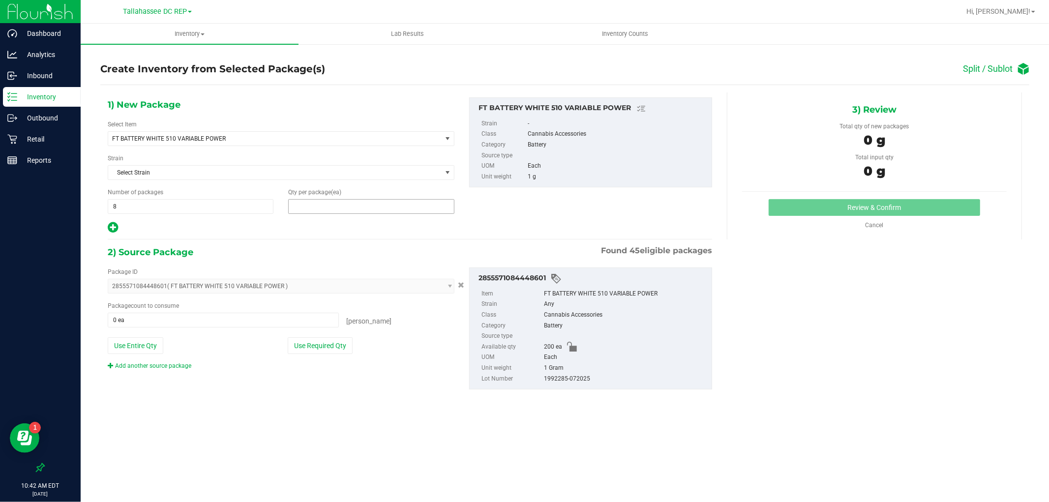
click at [0, 0] on input "text" at bounding box center [0, 0] width 0 height 0
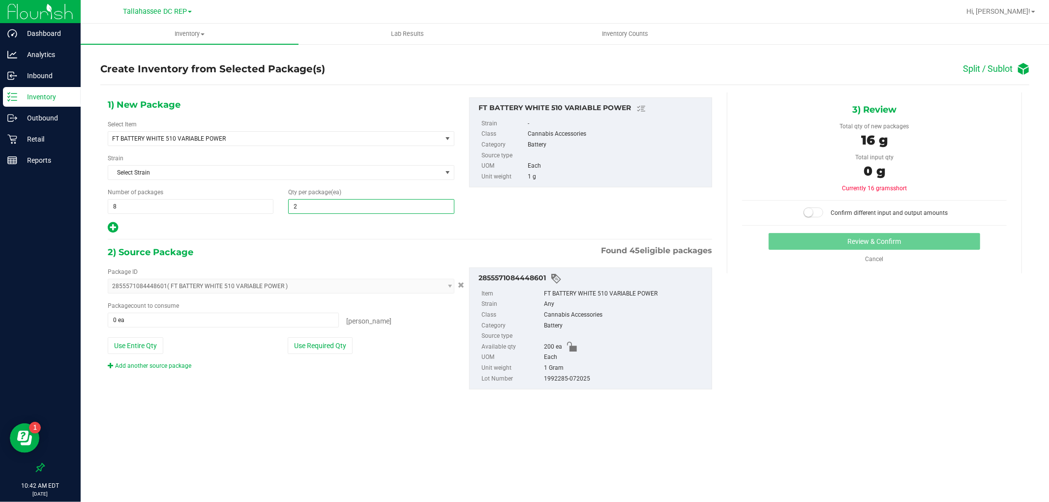
type input "20"
drag, startPoint x: 155, startPoint y: 451, endPoint x: 161, endPoint y: 448, distance: 7.3
click at [155, 451] on div "Inventory All packages All inventory Waste log Create inventory Lab Results Inv…" at bounding box center [565, 263] width 969 height 479
click at [176, 328] on div "Package ID 2855571084448601 ( FT BATTERY WHITE 510 VARIABLE POWER ) 05206485221…" at bounding box center [281, 319] width 362 height 103
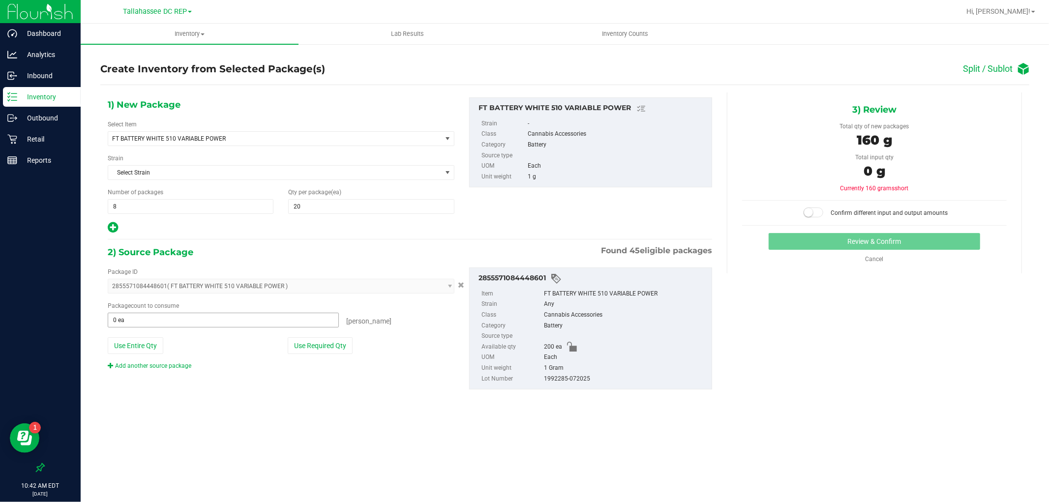
click at [173, 324] on span "0 ea 0" at bounding box center [223, 320] width 231 height 15
click at [173, 324] on input "text" at bounding box center [223, 320] width 230 height 14
type input "160"
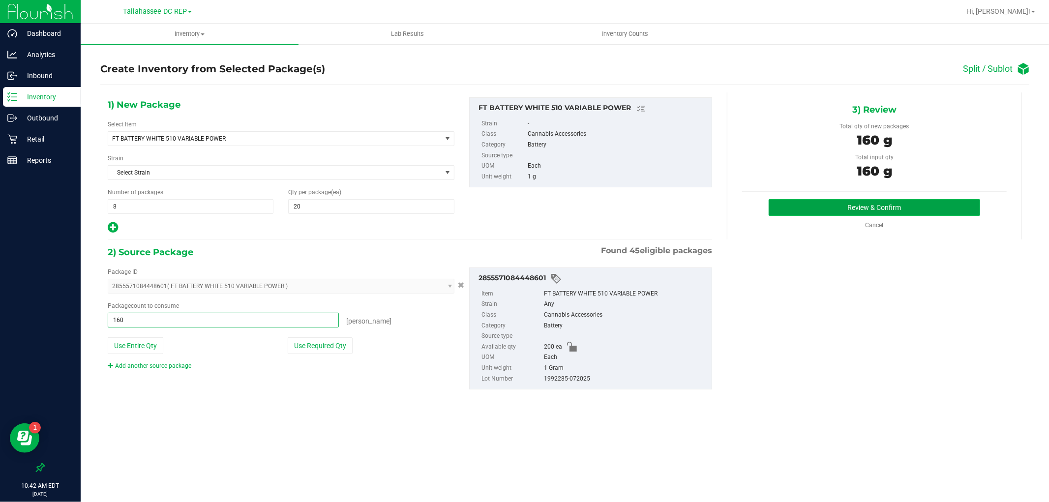
type input "160 ea"
click at [842, 205] on button "Review & Confirm" at bounding box center [875, 207] width 212 height 17
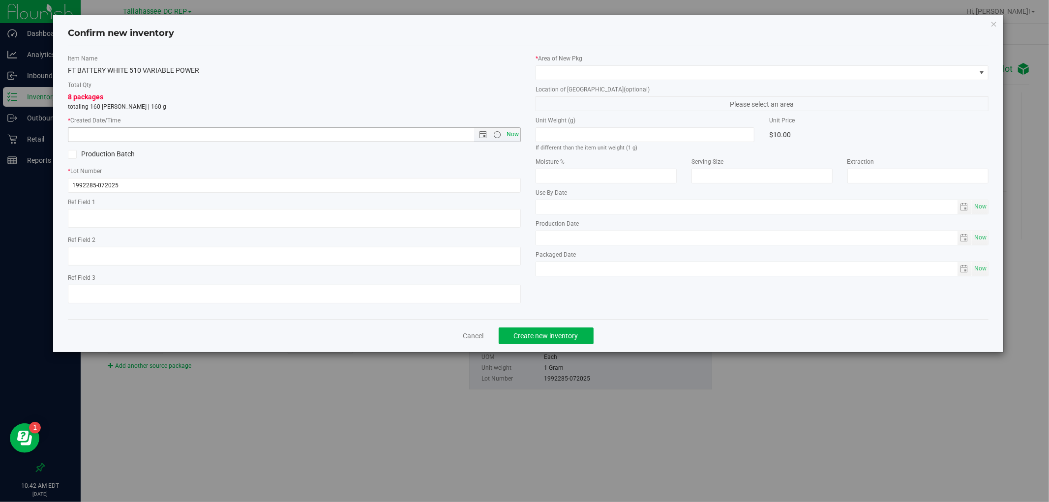
click at [513, 134] on span "Now" at bounding box center [513, 134] width 17 height 14
type input "[DATE] 10:42 AM"
click at [577, 77] on span at bounding box center [756, 73] width 440 height 14
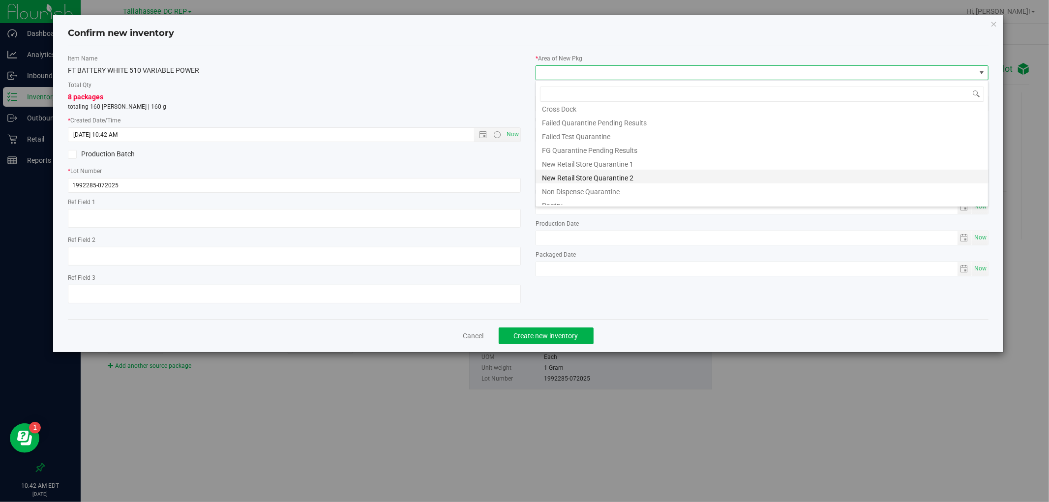
scroll to position [39, 0]
click at [578, 188] on li "Pantry" at bounding box center [762, 185] width 452 height 14
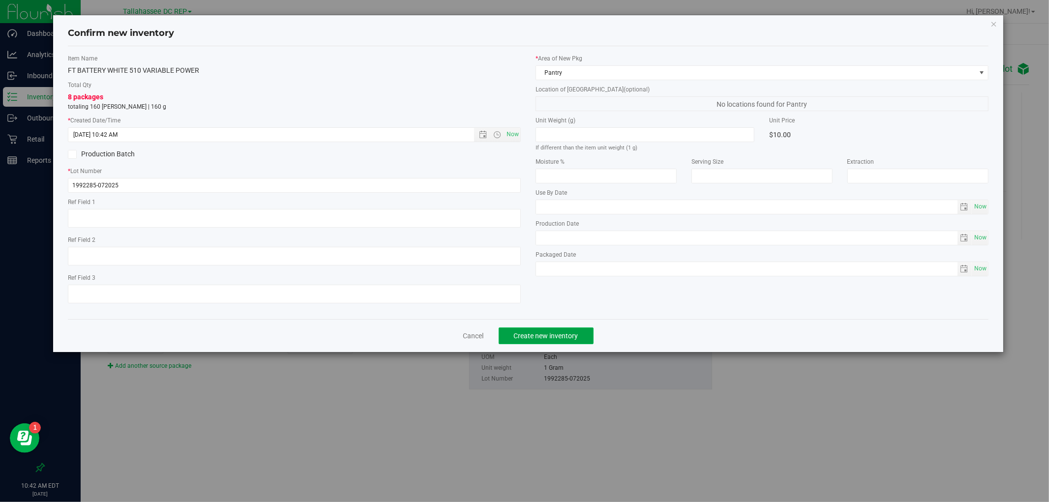
click at [567, 340] on span "Create new inventory" at bounding box center [546, 336] width 64 height 8
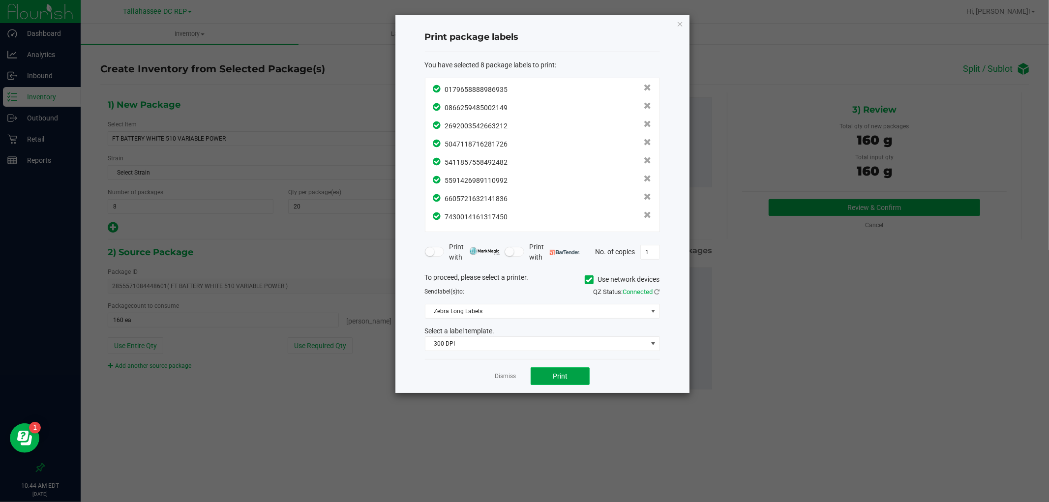
click at [545, 380] on button "Print" at bounding box center [560, 377] width 59 height 18
click at [677, 20] on icon "button" at bounding box center [680, 24] width 7 height 12
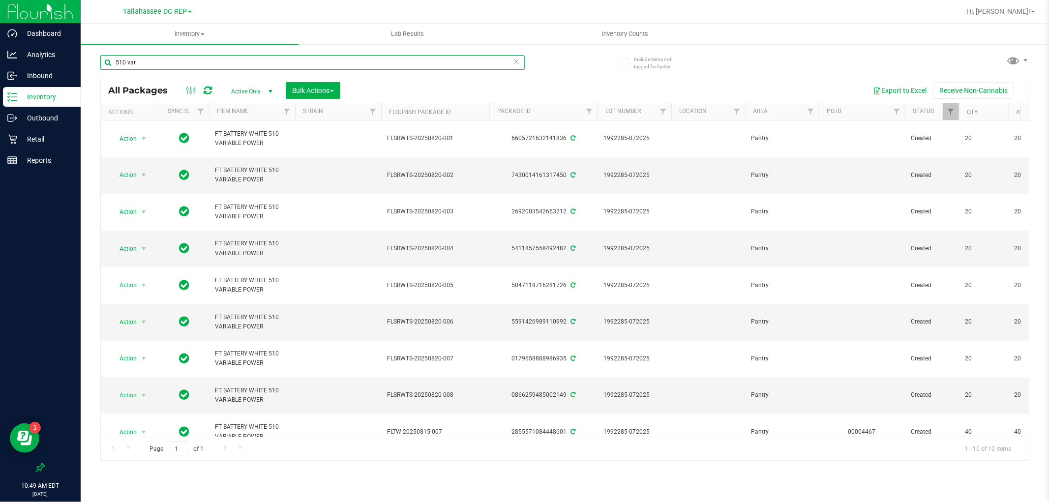
click at [170, 62] on input "510 var" at bounding box center [312, 62] width 425 height 15
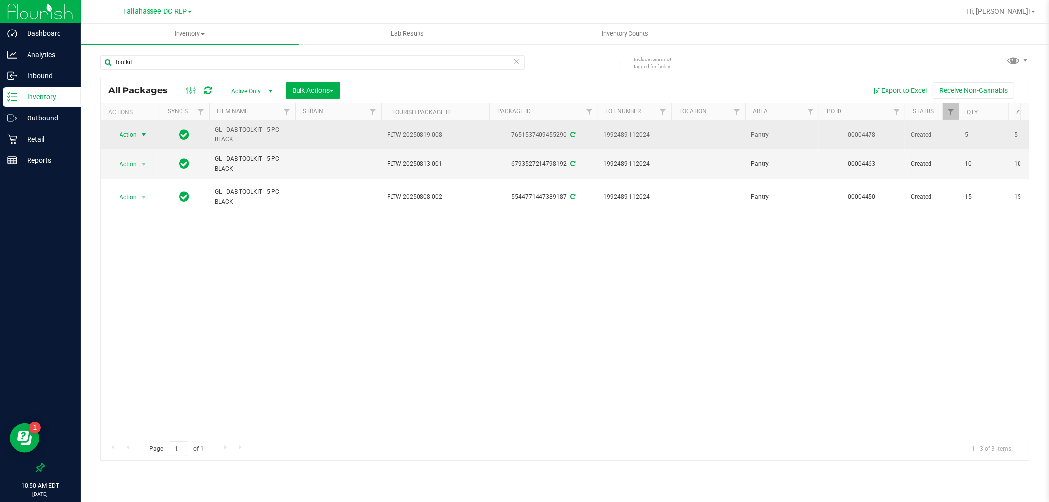
click at [140, 136] on span "select" at bounding box center [144, 135] width 8 height 8
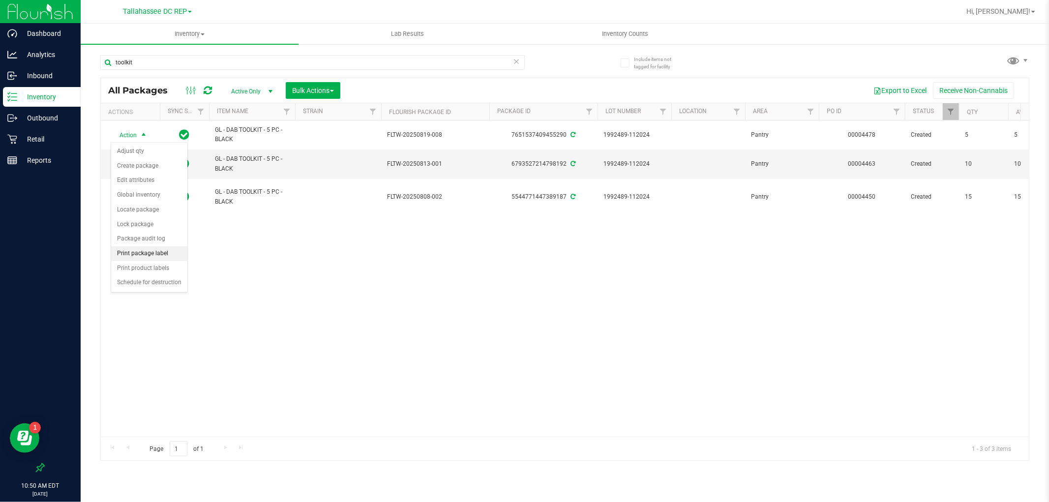
click at [163, 251] on li "Print package label" at bounding box center [149, 253] width 76 height 15
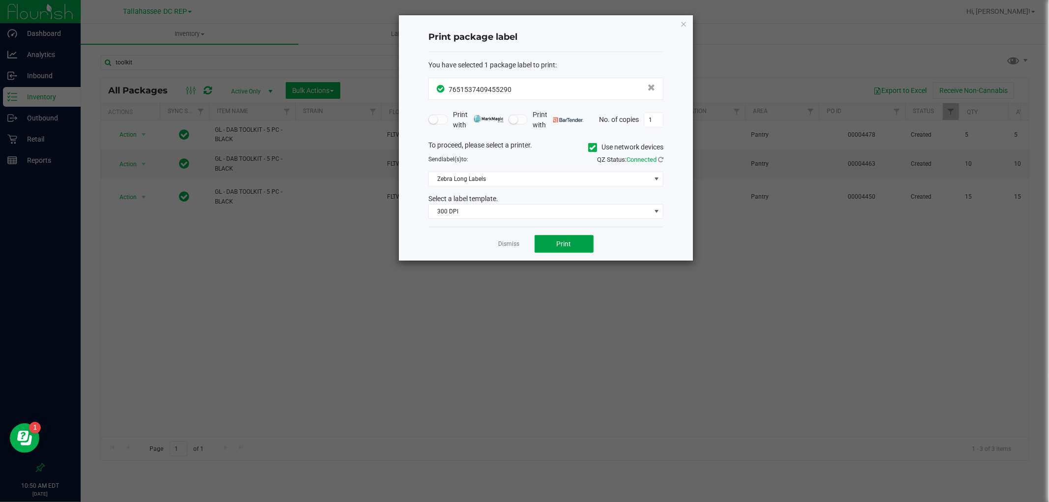
click at [582, 238] on button "Print" at bounding box center [564, 244] width 59 height 18
click at [681, 26] on icon "button" at bounding box center [683, 24] width 7 height 12
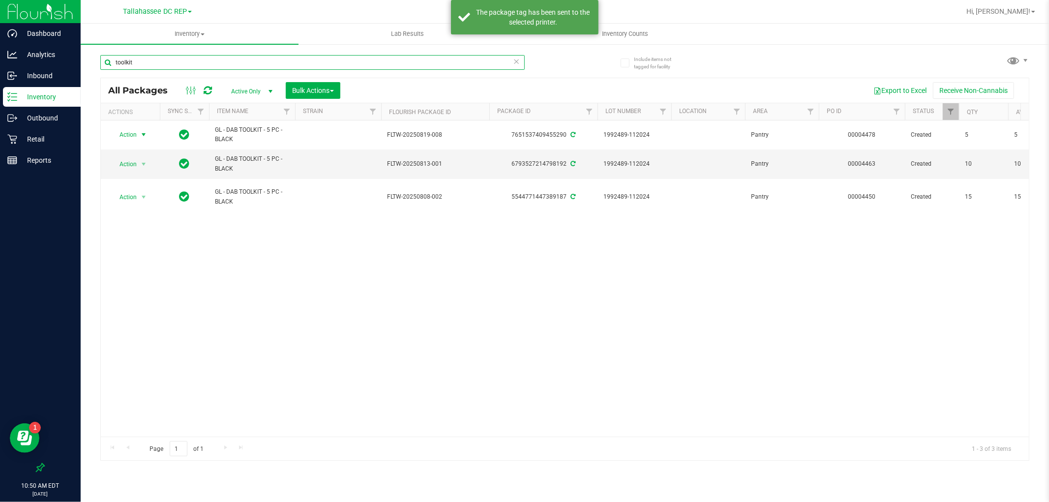
click at [180, 65] on input "toolkit" at bounding box center [312, 62] width 425 height 15
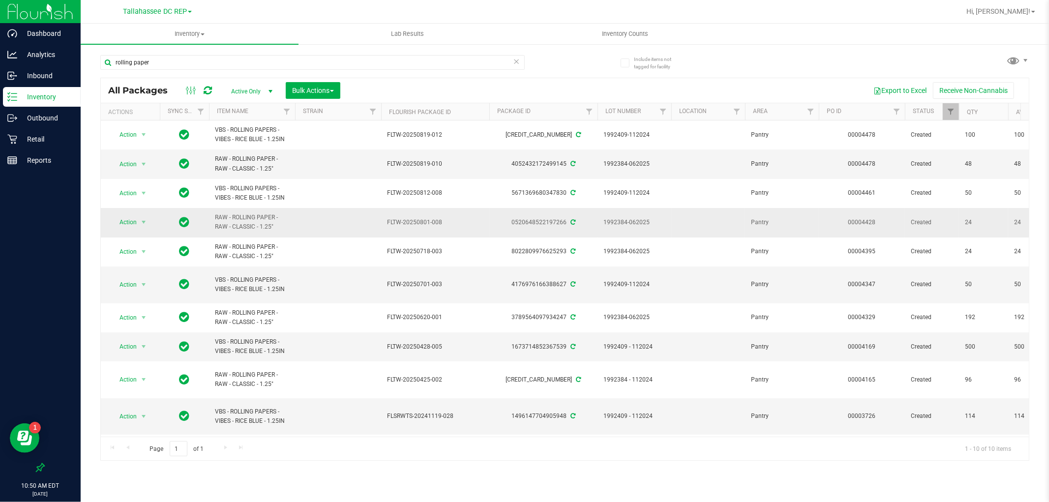
drag, startPoint x: 281, startPoint y: 229, endPoint x: 210, endPoint y: 213, distance: 72.7
click at [210, 213] on td "RAW - ROLLING PAPER - RAW - CLASSIC - 1.25"" at bounding box center [252, 222] width 86 height 29
copy span "RAW - ROLLING PAPER - RAW - CLASSIC - 1.25""
click at [203, 64] on input "rolling paper" at bounding box center [312, 62] width 425 height 15
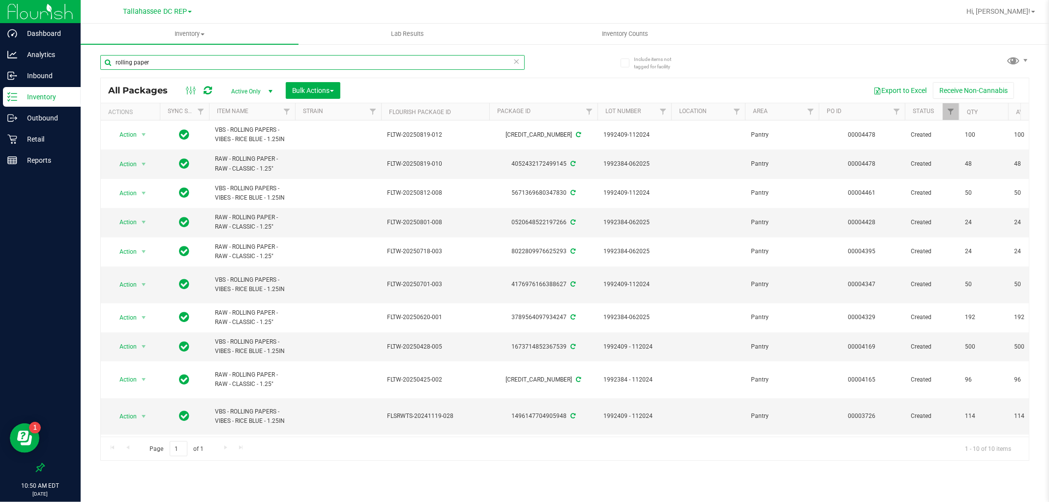
click at [203, 64] on input "rolling paper" at bounding box center [312, 62] width 425 height 15
paste input "RAW - ROLLING PAPER - RAW - CLASSIC - 1.25""
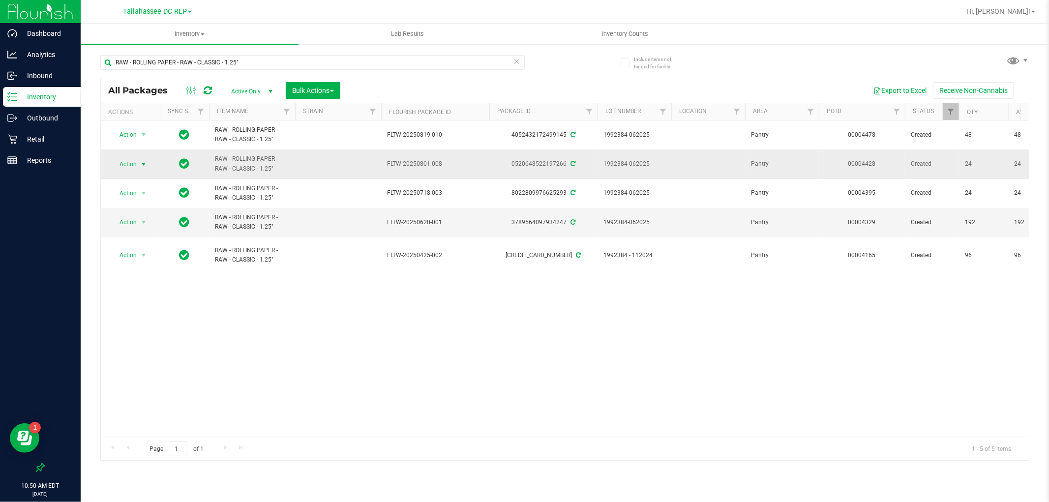
click at [125, 165] on span "Action" at bounding box center [124, 164] width 27 height 14
click at [160, 283] on li "Print package label" at bounding box center [149, 283] width 76 height 15
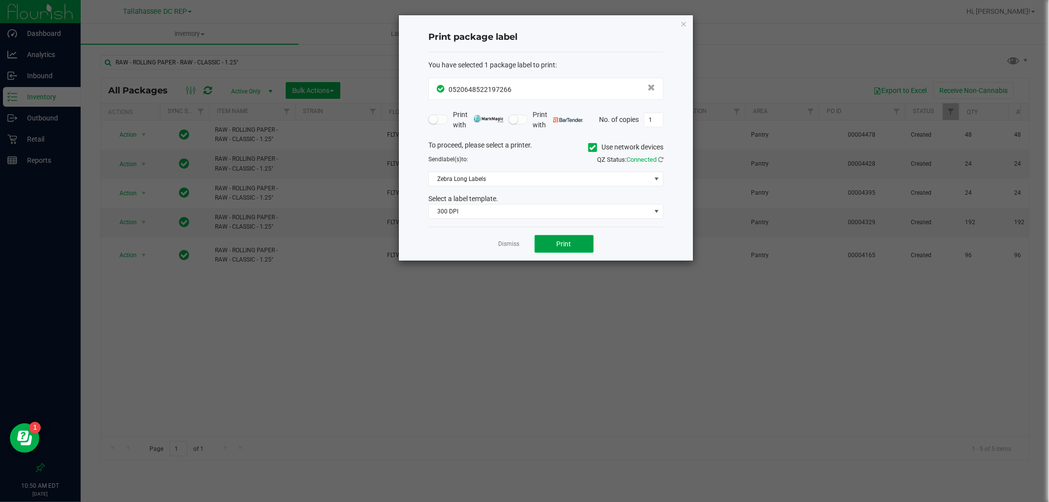
click at [545, 243] on button "Print" at bounding box center [564, 244] width 59 height 18
click at [685, 22] on icon "button" at bounding box center [683, 24] width 7 height 12
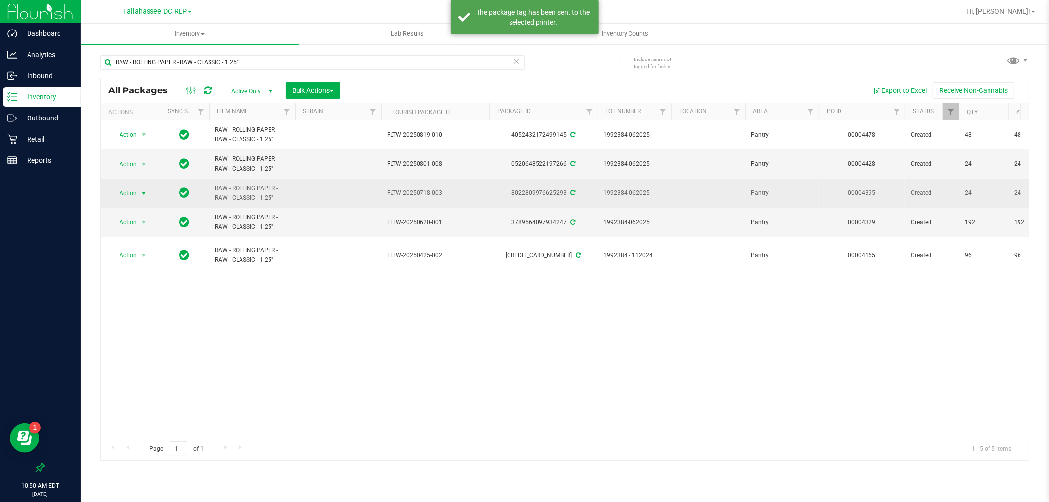
click at [128, 195] on span "Action" at bounding box center [124, 193] width 27 height 14
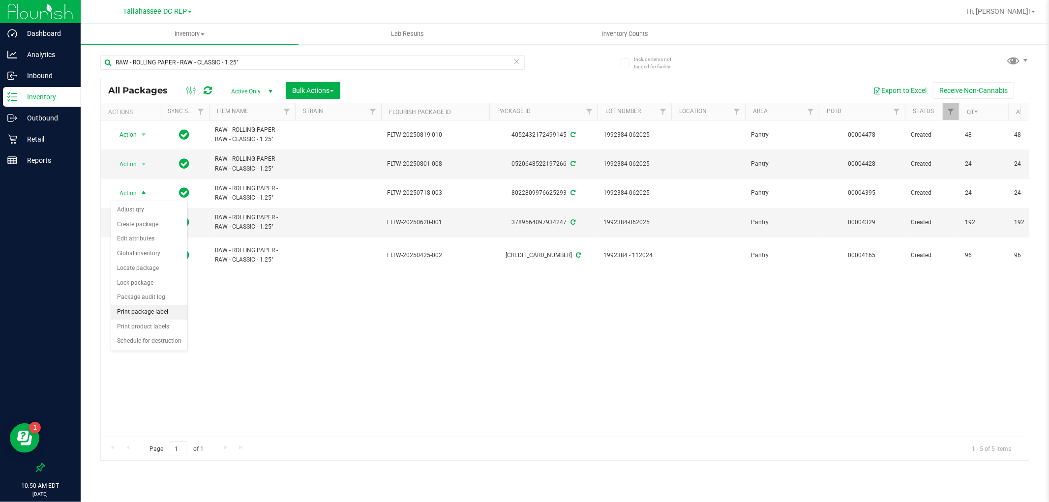
click at [158, 312] on li "Print package label" at bounding box center [149, 312] width 76 height 15
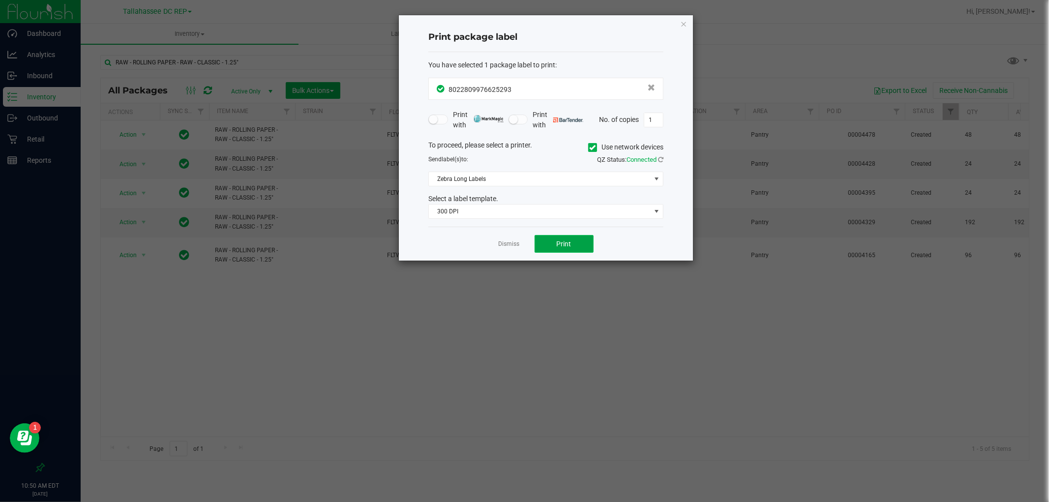
click at [575, 246] on button "Print" at bounding box center [564, 244] width 59 height 18
click at [685, 20] on icon "button" at bounding box center [683, 24] width 7 height 12
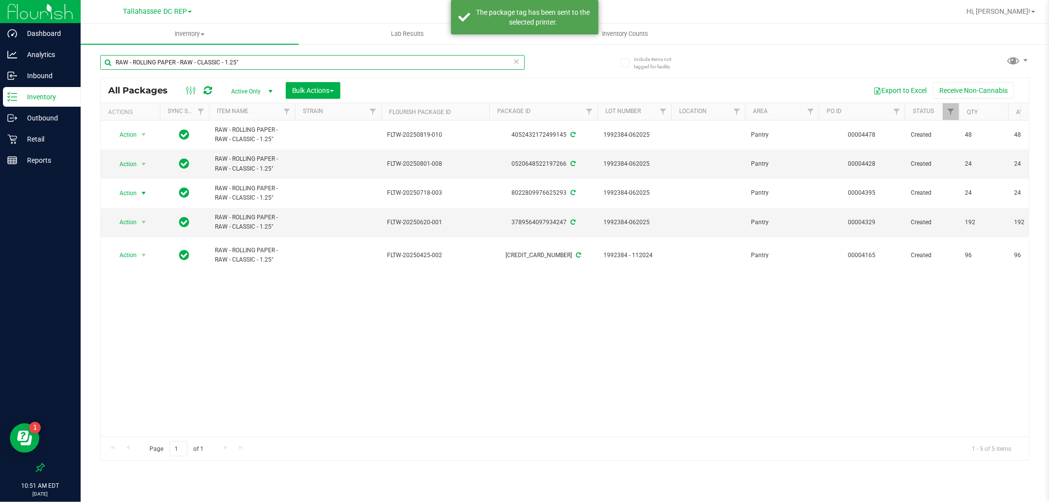
click at [213, 62] on input "RAW - ROLLING PAPER - RAW - CLASSIC - 1.25"" at bounding box center [312, 62] width 425 height 15
click at [213, 63] on input "RAW - ROLLING PAPER - RAW - CLASSIC - 1.25"" at bounding box center [312, 62] width 425 height 15
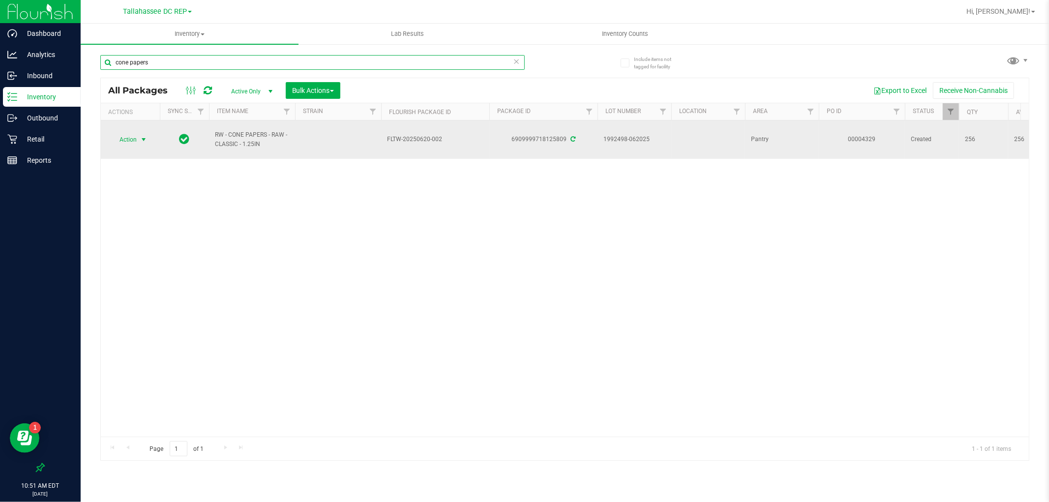
type input "cone papers"
click at [136, 144] on span "Action" at bounding box center [124, 140] width 27 height 14
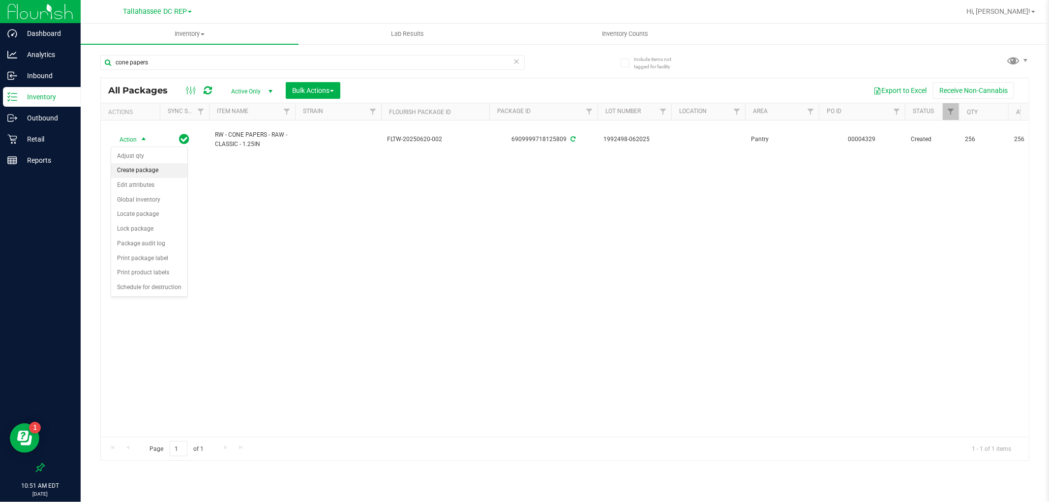
click at [161, 173] on li "Create package" at bounding box center [149, 170] width 76 height 15
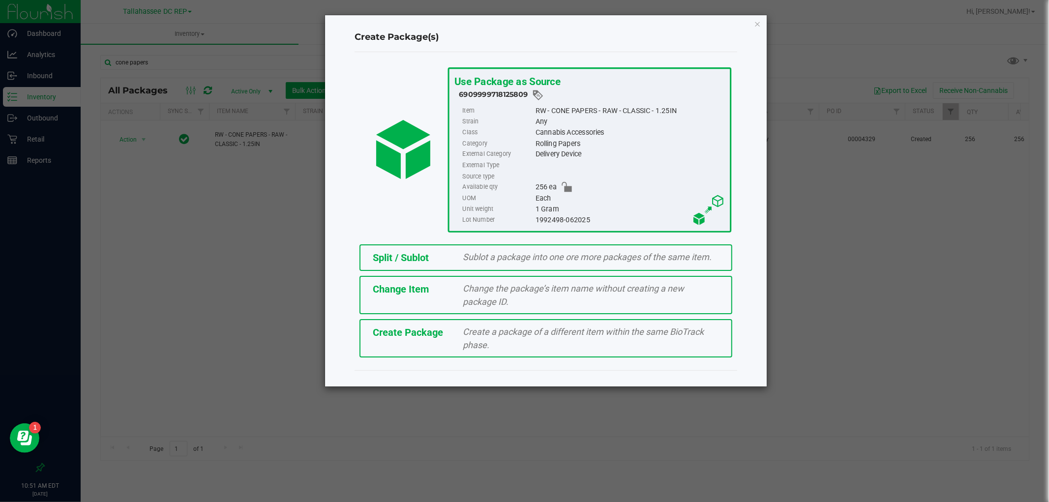
click at [460, 261] on div "Sublot a package into one ore more packages of the same item." at bounding box center [591, 256] width 271 height 13
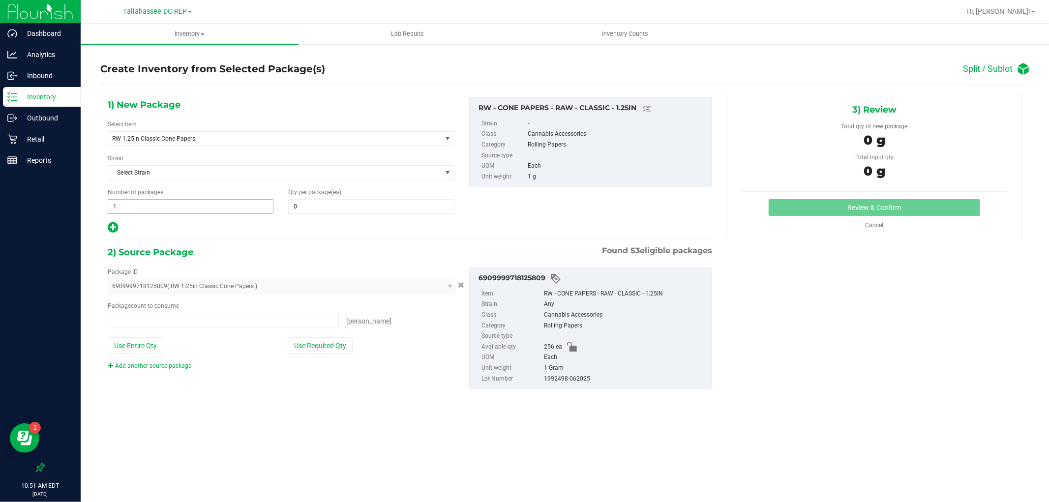
type input "0 ea"
type input "0"
click at [145, 210] on span "1 1" at bounding box center [191, 206] width 166 height 15
click at [145, 210] on input "1" at bounding box center [190, 207] width 165 height 14
type input "3"
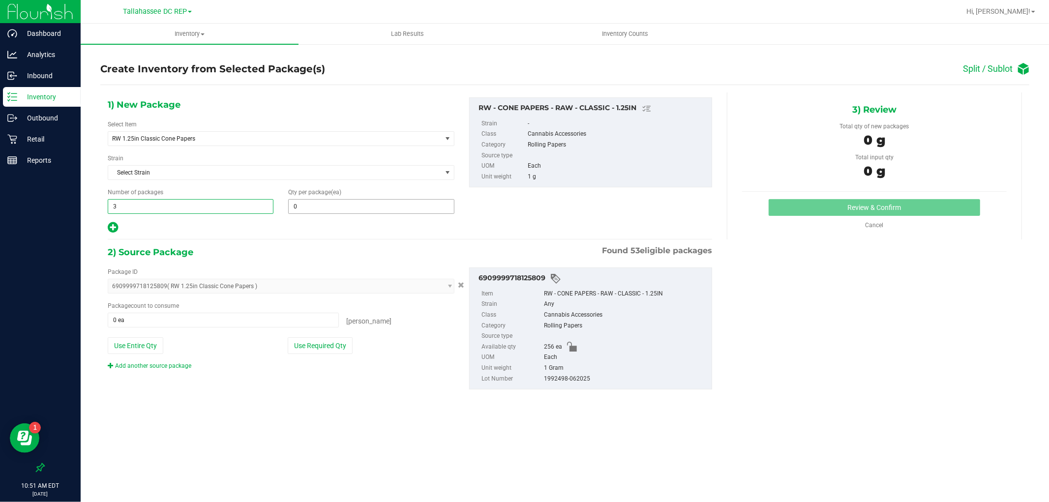
type input "3"
click at [343, 210] on span "0 0" at bounding box center [371, 206] width 166 height 15
click at [343, 210] on input "text" at bounding box center [371, 207] width 165 height 14
type input "32"
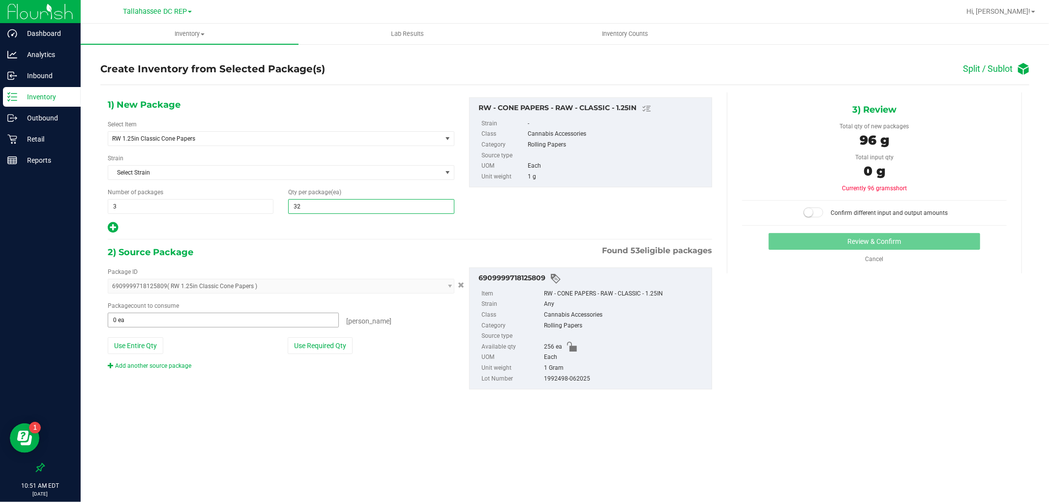
click at [192, 314] on input "0 ea" at bounding box center [223, 320] width 230 height 14
type input "32"
click at [192, 314] on input "text" at bounding box center [223, 320] width 230 height 14
type input "96"
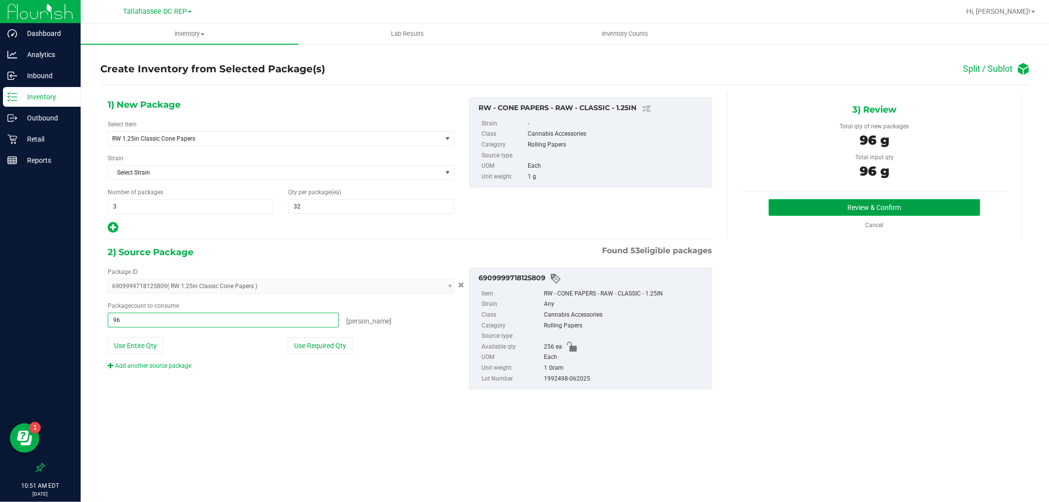
type input "96 ea"
click at [867, 213] on button "Review & Confirm" at bounding box center [875, 207] width 212 height 17
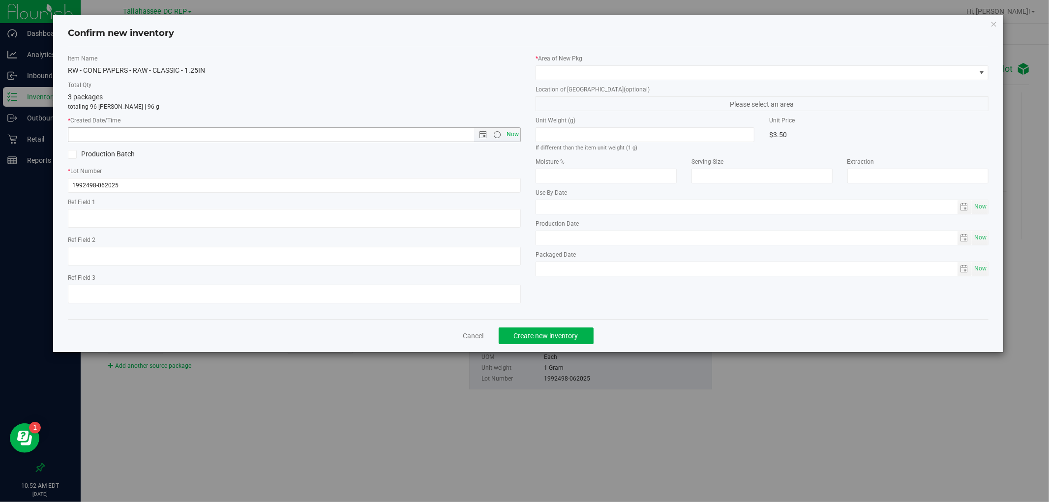
click at [507, 132] on span "Now" at bounding box center [513, 134] width 17 height 14
type input "[DATE] 10:52 AM"
click at [604, 74] on span at bounding box center [756, 73] width 440 height 14
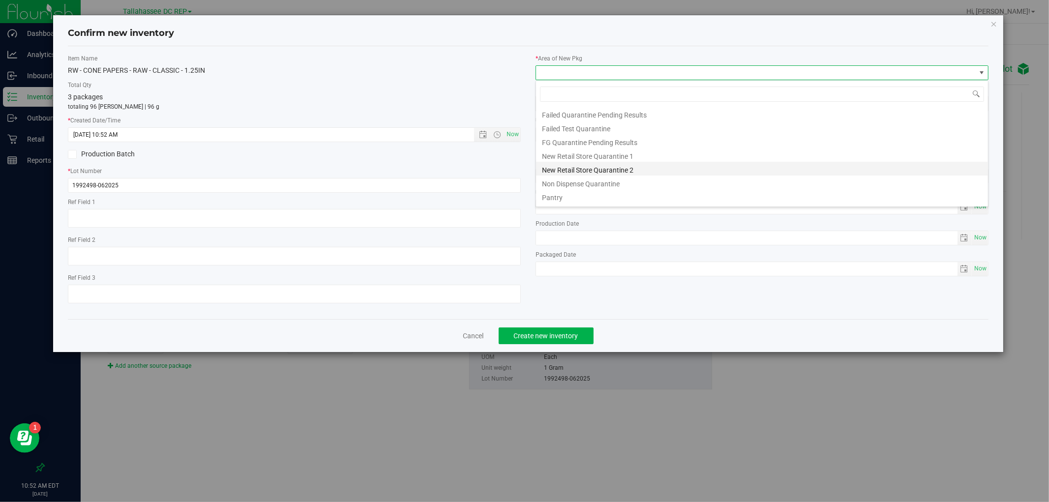
scroll to position [39, 0]
click at [593, 187] on li "Pantry" at bounding box center [762, 185] width 452 height 14
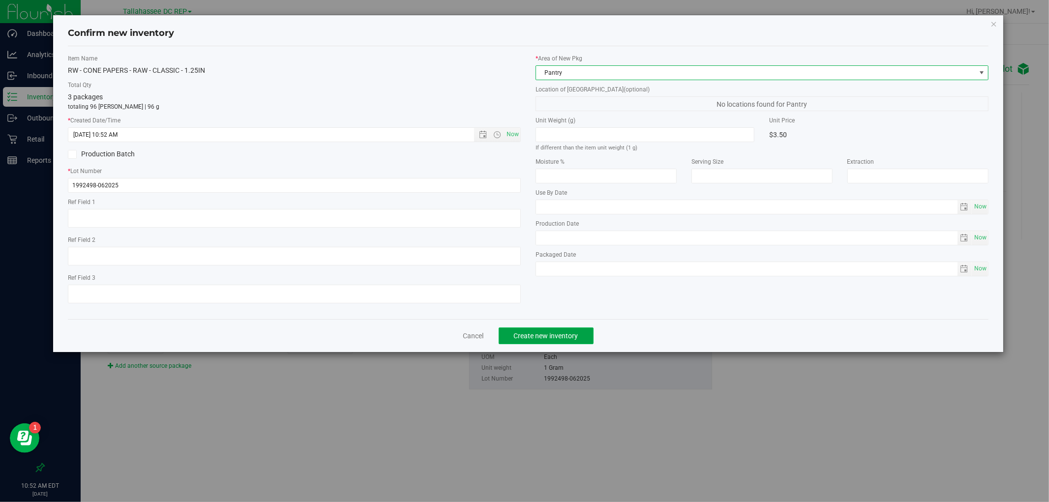
click at [562, 336] on span "Create new inventory" at bounding box center [546, 336] width 64 height 8
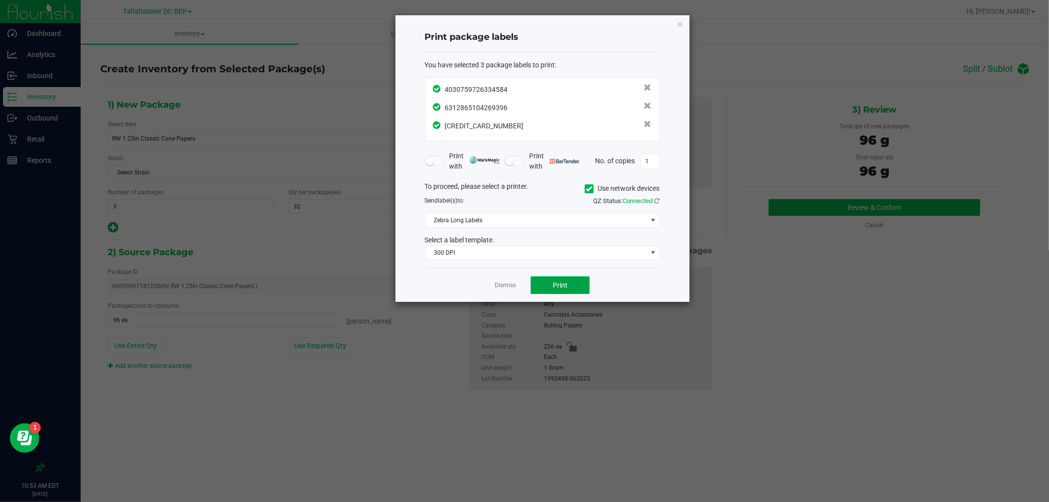
click at [582, 291] on button "Print" at bounding box center [560, 286] width 59 height 18
click at [677, 26] on icon "button" at bounding box center [680, 24] width 7 height 12
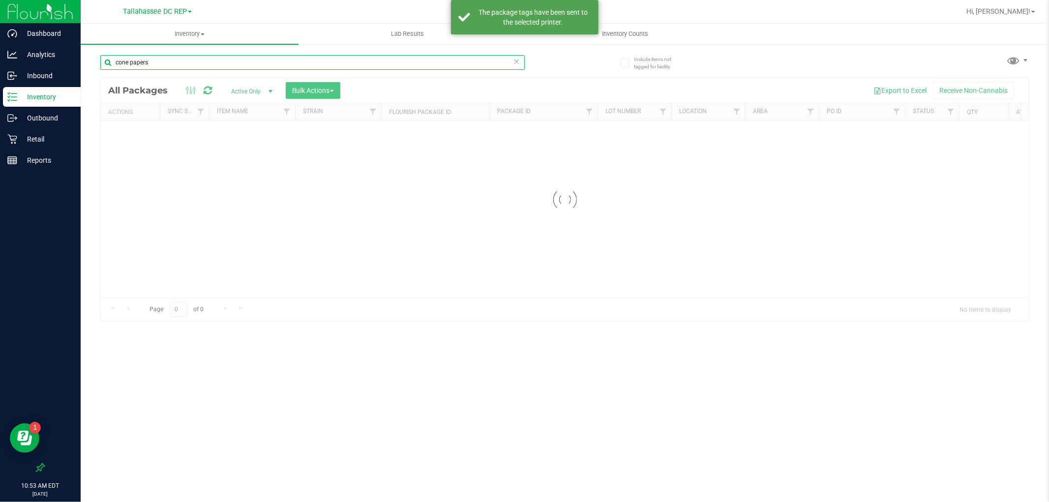
click at [173, 62] on input "cone papers" at bounding box center [312, 62] width 425 height 15
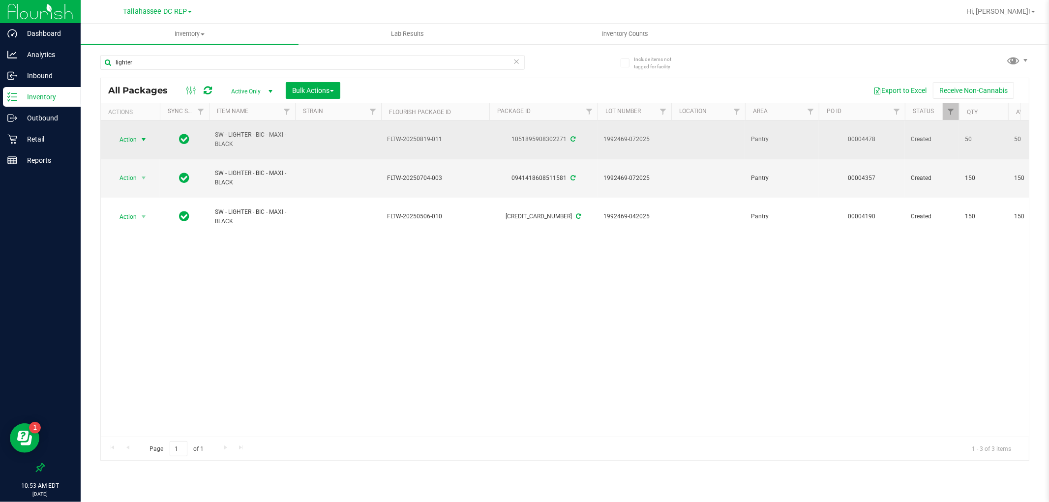
click at [135, 142] on span "Action" at bounding box center [124, 140] width 27 height 14
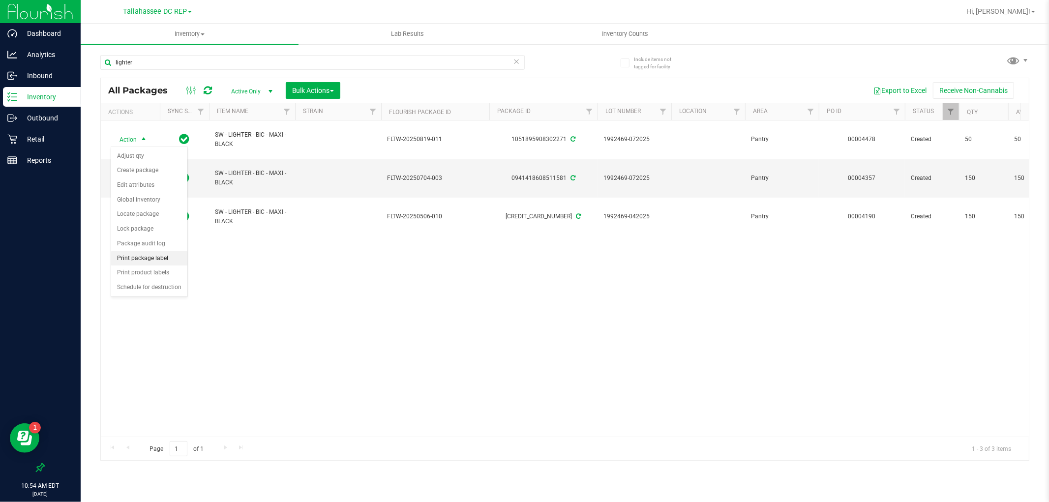
click at [164, 257] on li "Print package label" at bounding box center [149, 258] width 76 height 15
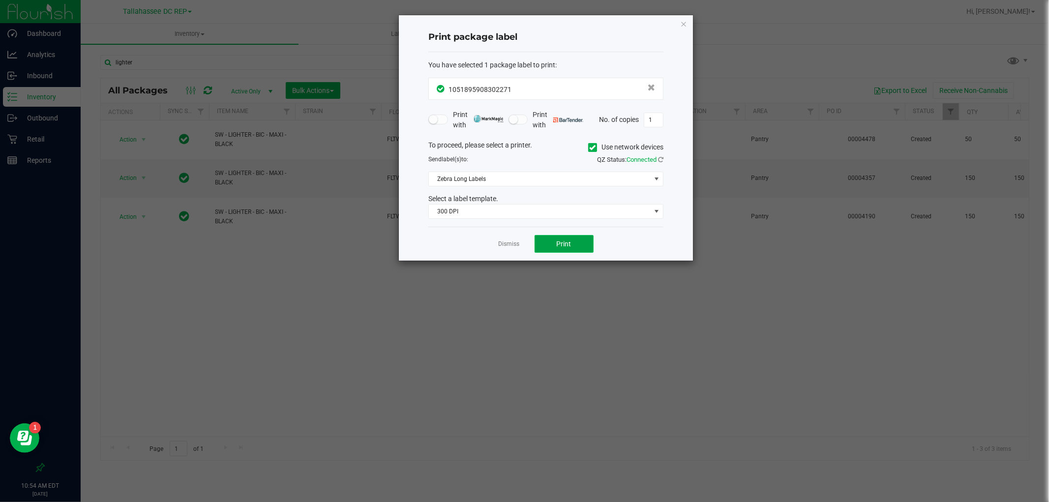
click at [551, 240] on button "Print" at bounding box center [564, 244] width 59 height 18
click at [679, 25] on div "Print package label You have selected 1 package label to print : 10518959083022…" at bounding box center [546, 138] width 294 height 246
click at [684, 23] on icon "button" at bounding box center [683, 24] width 7 height 12
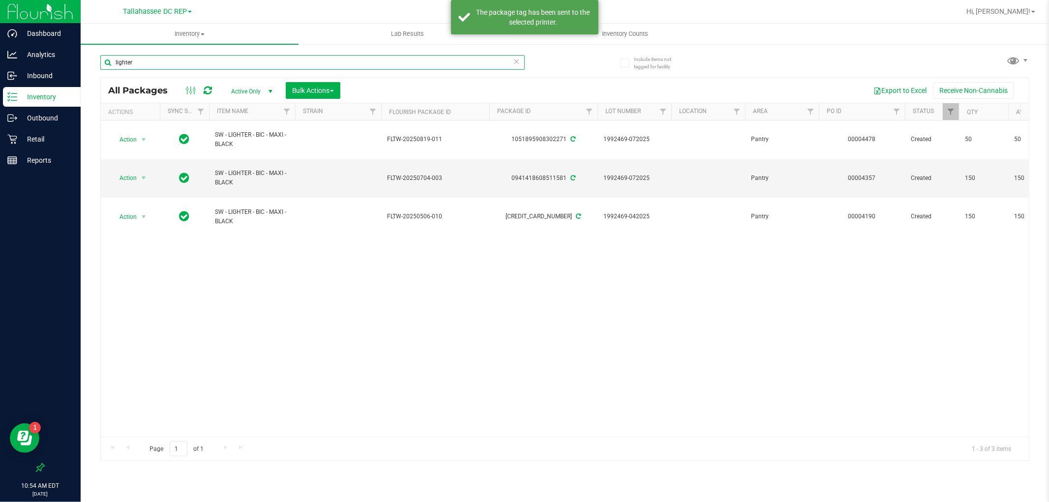
click at [144, 56] on input "lighter" at bounding box center [312, 62] width 425 height 15
click at [144, 55] on input "lighter" at bounding box center [312, 62] width 425 height 15
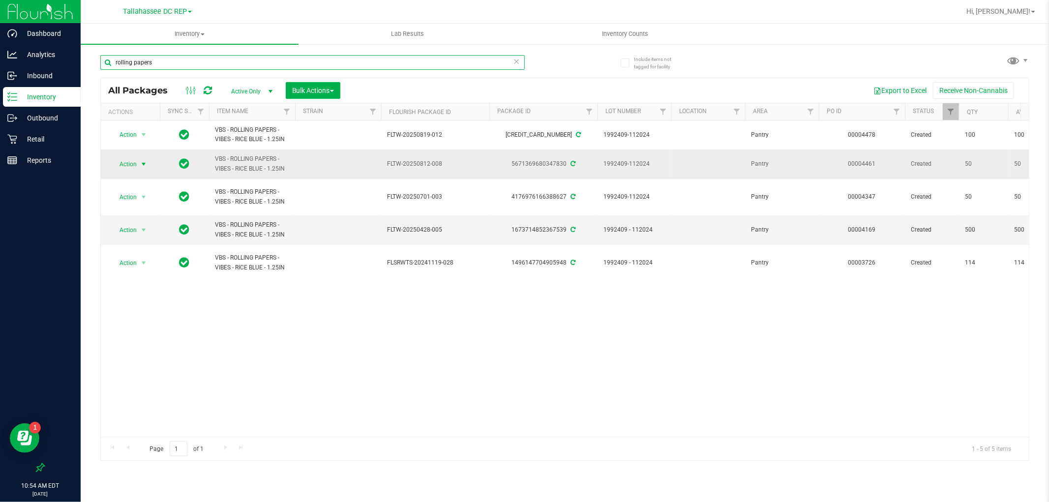
type input "rolling papers"
click at [148, 166] on span "select" at bounding box center [144, 164] width 8 height 8
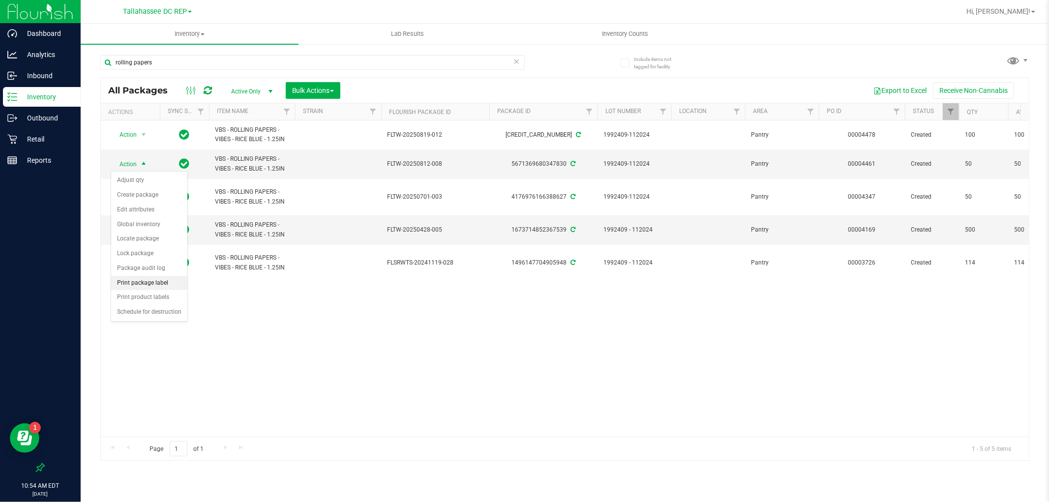
click at [162, 281] on li "Print package label" at bounding box center [149, 283] width 76 height 15
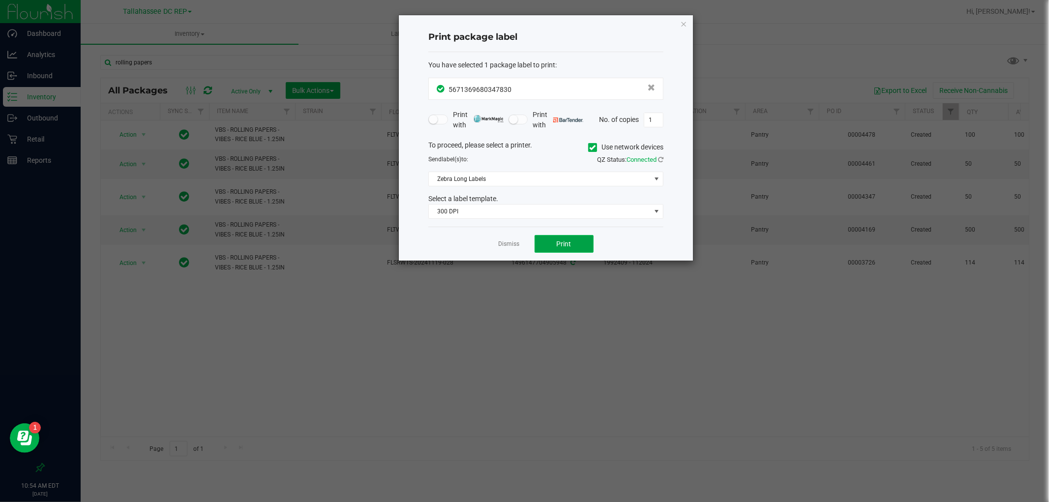
click at [567, 243] on span "Print" at bounding box center [564, 244] width 15 height 8
click at [684, 21] on icon "button" at bounding box center [683, 24] width 7 height 12
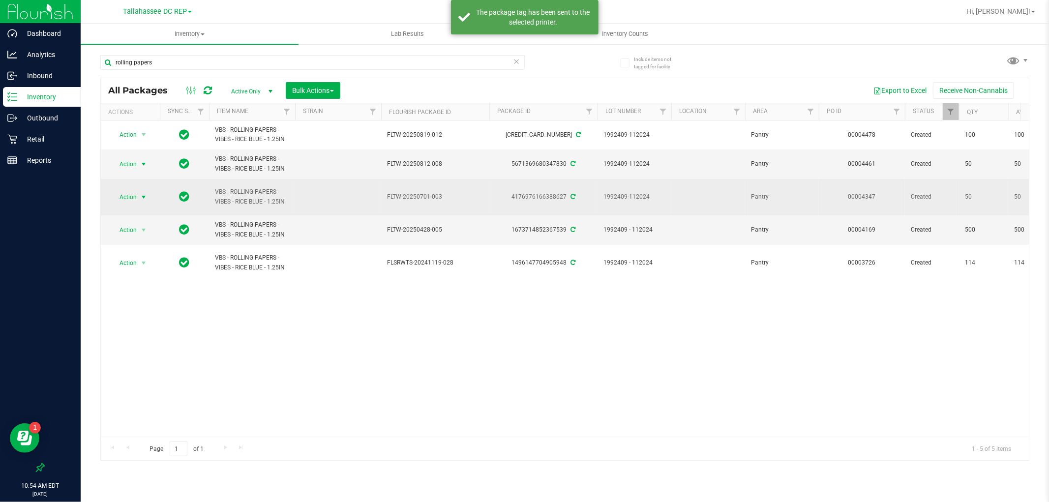
click at [130, 195] on span "Action" at bounding box center [124, 197] width 27 height 14
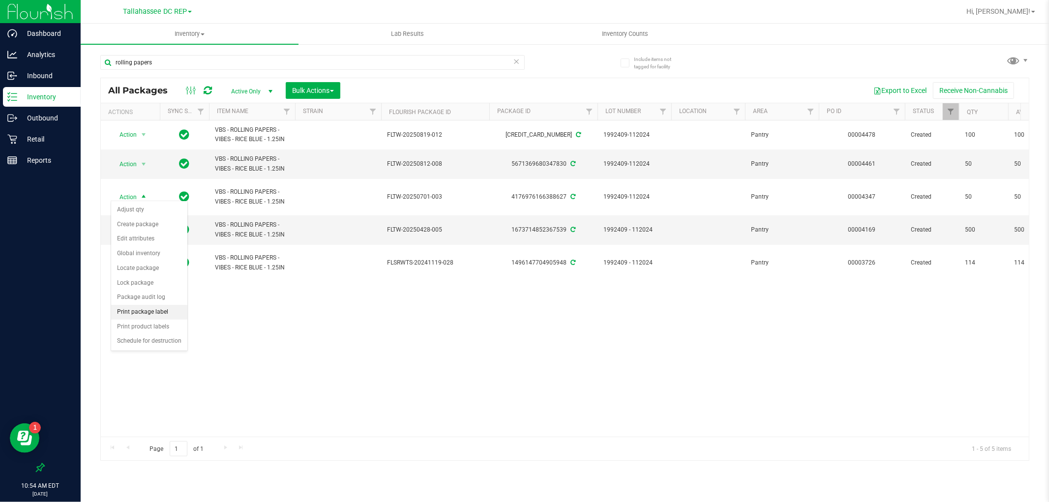
click at [168, 310] on li "Print package label" at bounding box center [149, 312] width 76 height 15
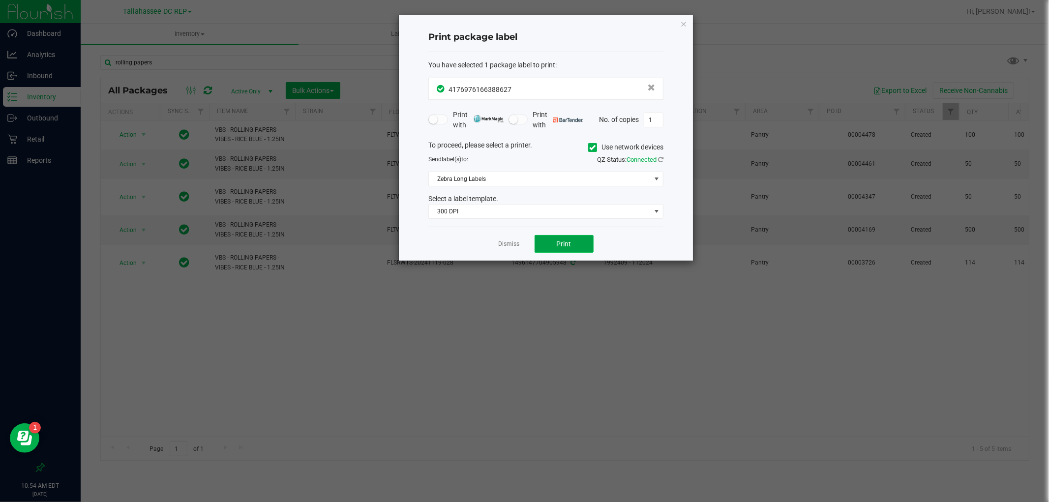
click at [564, 247] on span "Print" at bounding box center [564, 244] width 15 height 8
click at [686, 22] on icon "button" at bounding box center [683, 24] width 7 height 12
